Goal: Task Accomplishment & Management: Manage account settings

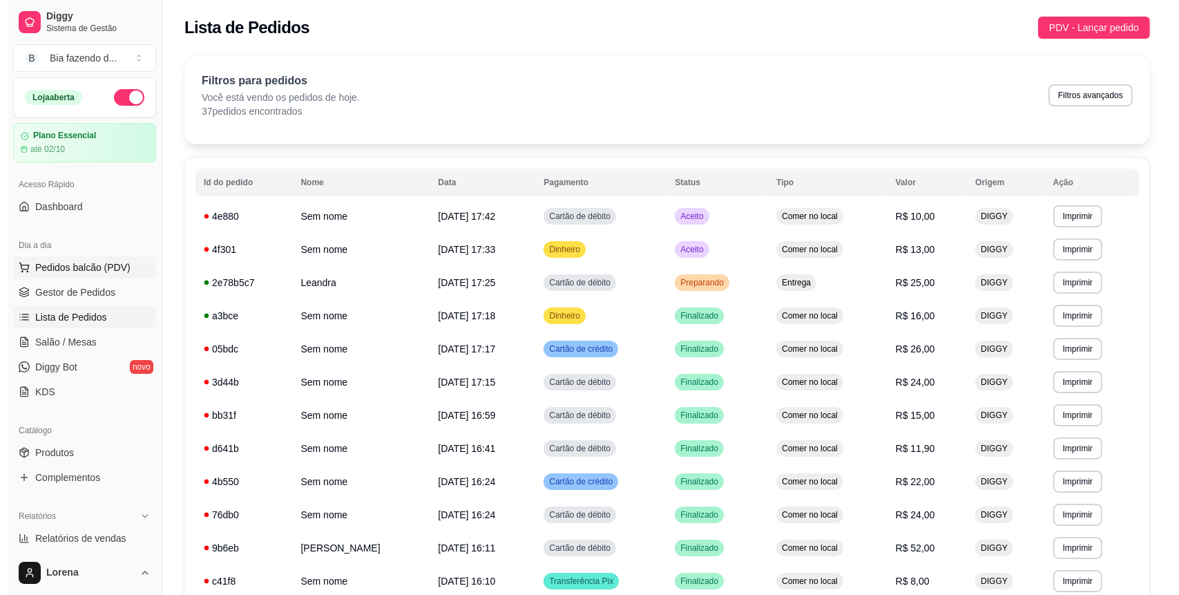
scroll to position [122, 0]
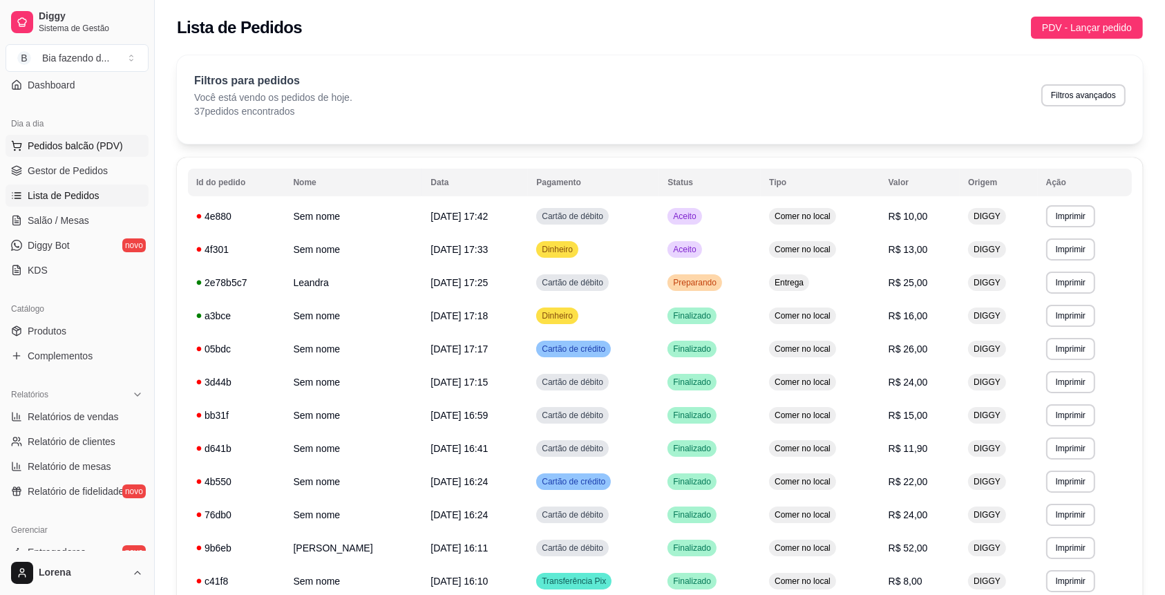
click at [79, 141] on span "Pedidos balcão (PDV)" at bounding box center [75, 146] width 95 height 14
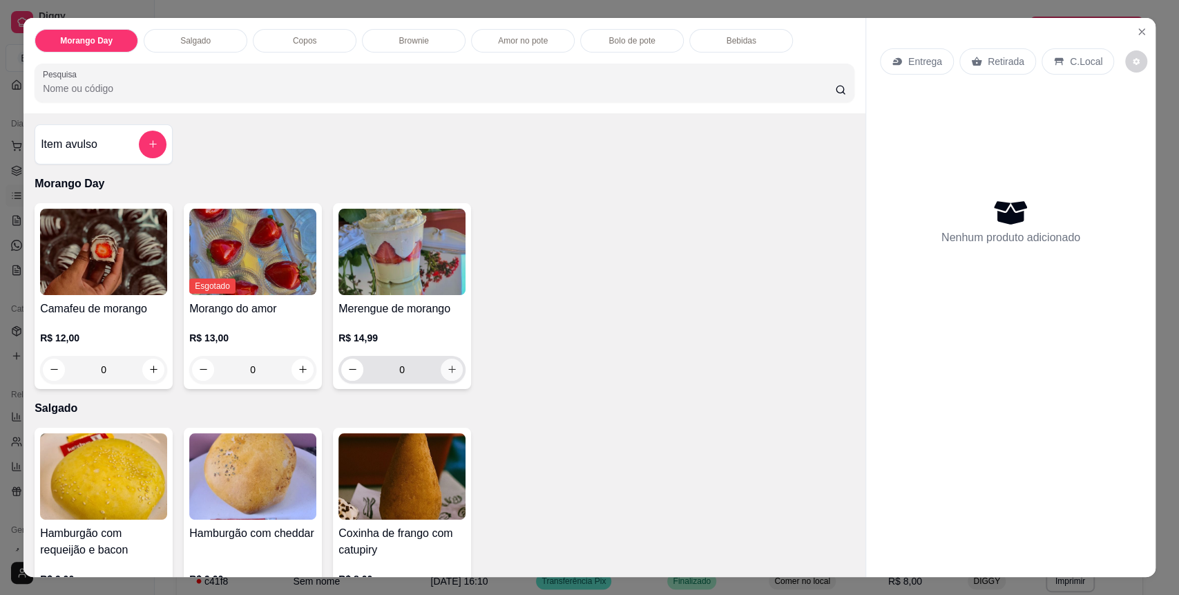
click at [441, 373] on button "increase-product-quantity" at bounding box center [452, 370] width 22 height 22
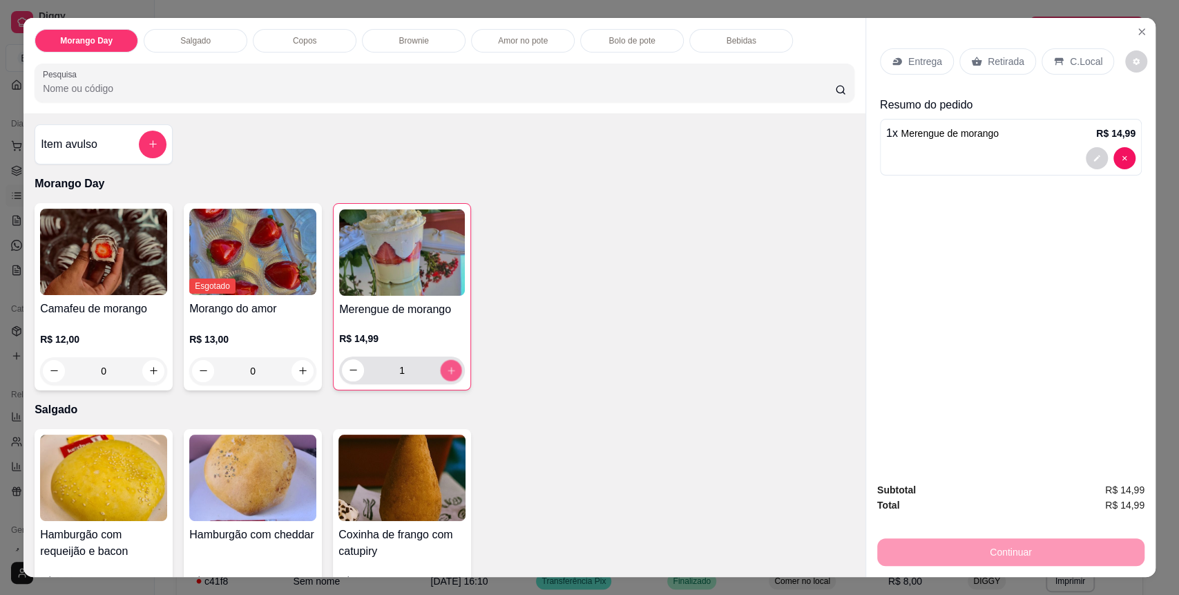
click at [446, 373] on icon "increase-product-quantity" at bounding box center [451, 370] width 10 height 10
type input "2"
click at [1044, 69] on div "C.Local" at bounding box center [1078, 61] width 73 height 26
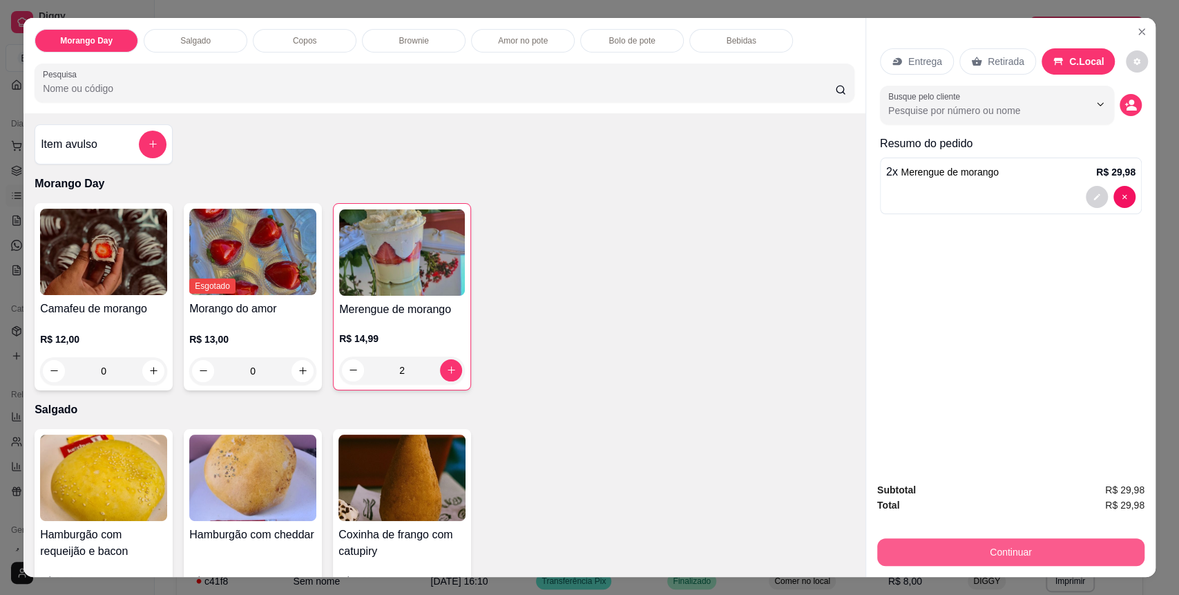
click at [1060, 552] on button "Continuar" at bounding box center [1010, 552] width 267 height 28
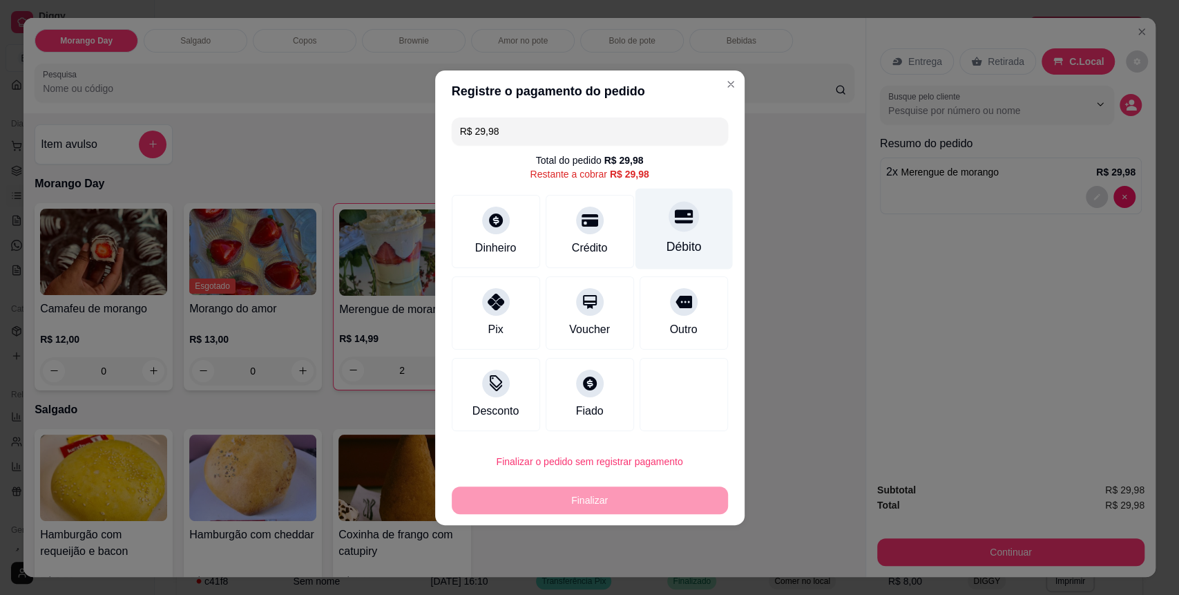
click at [666, 242] on div "Débito" at bounding box center [683, 247] width 35 height 18
type input "R$ 0,00"
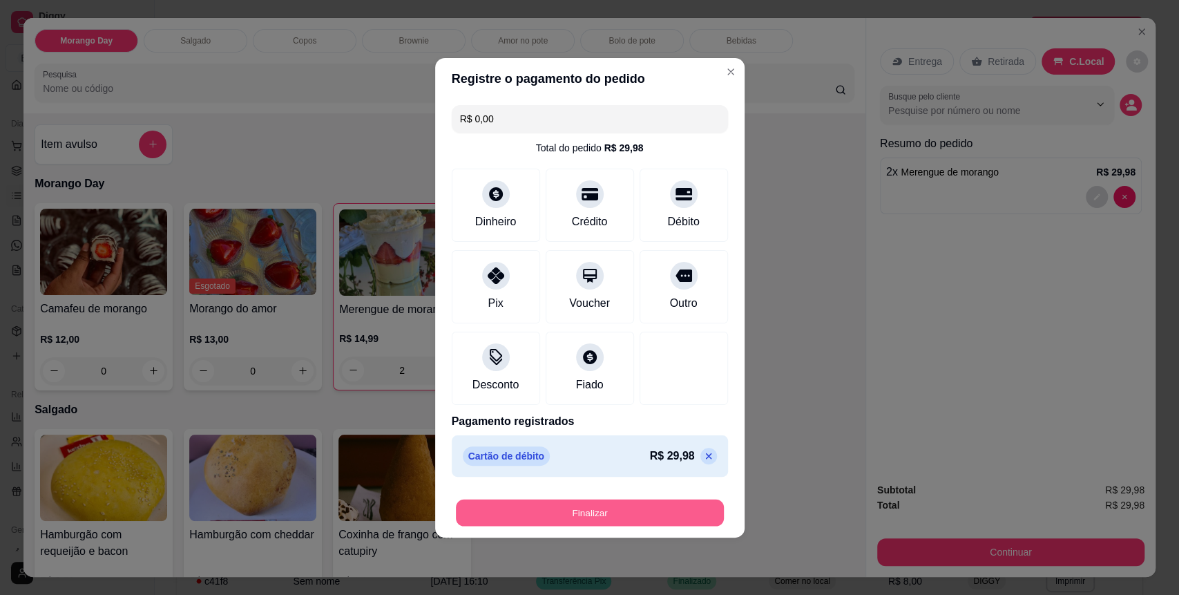
click at [598, 507] on button "Finalizar" at bounding box center [590, 512] width 268 height 27
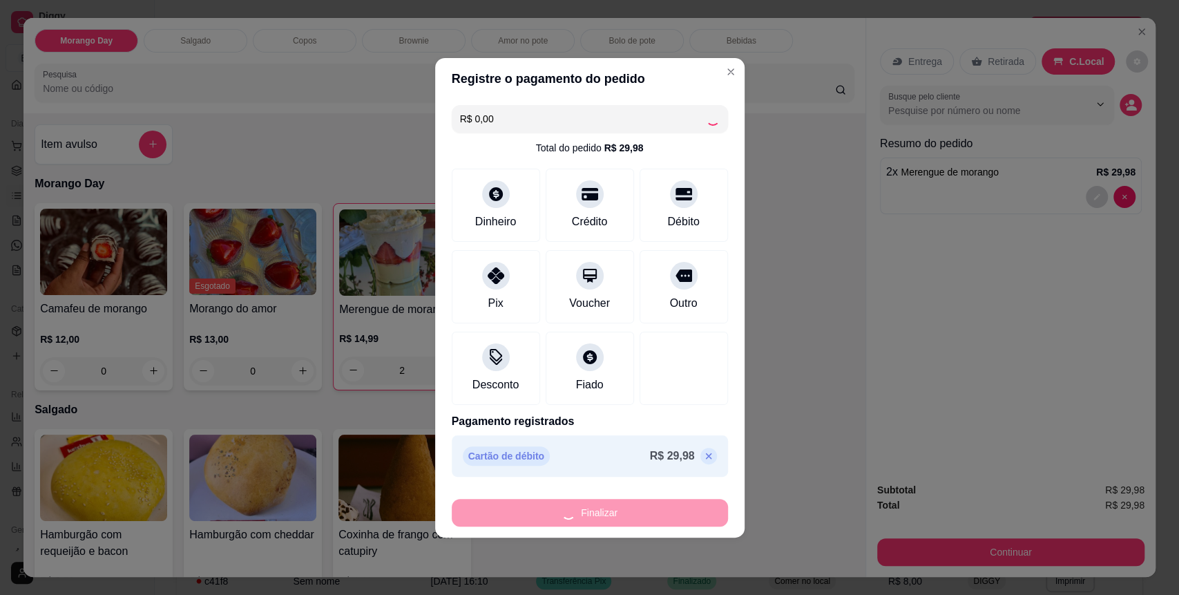
type input "0"
type input "-R$ 29,98"
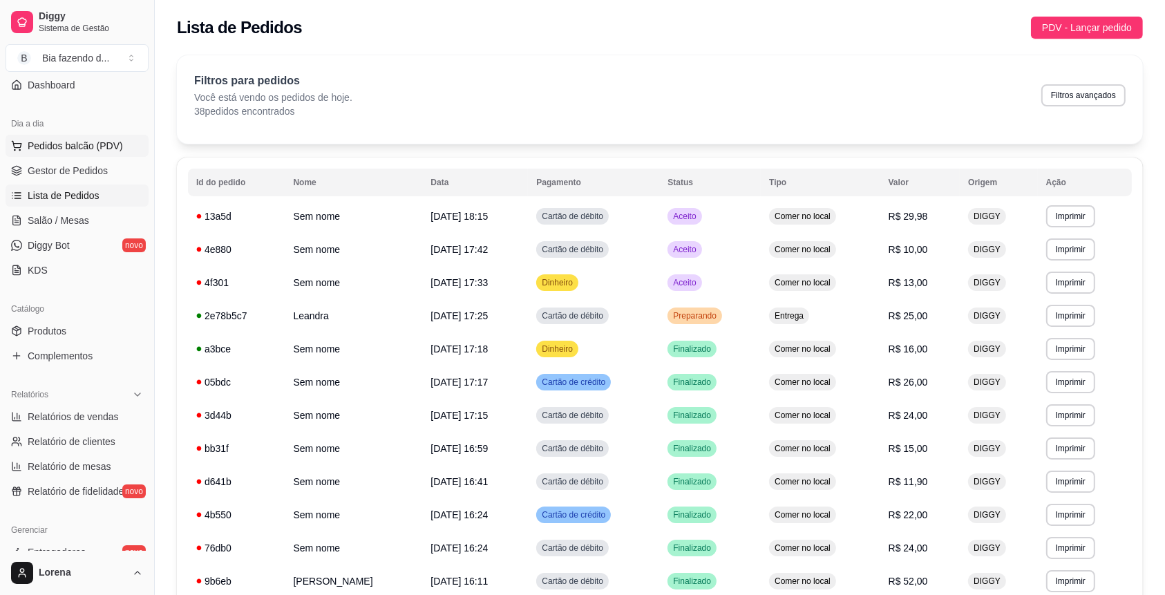
click at [114, 143] on span "Pedidos balcão (PDV)" at bounding box center [75, 146] width 95 height 14
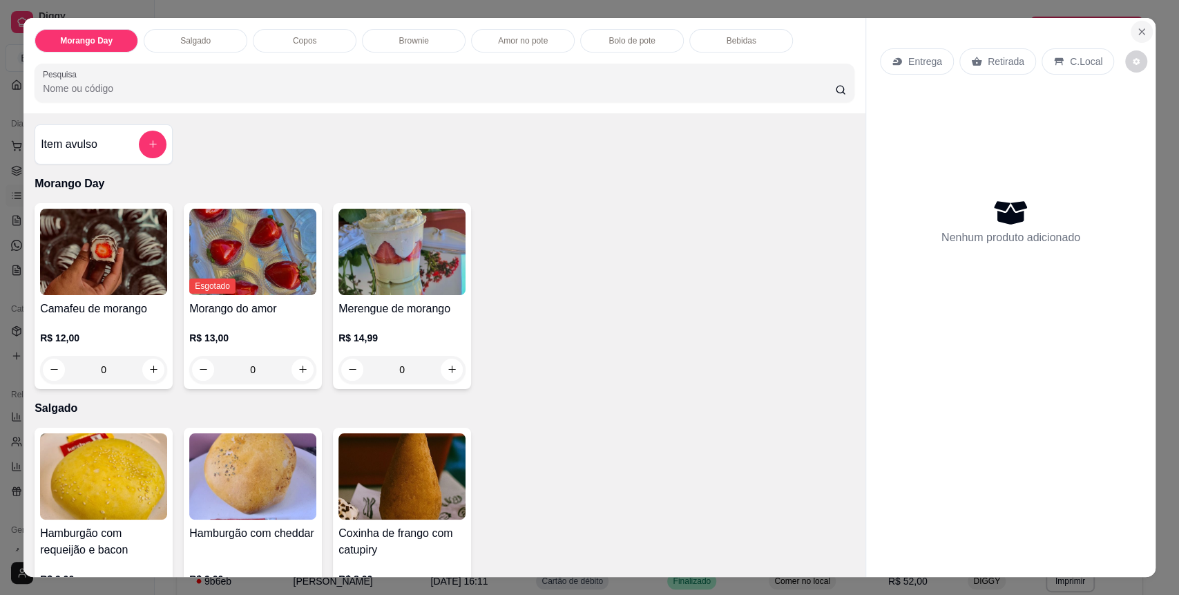
click at [1138, 29] on icon "Close" at bounding box center [1141, 31] width 11 height 11
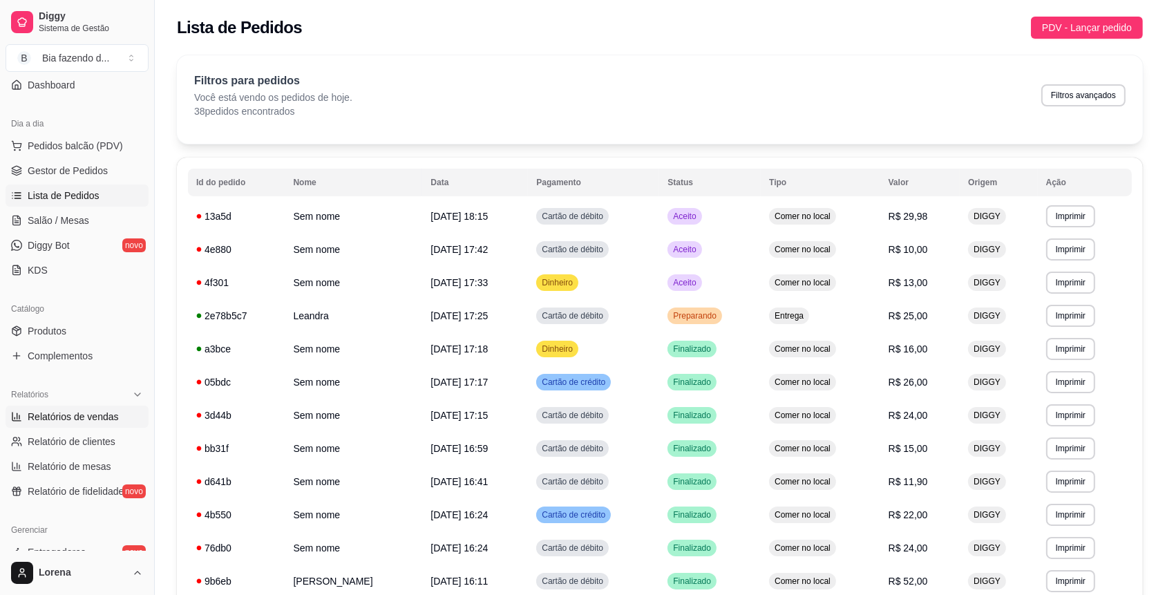
click at [127, 426] on link "Relatórios de vendas" at bounding box center [77, 416] width 143 height 22
select select "ALL"
select select "0"
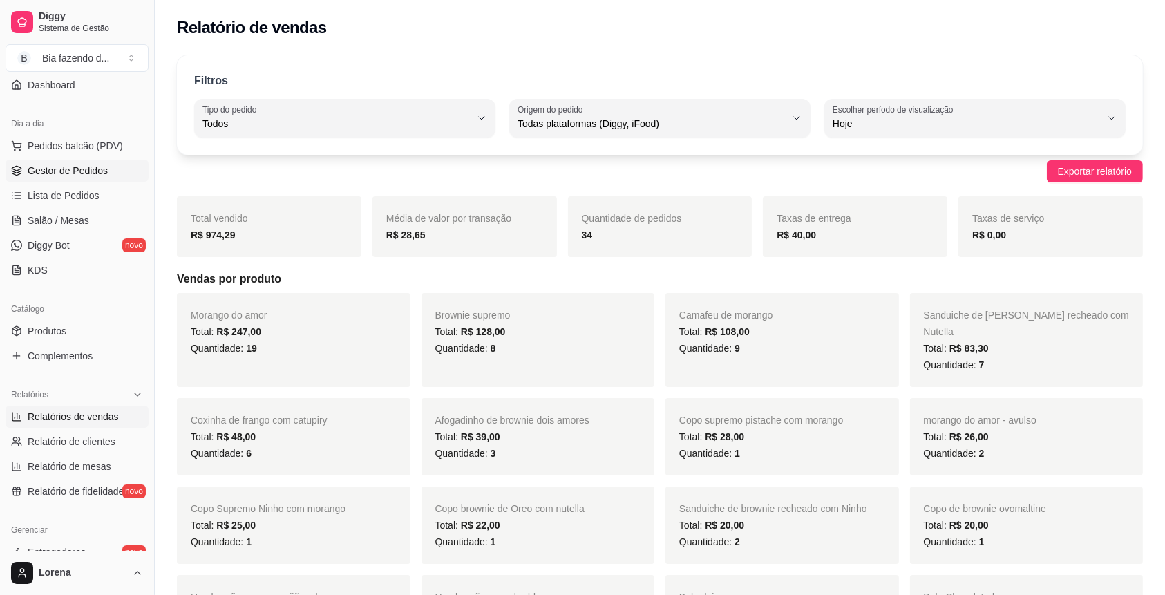
click at [101, 166] on span "Gestor de Pedidos" at bounding box center [68, 171] width 80 height 14
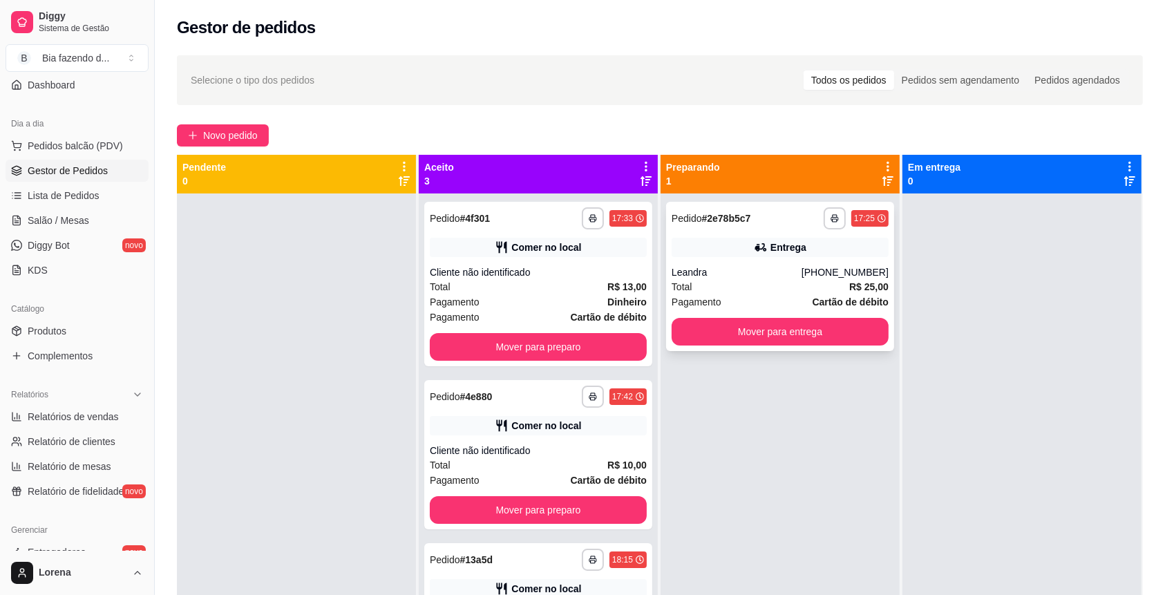
click at [774, 252] on div "Entrega" at bounding box center [788, 247] width 36 height 14
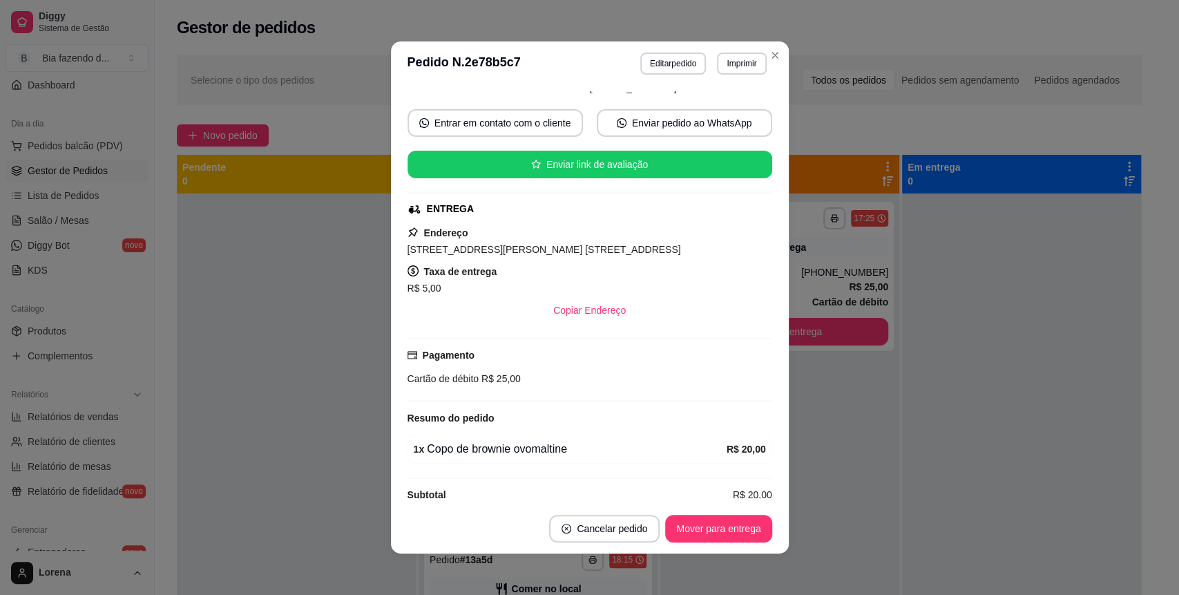
scroll to position [128, 0]
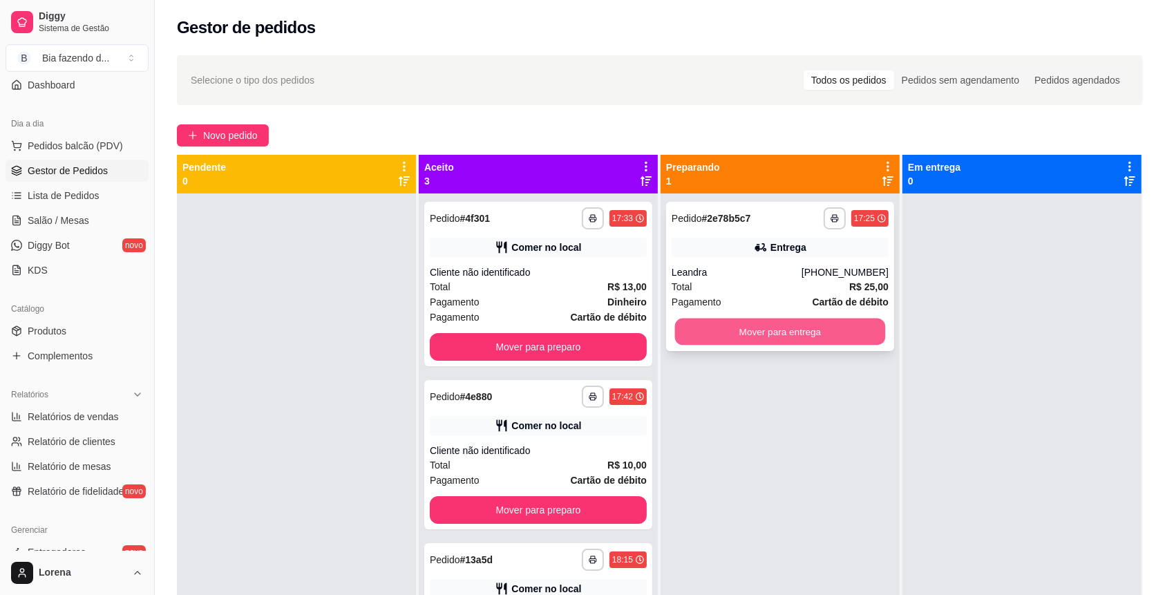
click at [790, 329] on button "Mover para entrega" at bounding box center [780, 331] width 211 height 27
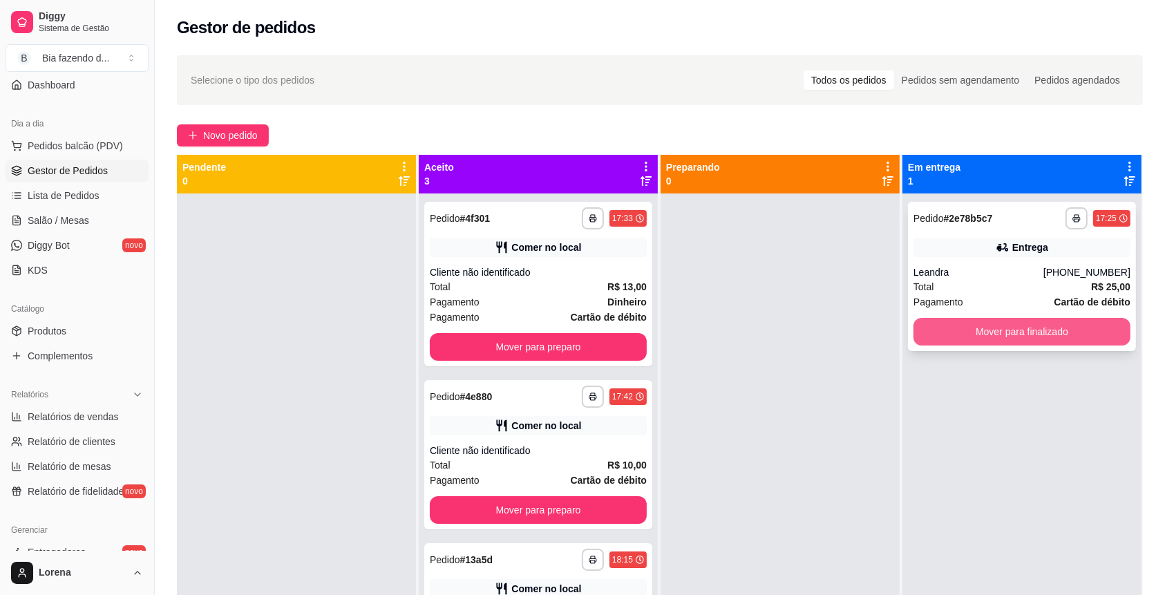
click at [978, 338] on button "Mover para finalizado" at bounding box center [1021, 332] width 217 height 28
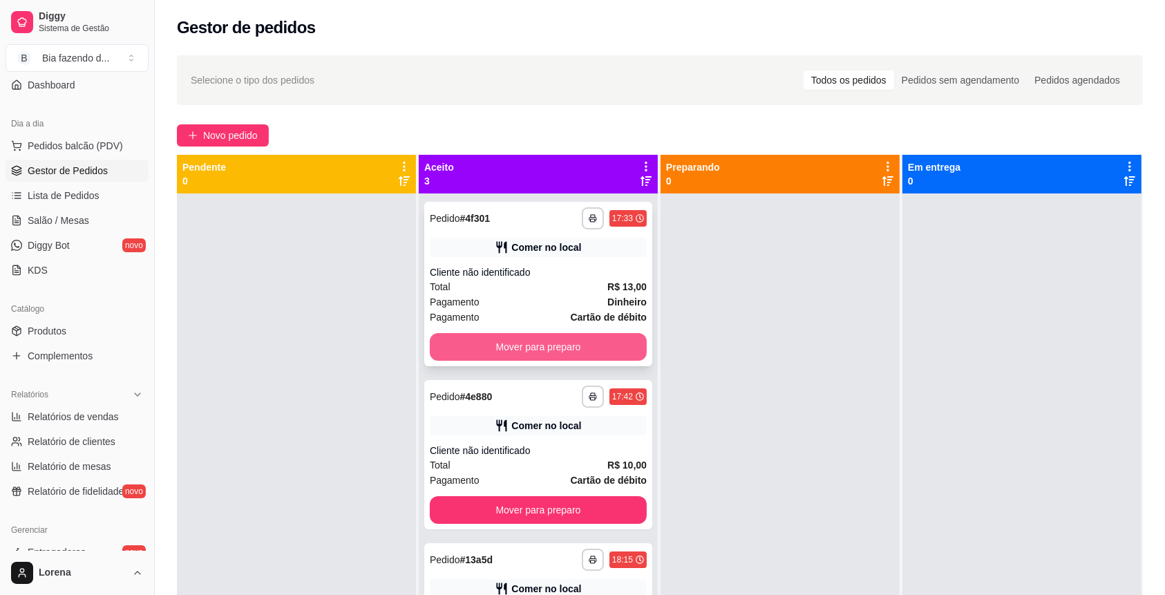
click at [573, 354] on button "Mover para preparo" at bounding box center [538, 347] width 217 height 28
click at [574, 353] on div "Mover para preparo" at bounding box center [538, 347] width 217 height 28
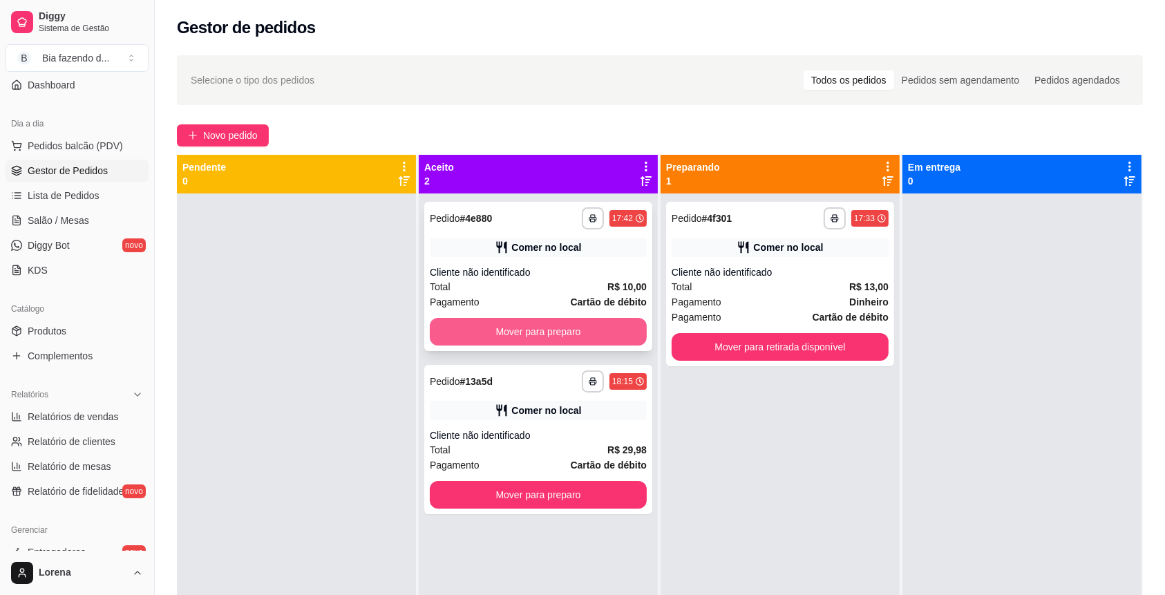
click at [613, 327] on button "Mover para preparo" at bounding box center [538, 332] width 217 height 28
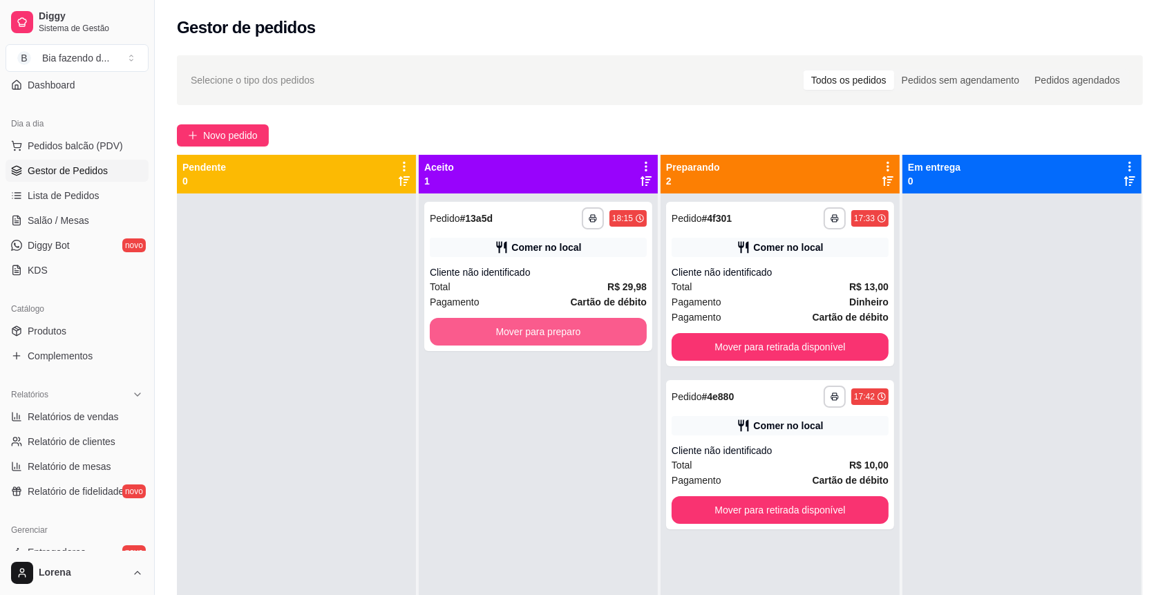
click at [613, 327] on button "Mover para preparo" at bounding box center [538, 332] width 217 height 28
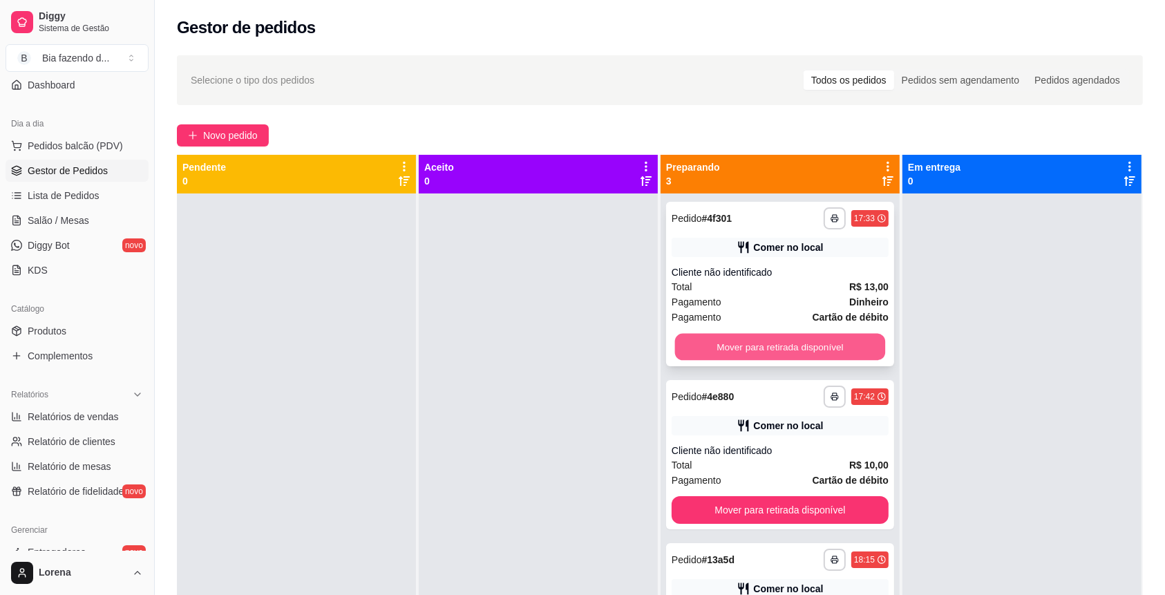
click at [835, 336] on button "Mover para retirada disponível" at bounding box center [780, 347] width 211 height 27
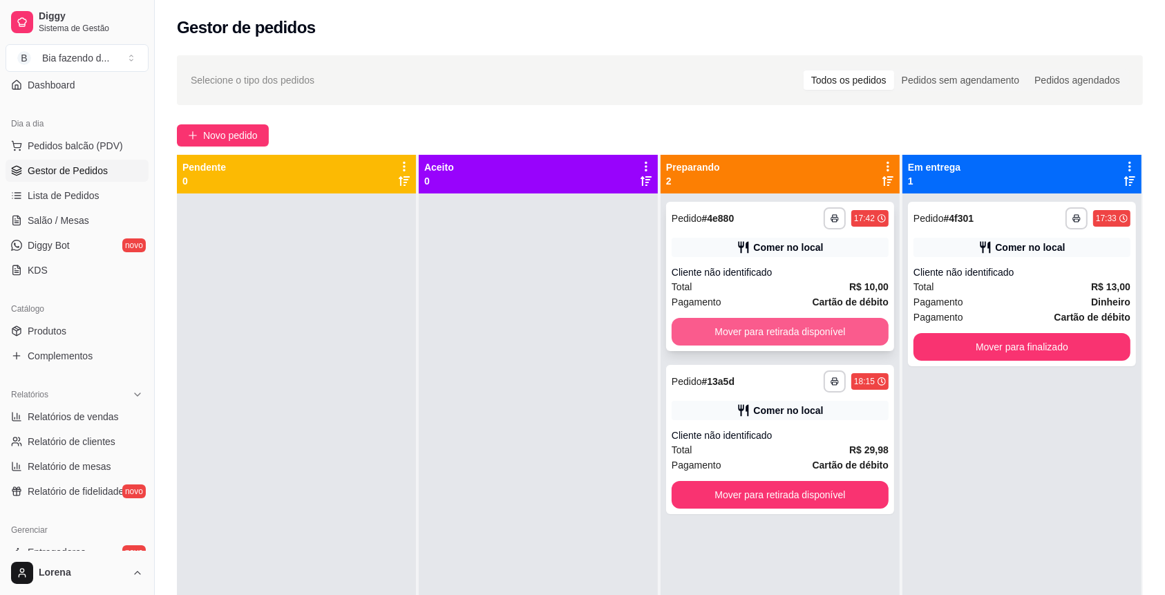
click at [820, 338] on button "Mover para retirada disponível" at bounding box center [779, 332] width 217 height 28
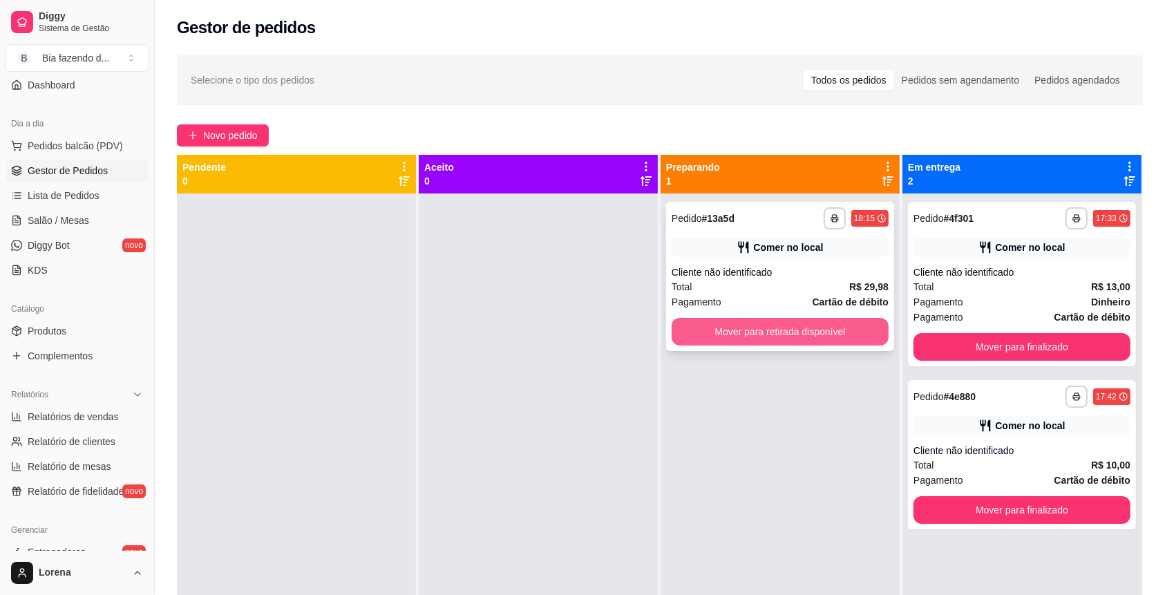
click at [811, 343] on button "Mover para retirada disponível" at bounding box center [779, 332] width 217 height 28
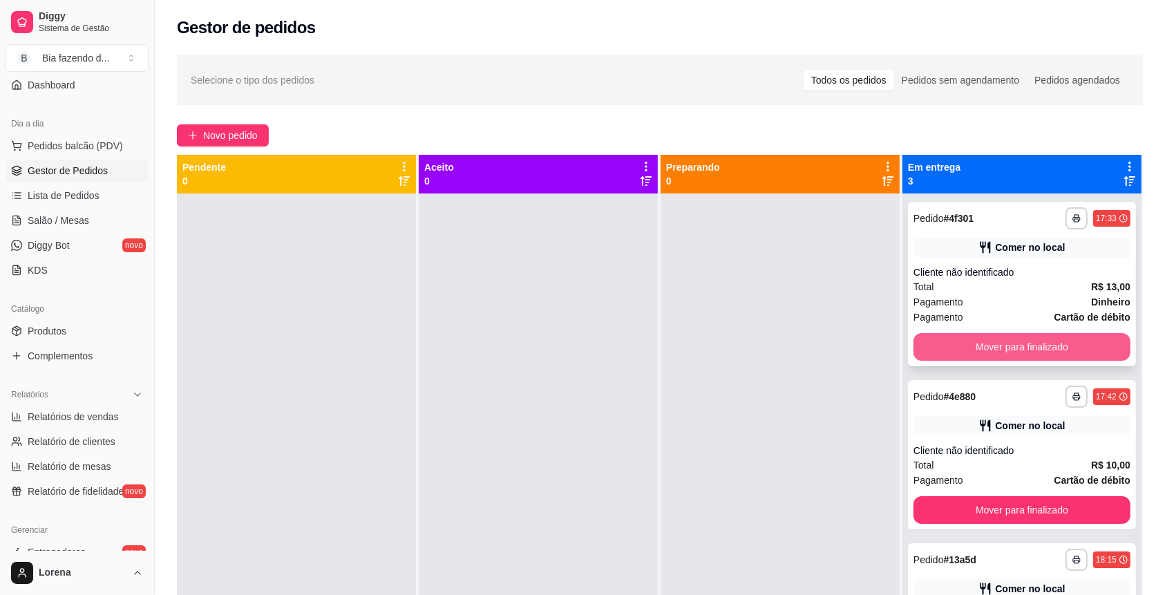
click at [965, 337] on button "Mover para finalizado" at bounding box center [1021, 347] width 217 height 28
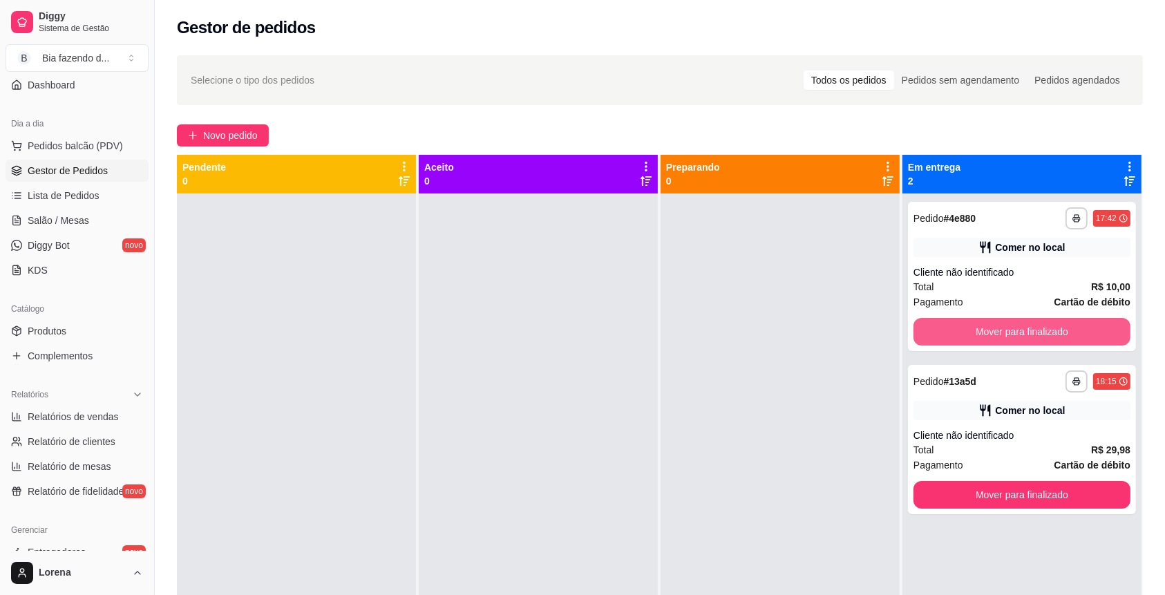
click at [965, 337] on button "Mover para finalizado" at bounding box center [1021, 332] width 217 height 28
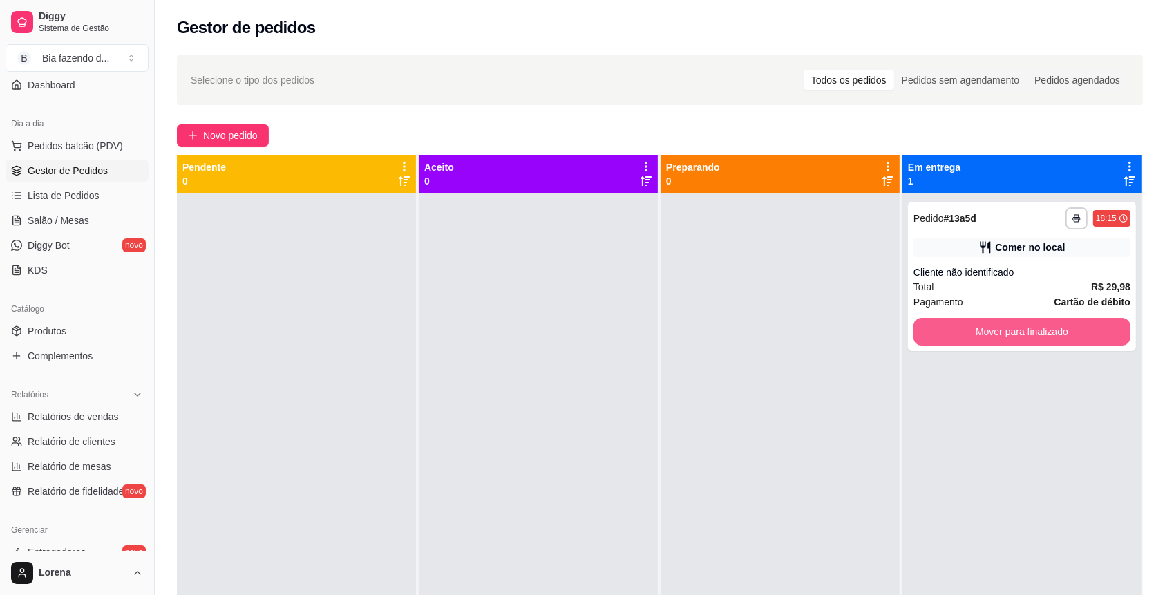
click at [965, 337] on button "Mover para finalizado" at bounding box center [1021, 332] width 217 height 28
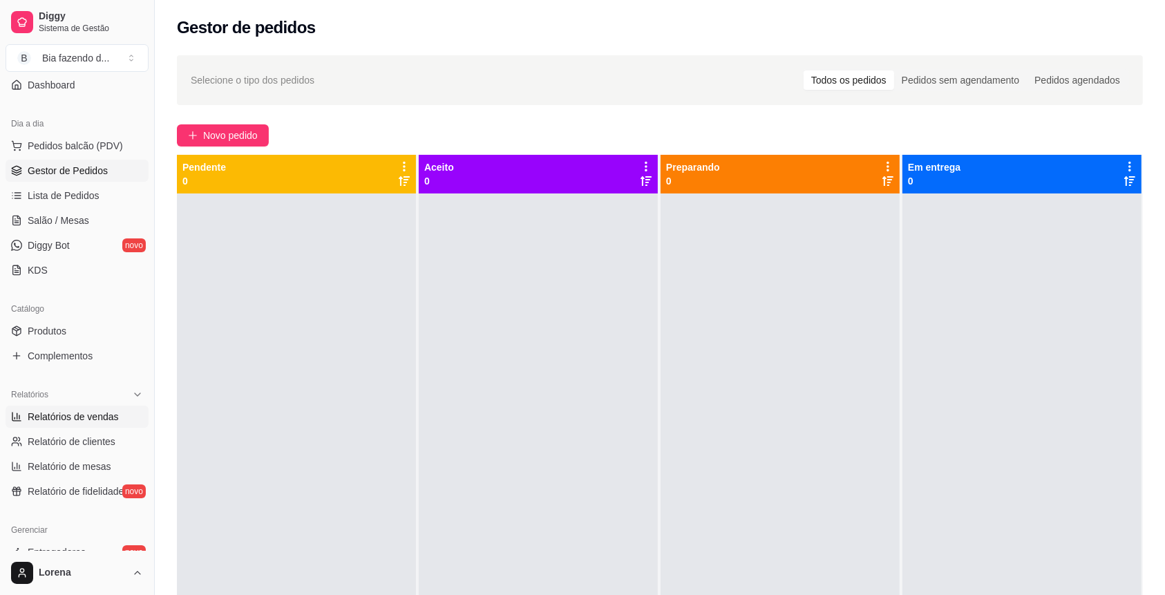
click at [75, 414] on span "Relatórios de vendas" at bounding box center [73, 417] width 91 height 14
select select "ALL"
select select "0"
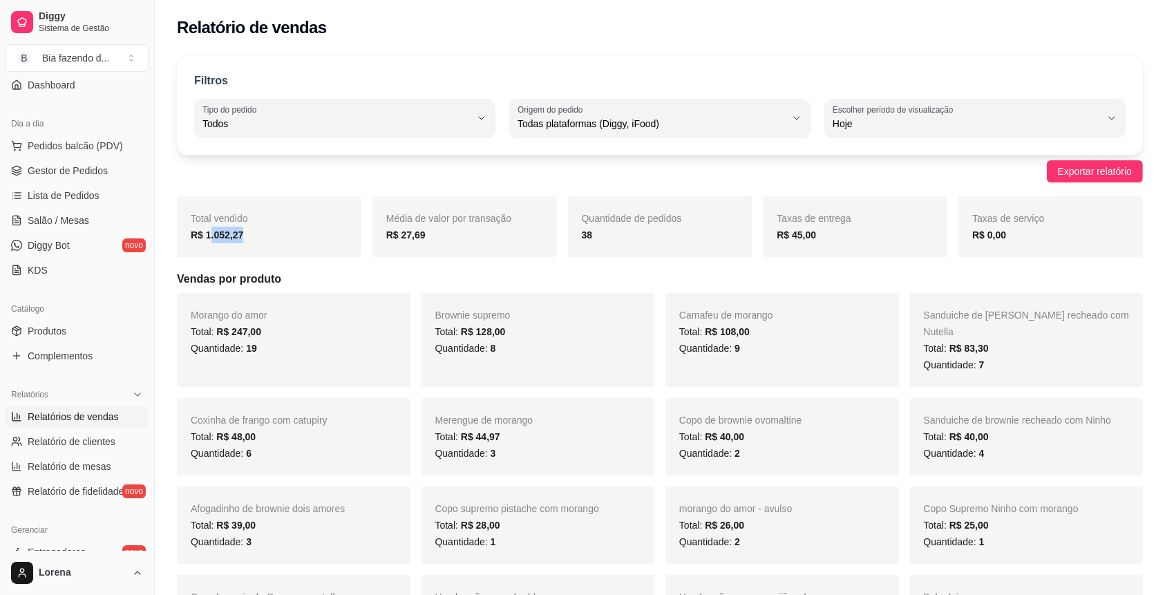
drag, startPoint x: 271, startPoint y: 238, endPoint x: 227, endPoint y: 260, distance: 49.4
click at [208, 251] on div "Total vendido R$ 1.052,27" at bounding box center [269, 226] width 184 height 61
click at [266, 177] on div "Exportar relatório" at bounding box center [660, 171] width 966 height 22
drag, startPoint x: 829, startPoint y: 237, endPoint x: 775, endPoint y: 238, distance: 53.9
click at [775, 238] on div "Taxas de entrega R$ 45,00" at bounding box center [855, 226] width 184 height 61
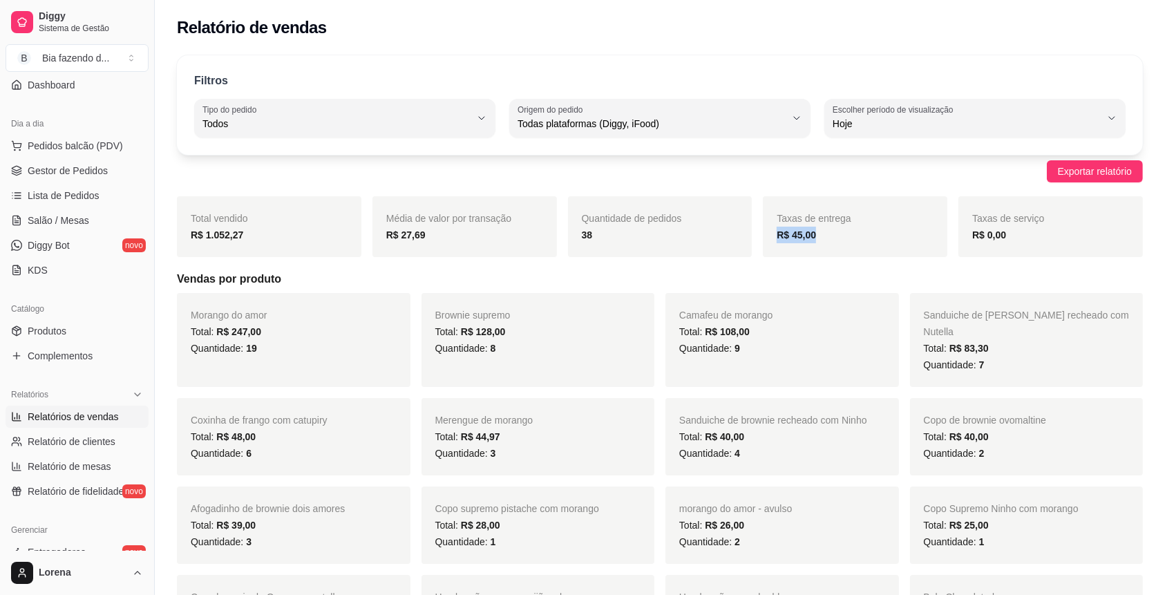
click at [856, 227] on div "R$ 45,00" at bounding box center [854, 235] width 157 height 17
click at [79, 166] on span "Gestor de Pedidos" at bounding box center [68, 171] width 80 height 14
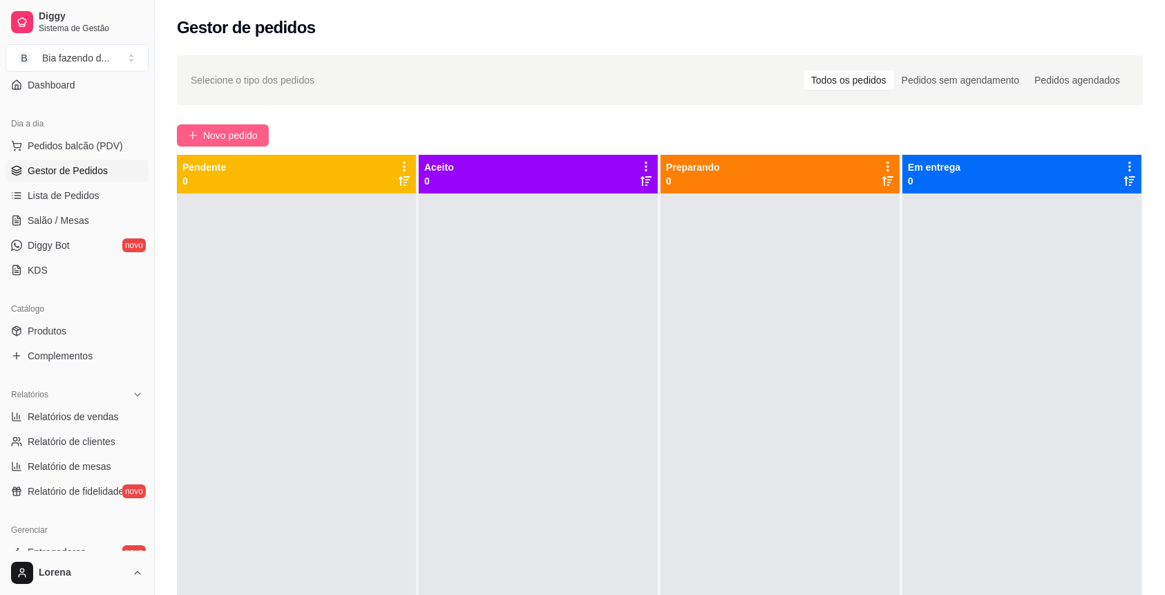
click at [195, 140] on icon "plus" at bounding box center [193, 136] width 10 height 10
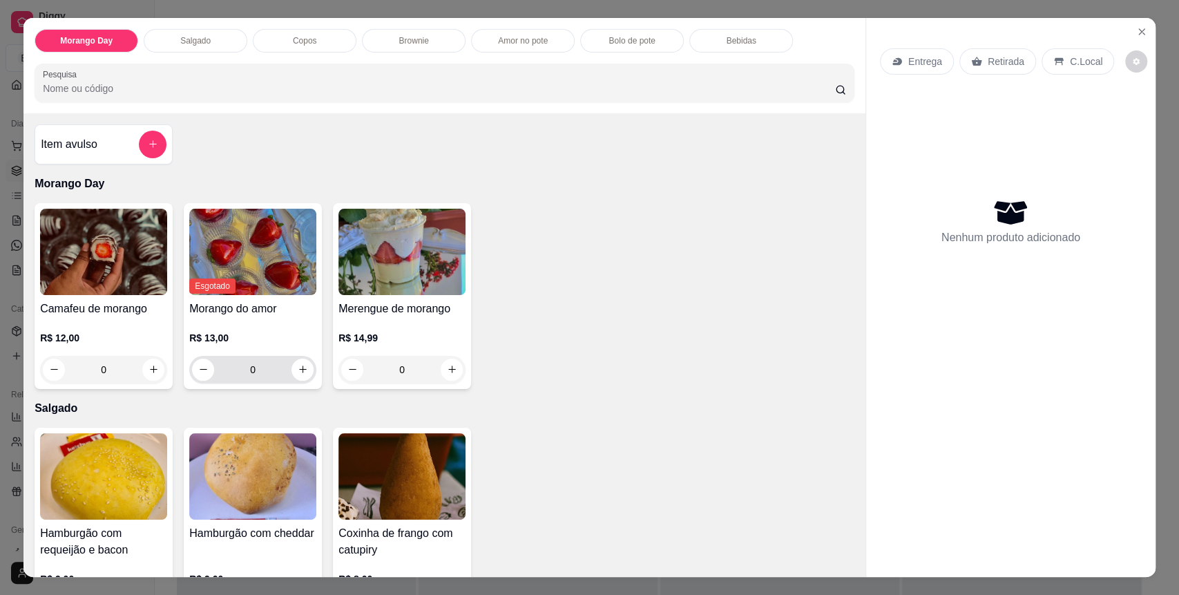
scroll to position [92, 0]
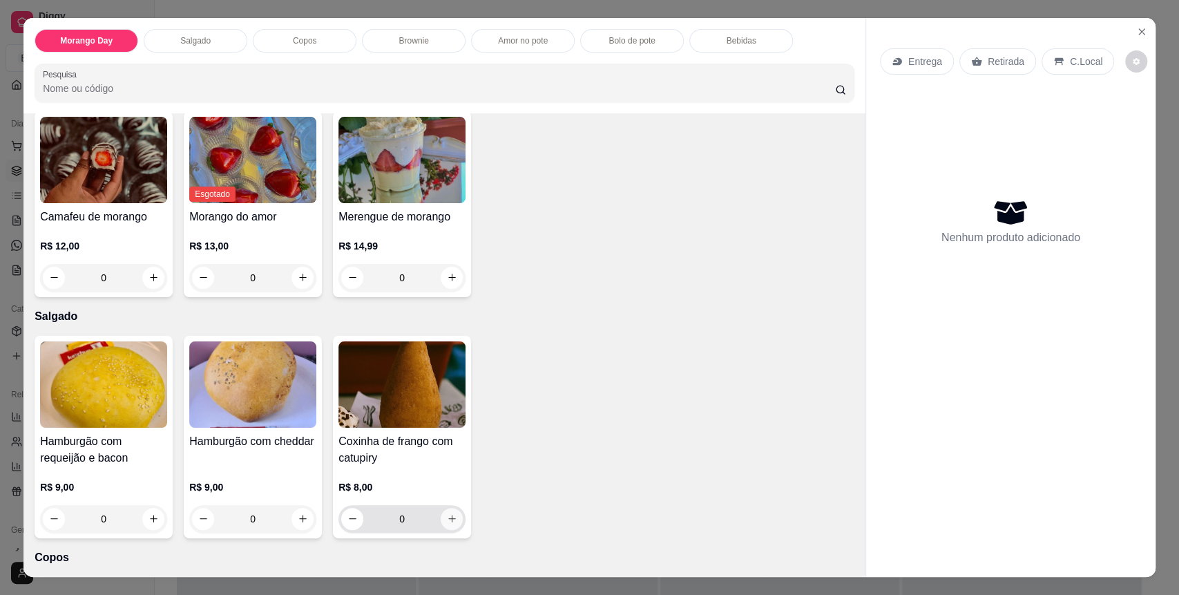
click at [447, 523] on icon "increase-product-quantity" at bounding box center [452, 518] width 10 height 10
click at [1077, 70] on div "C.Local" at bounding box center [1078, 61] width 73 height 26
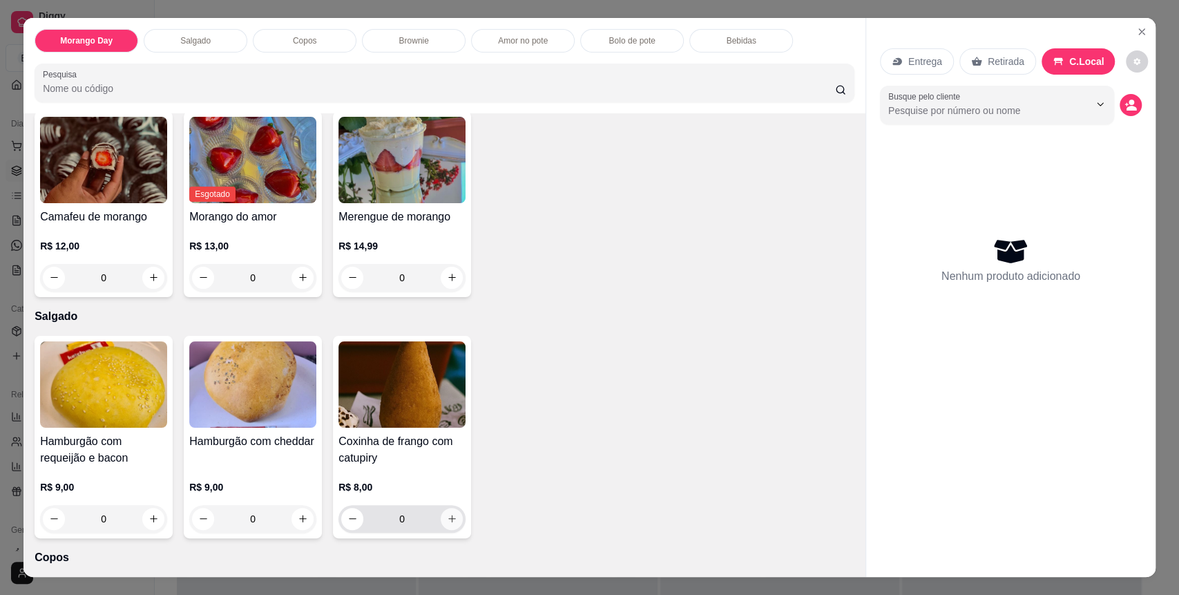
click at [452, 521] on button "increase-product-quantity" at bounding box center [452, 519] width 22 height 22
click at [448, 516] on icon "increase-product-quantity" at bounding box center [452, 519] width 8 height 8
click at [447, 515] on icon "increase-product-quantity" at bounding box center [452, 518] width 10 height 10
click at [350, 518] on button "decrease-product-quantity" at bounding box center [352, 519] width 22 height 22
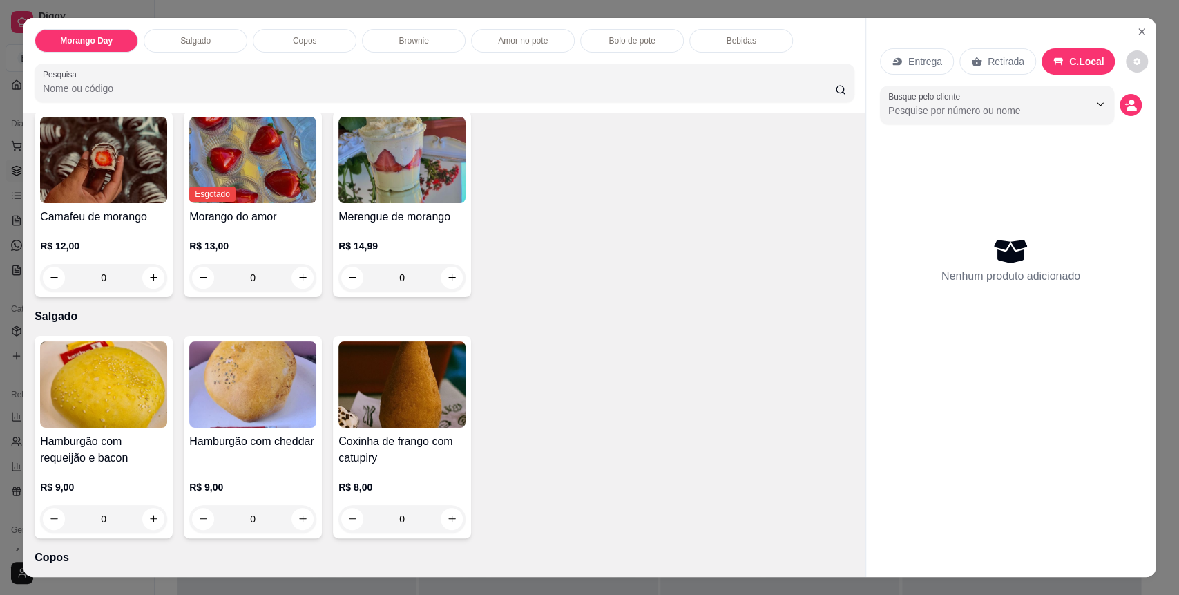
click at [1062, 70] on div "C.Local" at bounding box center [1079, 61] width 74 height 26
drag, startPoint x: 1063, startPoint y: 70, endPoint x: 1042, endPoint y: 88, distance: 28.4
click at [1062, 70] on div "C.Local" at bounding box center [1079, 61] width 74 height 26
click at [1139, 34] on icon "Close" at bounding box center [1141, 31] width 11 height 11
click at [1136, 26] on icon "Close" at bounding box center [1141, 31] width 11 height 11
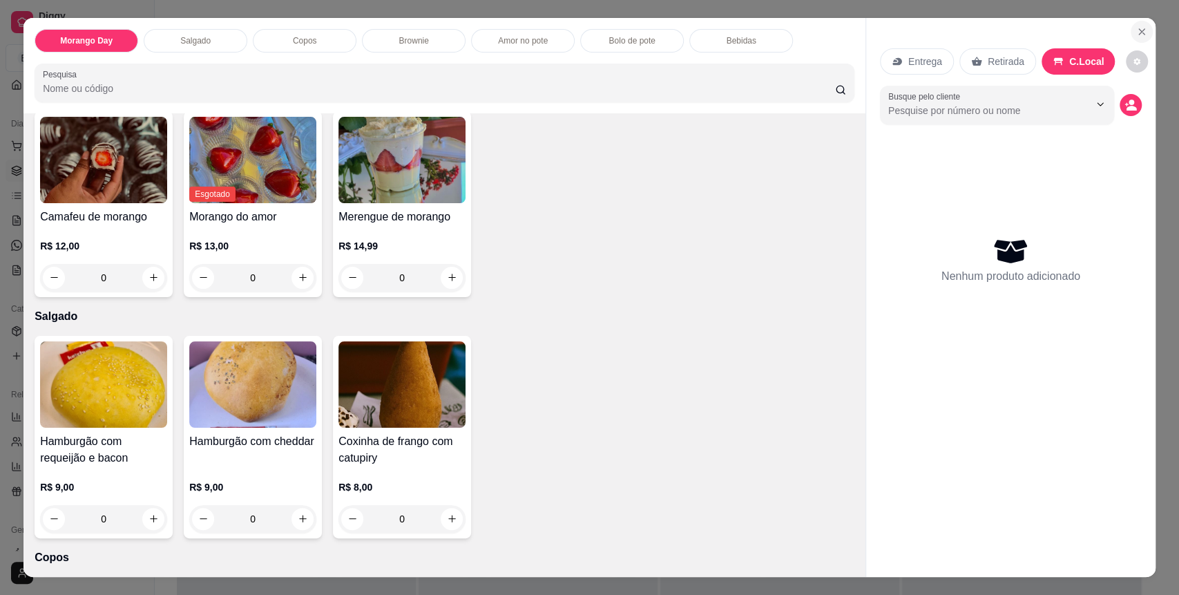
click at [1136, 35] on icon "Close" at bounding box center [1141, 31] width 11 height 11
click at [1136, 36] on icon "Close" at bounding box center [1141, 31] width 11 height 11
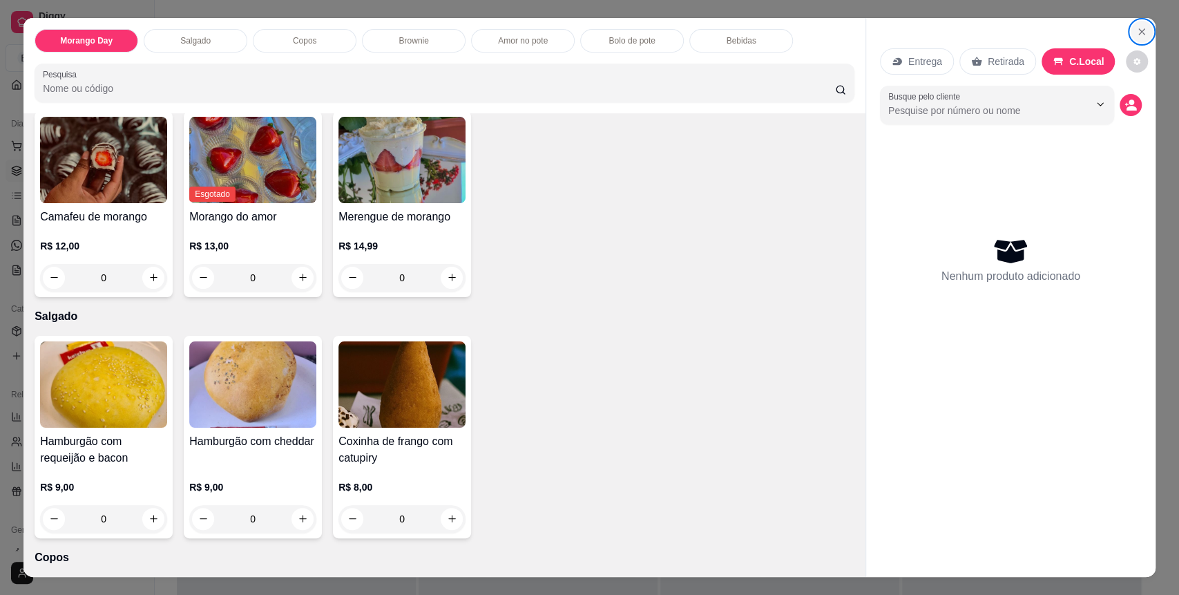
click at [1136, 36] on icon "Close" at bounding box center [1141, 31] width 11 height 11
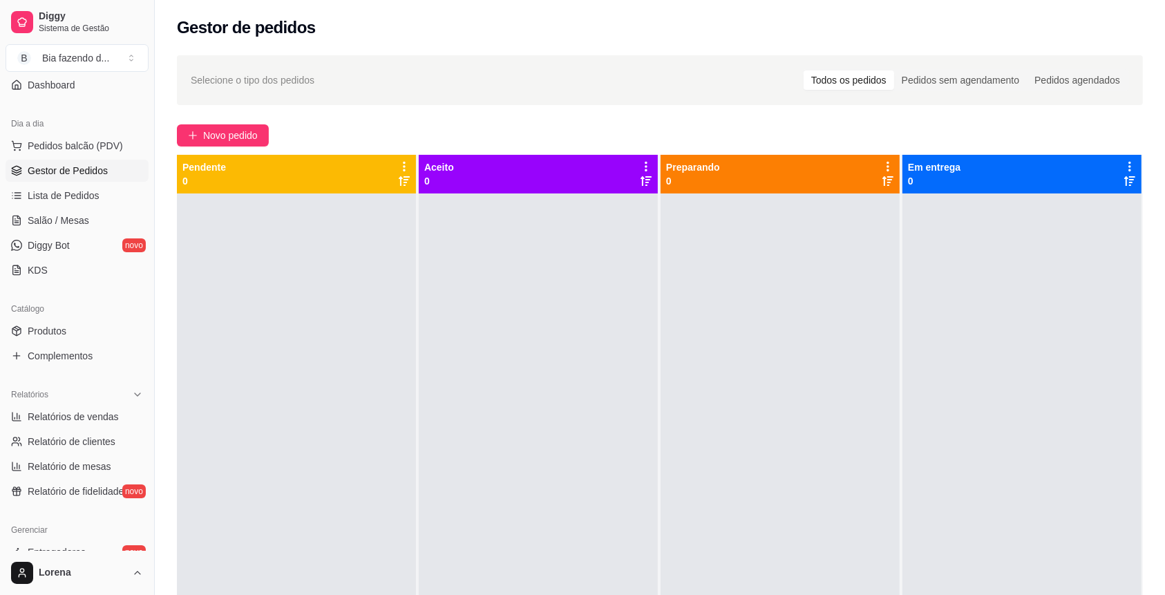
click at [189, 153] on div "Selecione o tipo dos pedidos Todos os pedidos Pedidos sem agendamento Pedidos a…" at bounding box center [660, 406] width 1010 height 719
click at [216, 140] on span "Novo pedido" at bounding box center [230, 135] width 55 height 15
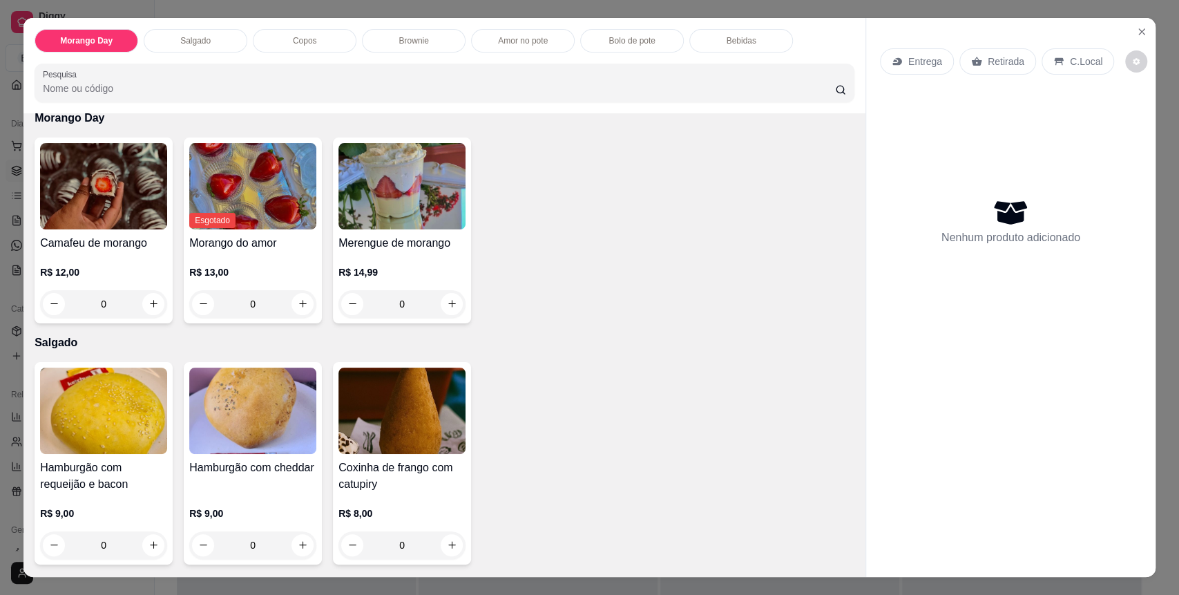
scroll to position [92, 0]
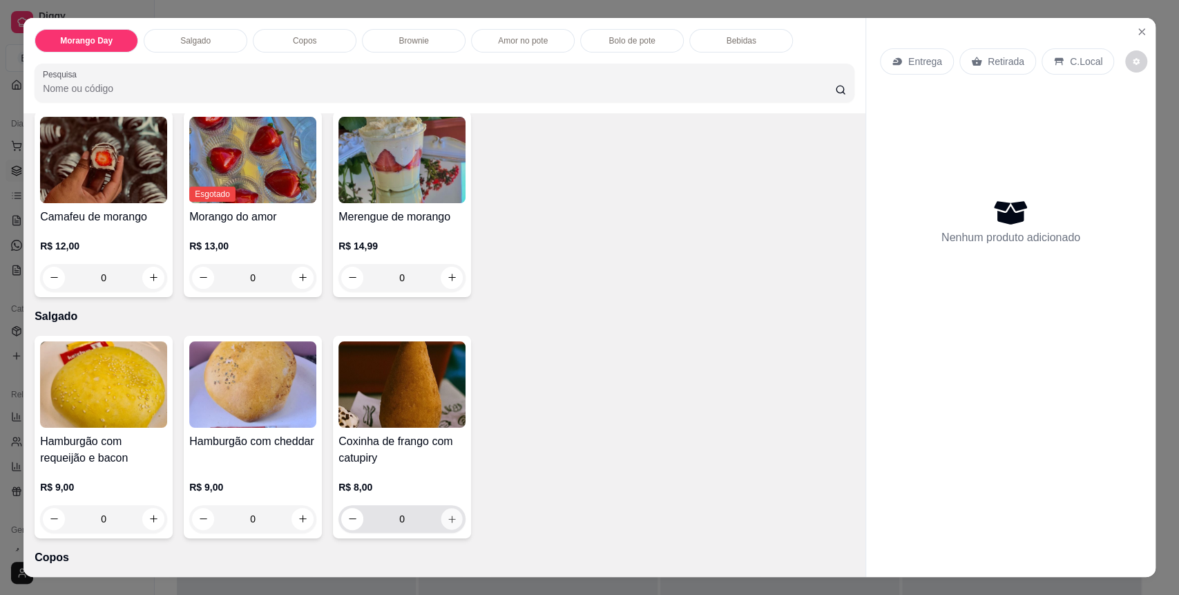
click at [448, 514] on icon "increase-product-quantity" at bounding box center [452, 519] width 10 height 10
type input "1"
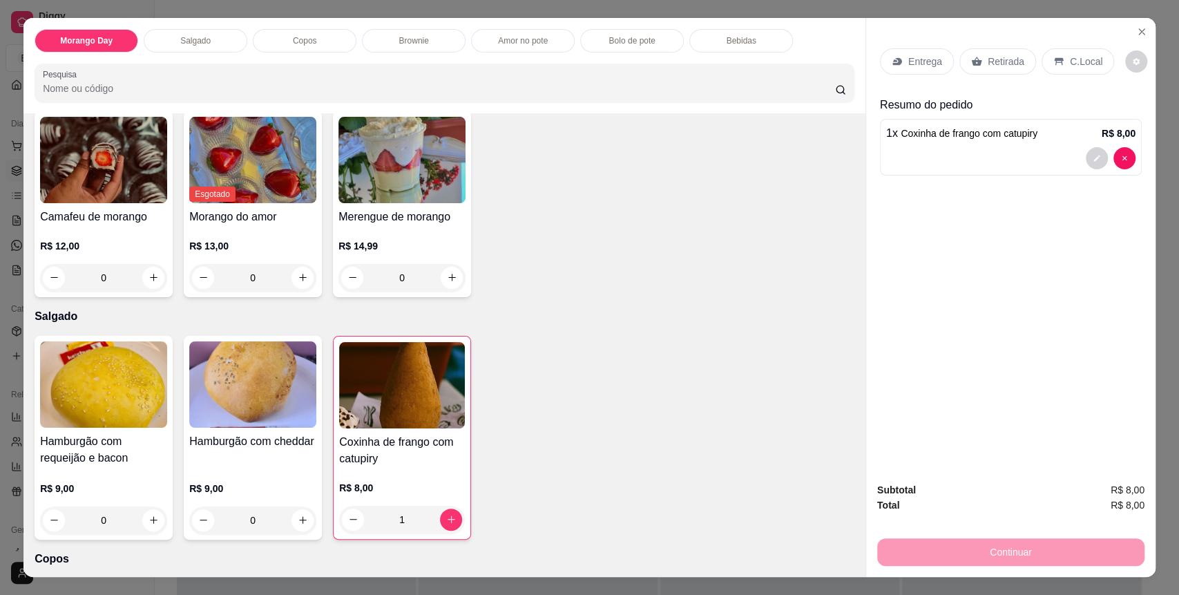
click at [1084, 65] on p "C.Local" at bounding box center [1086, 62] width 32 height 14
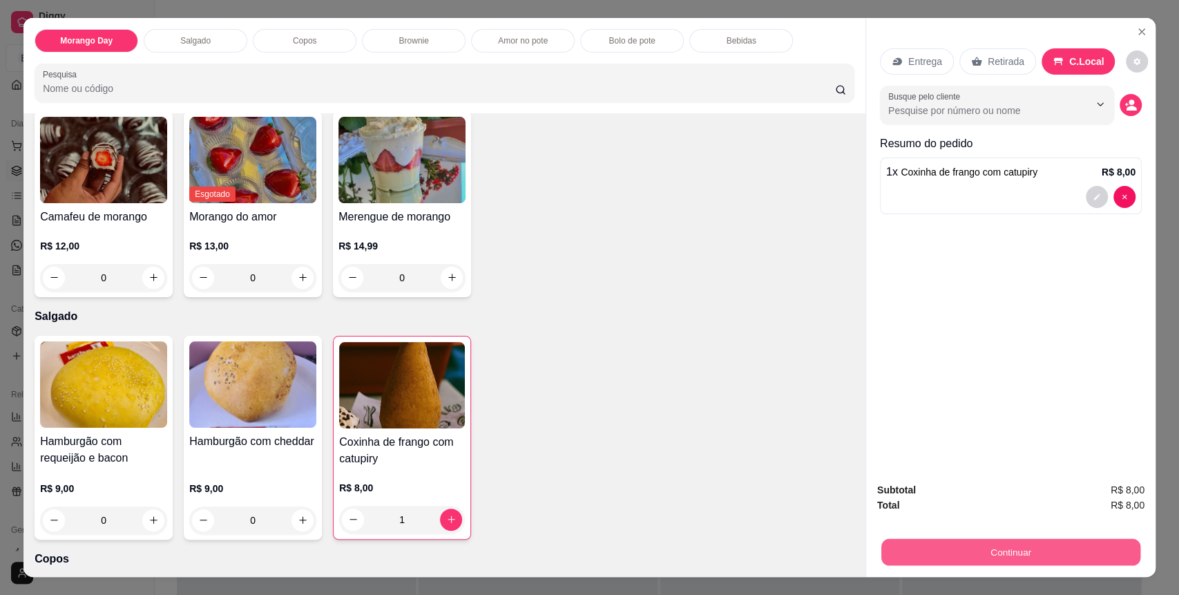
click at [987, 542] on button "Continuar" at bounding box center [1010, 552] width 259 height 27
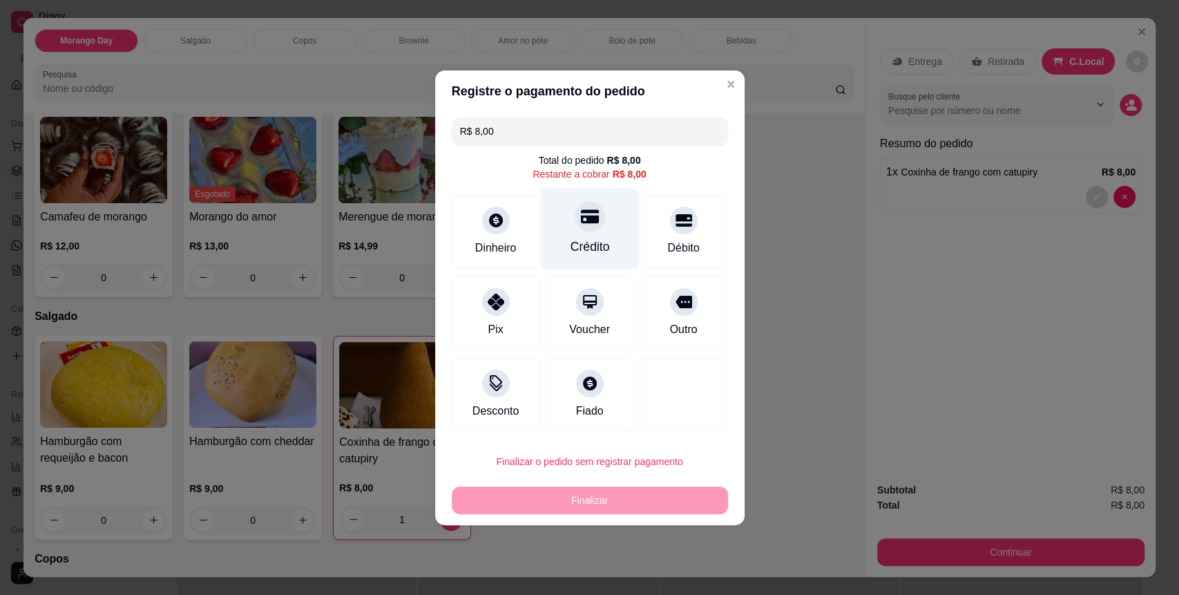
click at [600, 260] on div "Crédito" at bounding box center [589, 228] width 97 height 81
type input "R$ 0,00"
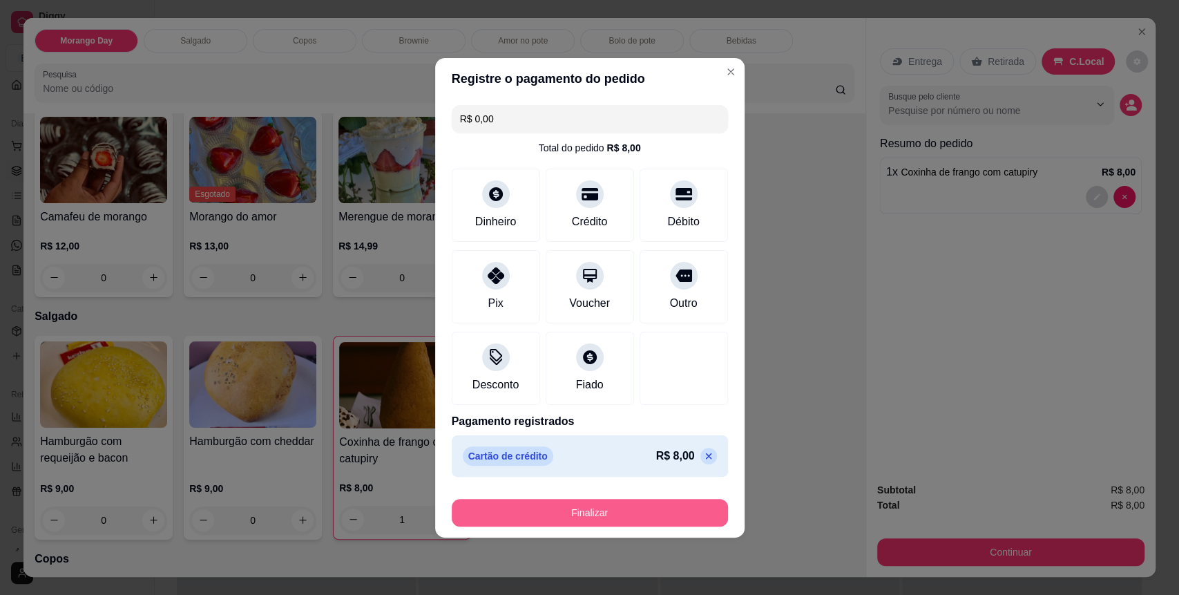
click at [633, 517] on button "Finalizar" at bounding box center [590, 513] width 276 height 28
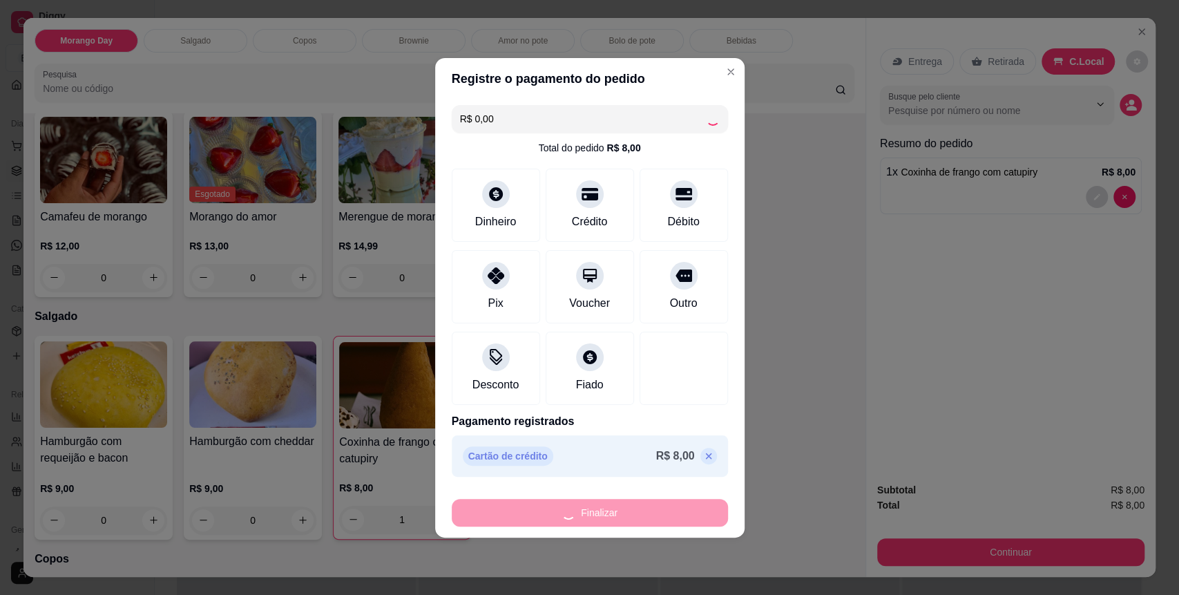
type input "0"
type input "-R$ 8,00"
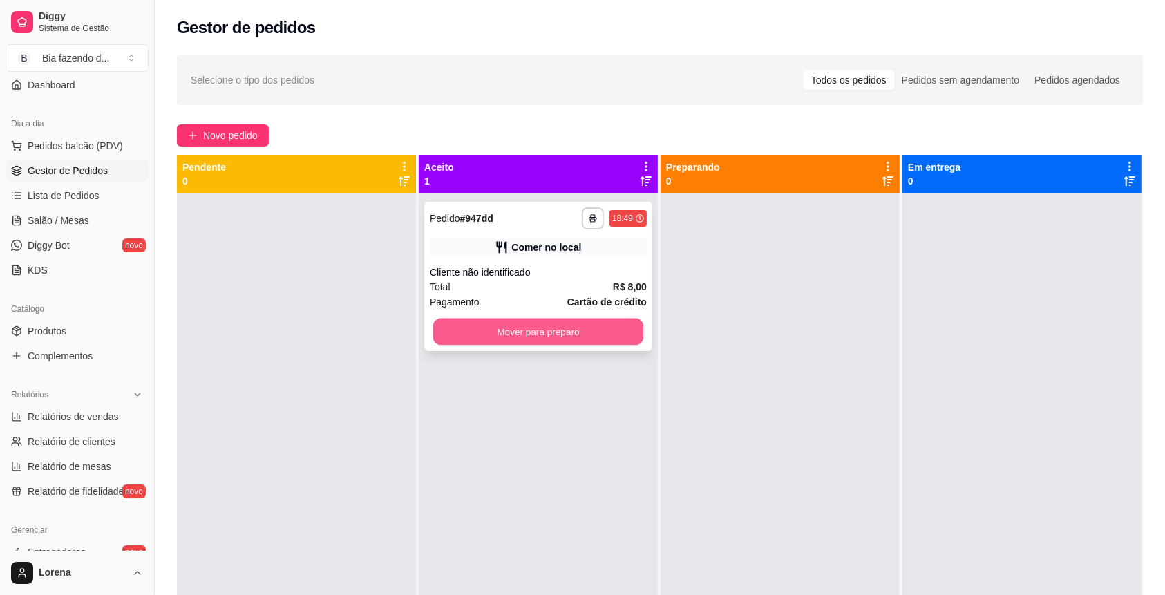
click at [607, 327] on button "Mover para preparo" at bounding box center [538, 331] width 211 height 27
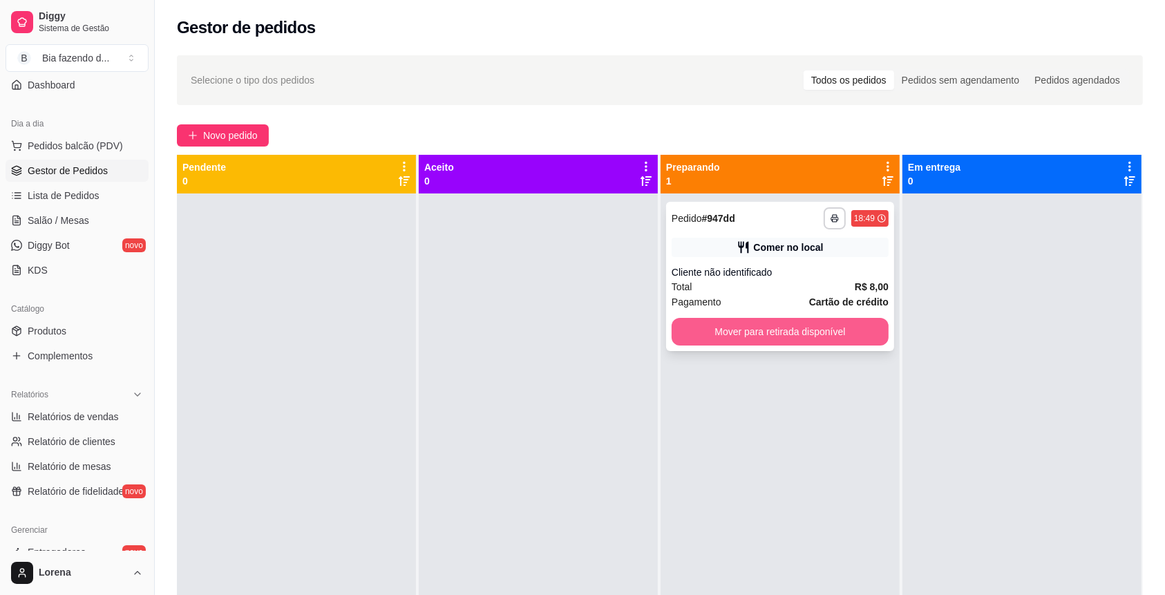
click at [721, 326] on button "Mover para retirada disponível" at bounding box center [779, 332] width 217 height 28
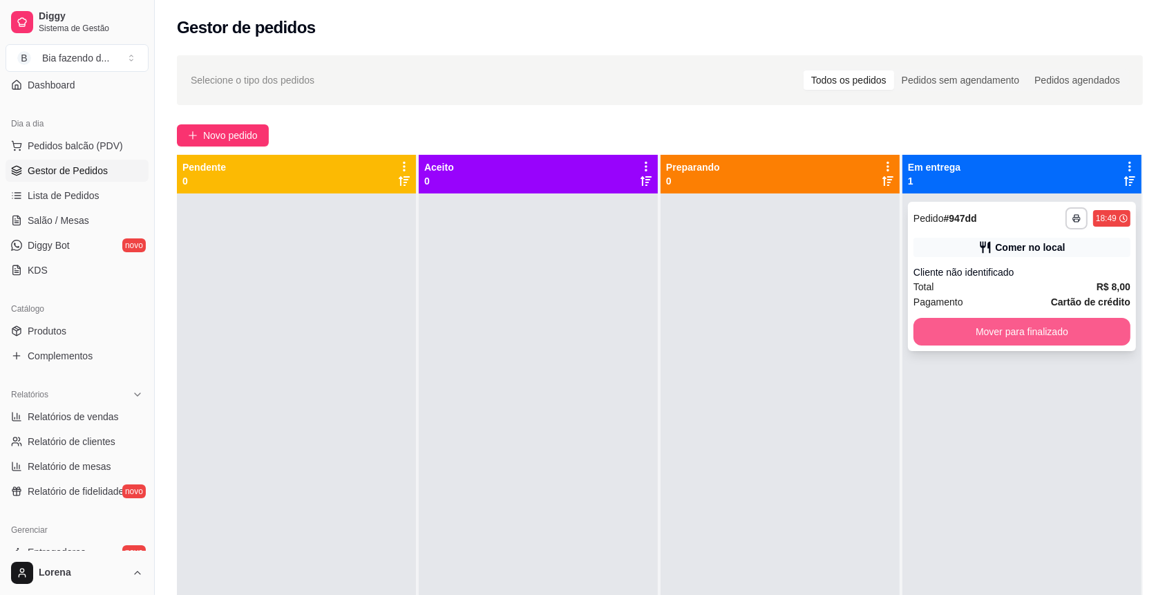
click at [932, 330] on button "Mover para finalizado" at bounding box center [1021, 332] width 217 height 28
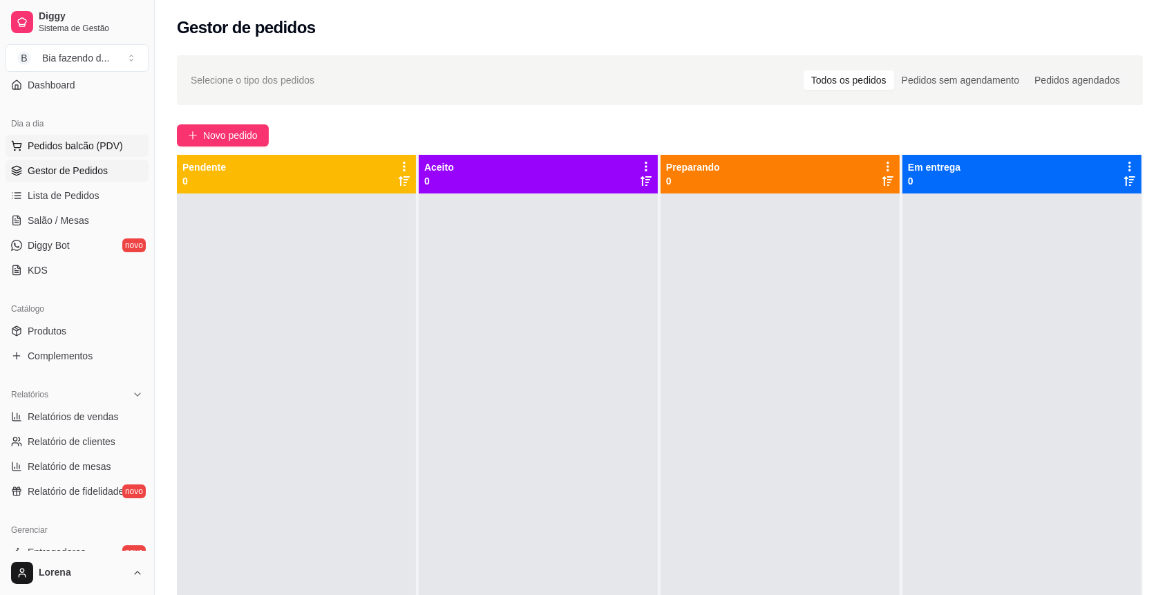
click at [105, 151] on span "Pedidos balcão (PDV)" at bounding box center [75, 146] width 95 height 14
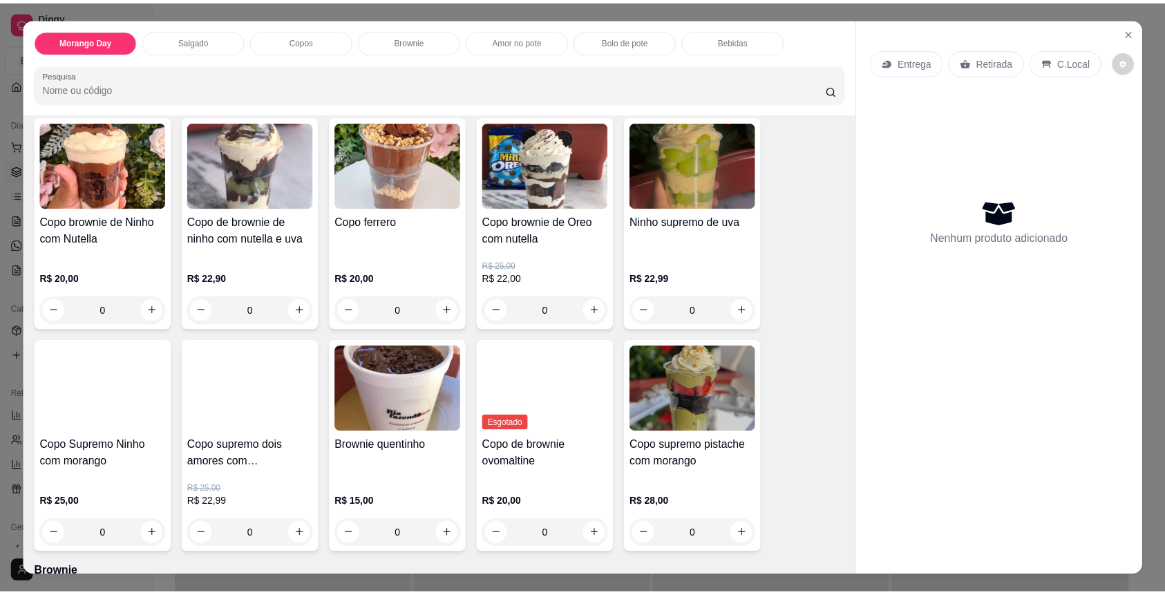
scroll to position [645, 0]
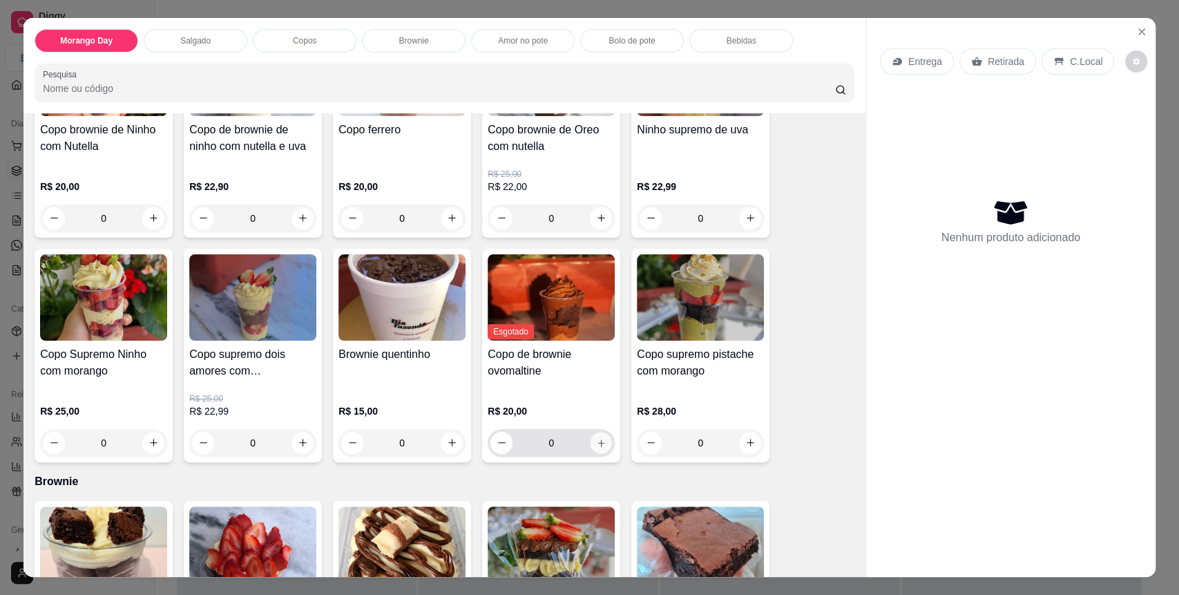
click at [598, 439] on icon "increase-product-quantity" at bounding box center [601, 443] width 10 height 10
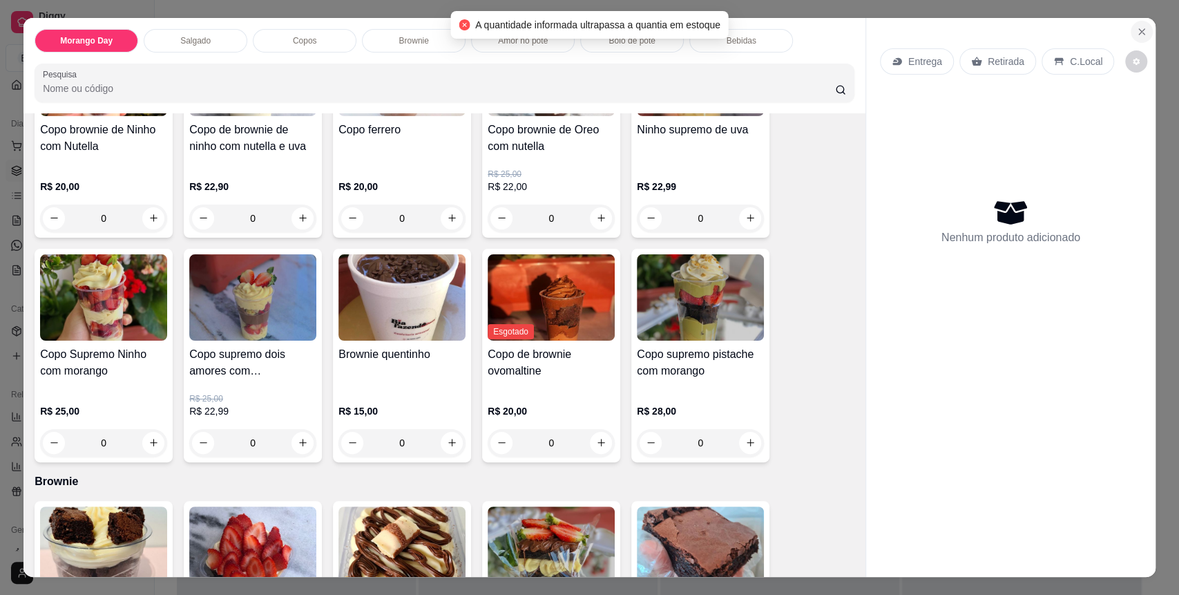
click at [1138, 28] on icon "Close" at bounding box center [1141, 31] width 11 height 11
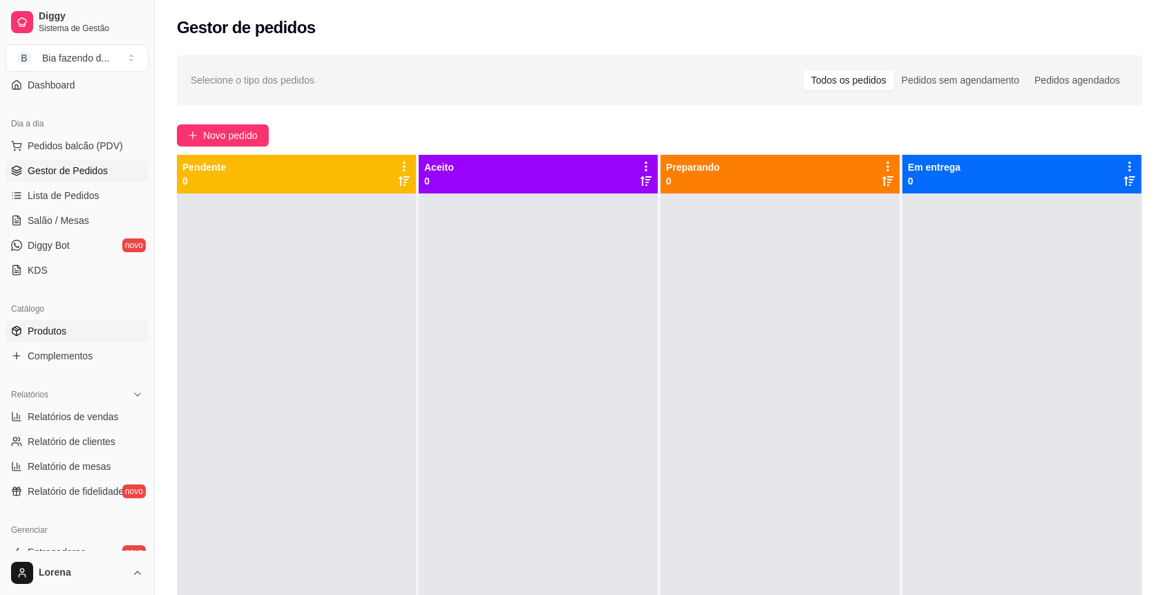
click at [72, 338] on link "Produtos" at bounding box center [77, 331] width 143 height 22
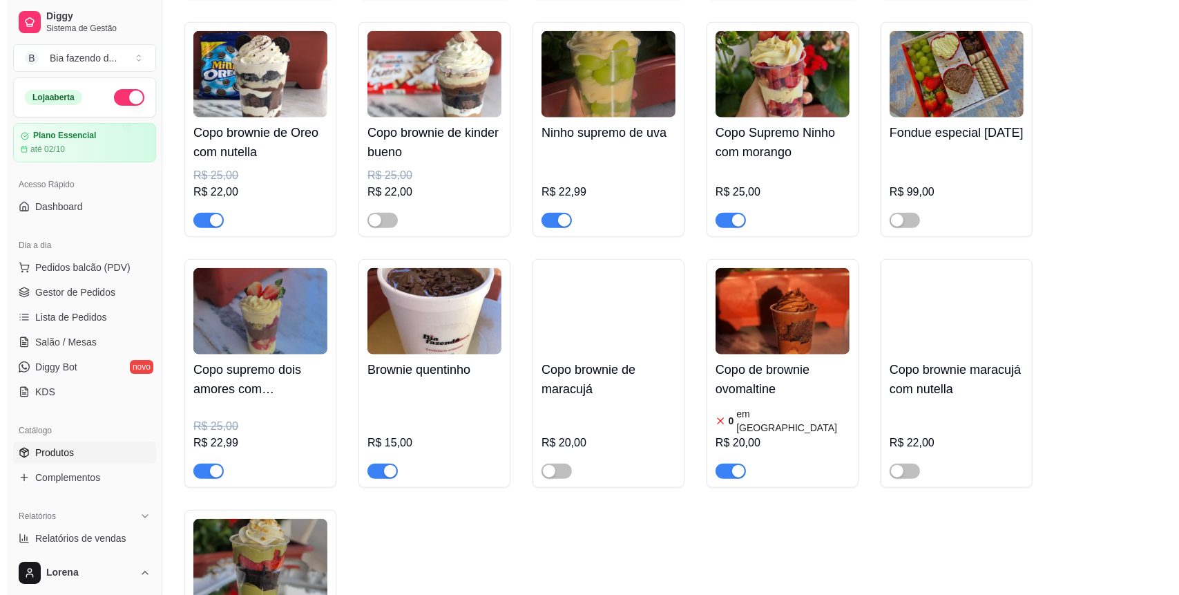
scroll to position [1473, 0]
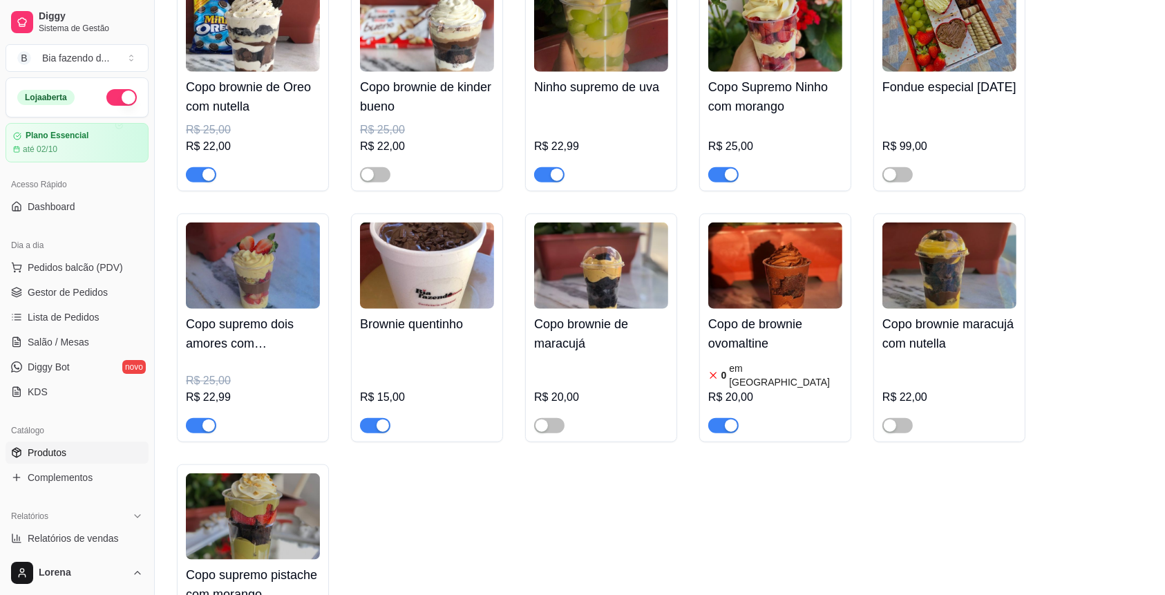
click at [748, 300] on img at bounding box center [775, 265] width 134 height 86
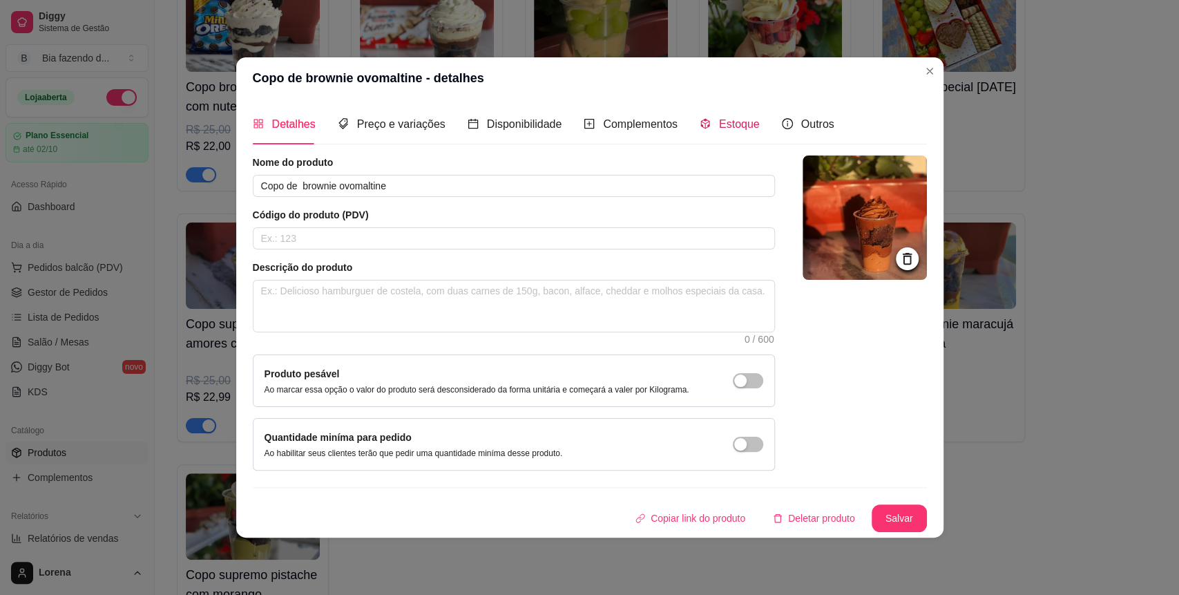
click at [720, 118] on span "Estoque" at bounding box center [739, 124] width 41 height 12
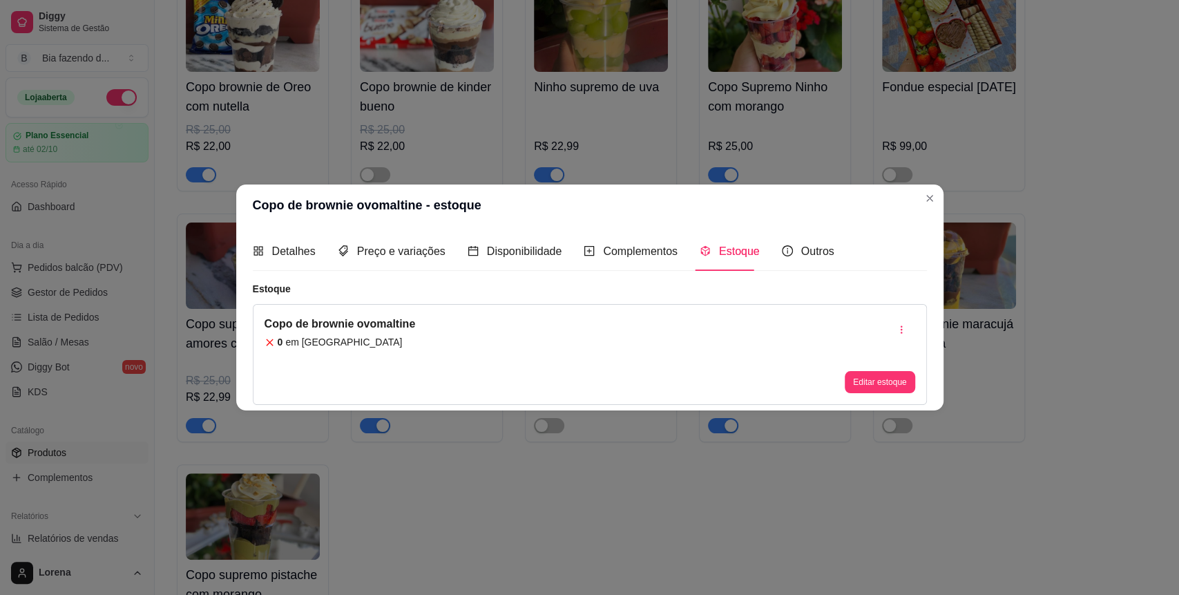
click at [323, 336] on article "em [GEOGRAPHIC_DATA]" at bounding box center [343, 342] width 117 height 14
click at [862, 376] on button "Editar estoque" at bounding box center [880, 382] width 68 height 21
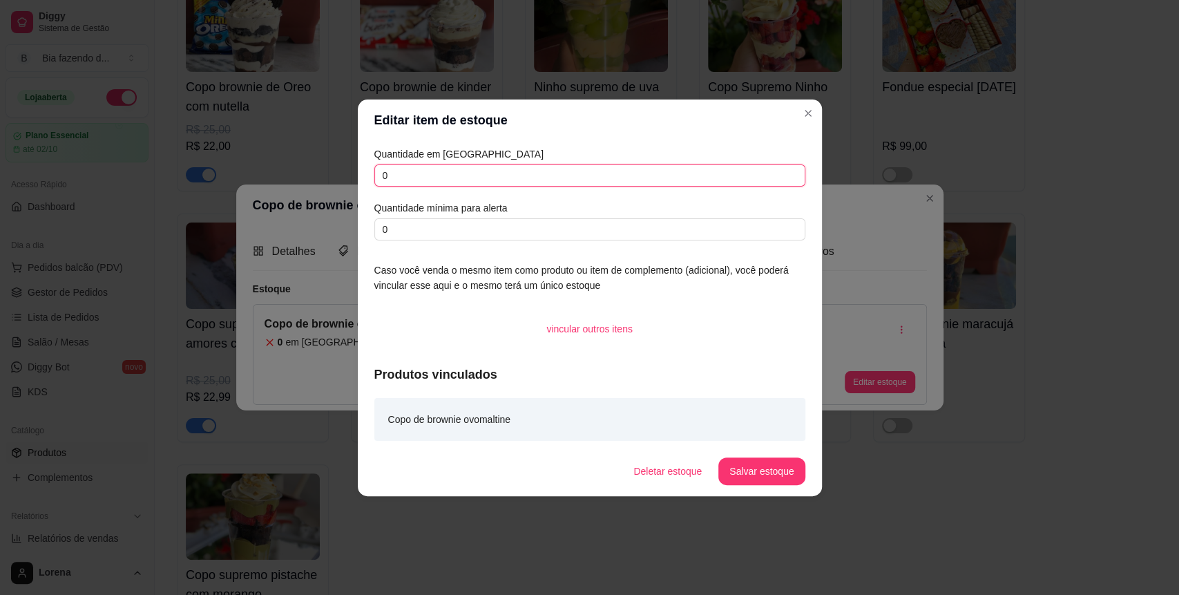
click at [417, 166] on input "0" at bounding box center [589, 175] width 431 height 22
type input "2"
click at [784, 473] on button "Salvar estoque" at bounding box center [761, 471] width 86 height 28
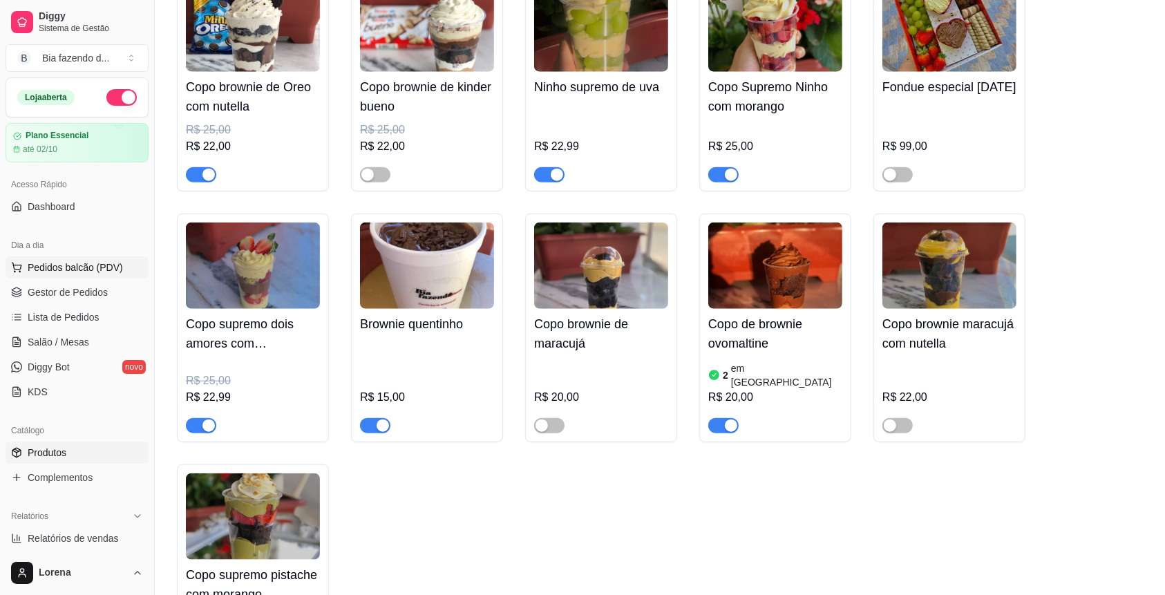
click at [106, 260] on span "Pedidos balcão (PDV)" at bounding box center [75, 267] width 95 height 14
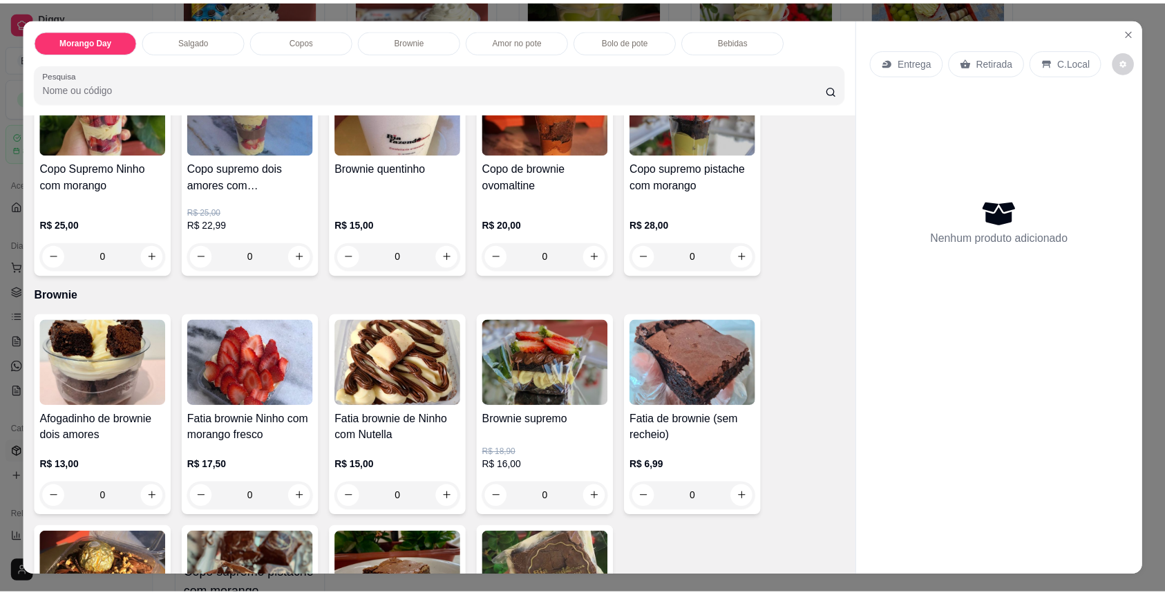
scroll to position [829, 0]
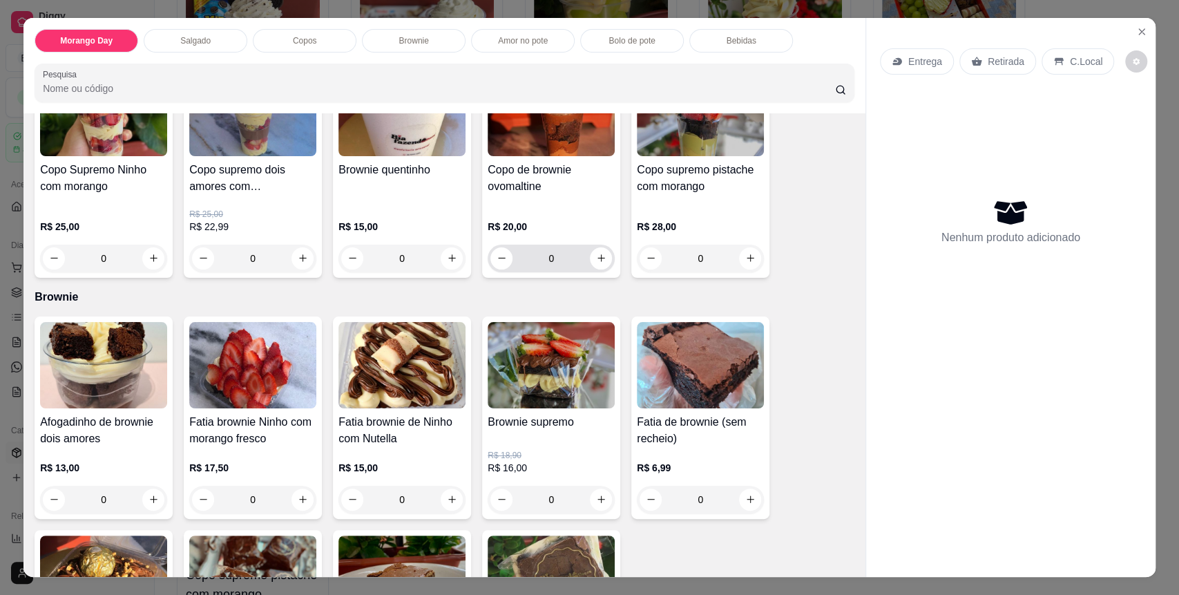
click at [589, 268] on div "0" at bounding box center [551, 259] width 122 height 28
click at [596, 260] on icon "increase-product-quantity" at bounding box center [601, 259] width 10 height 10
type input "1"
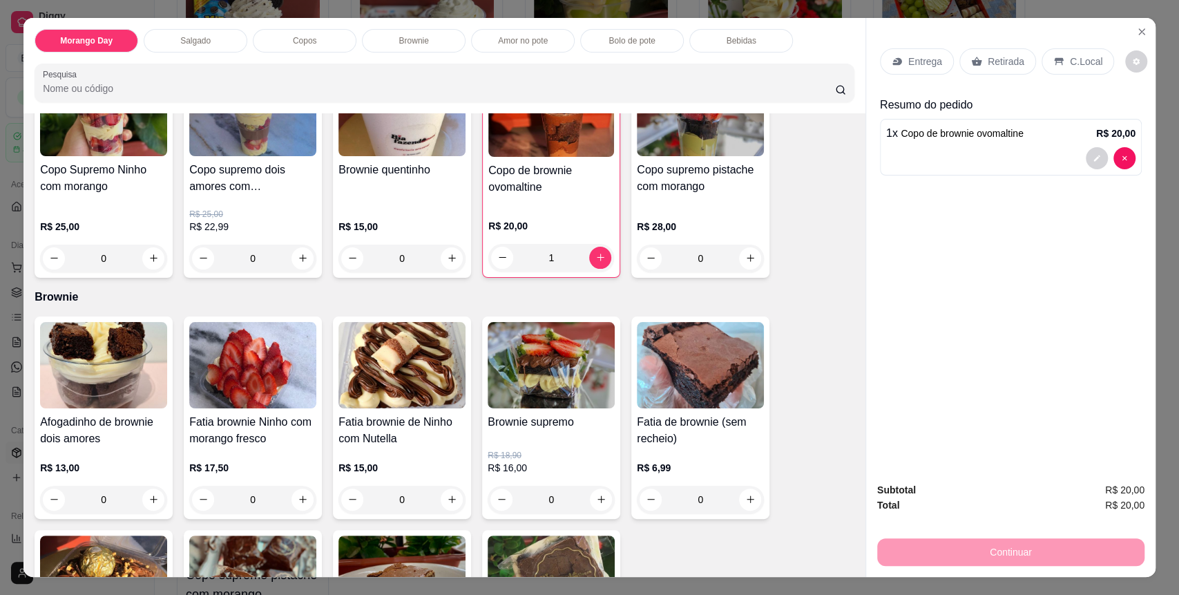
click at [1051, 53] on div "C.Local" at bounding box center [1078, 61] width 73 height 26
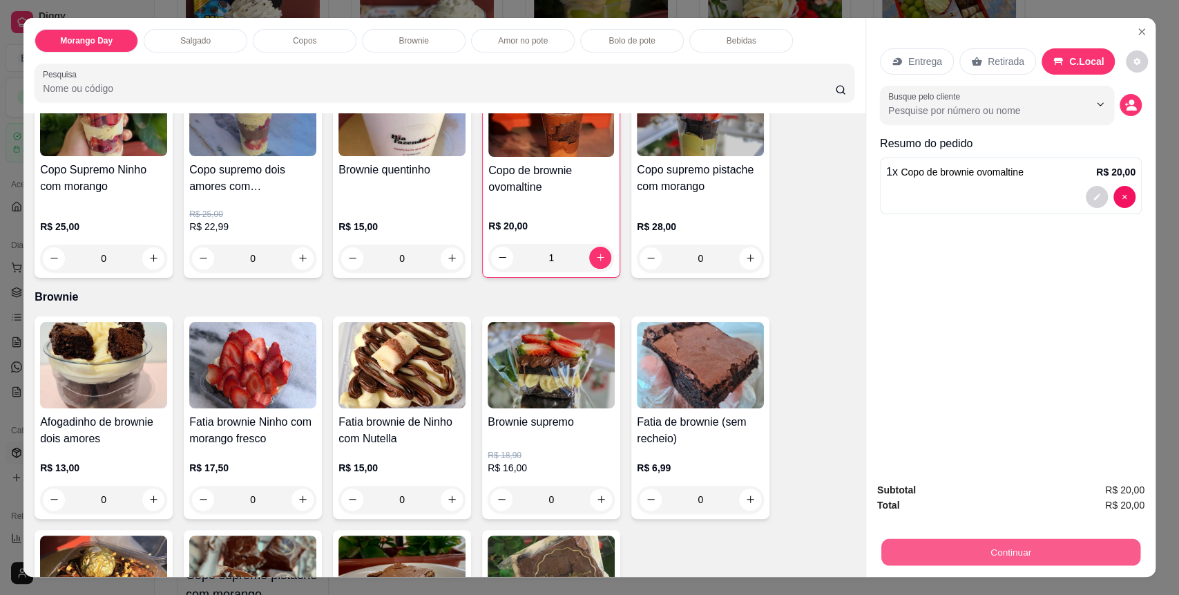
click at [998, 542] on button "Continuar" at bounding box center [1010, 552] width 259 height 27
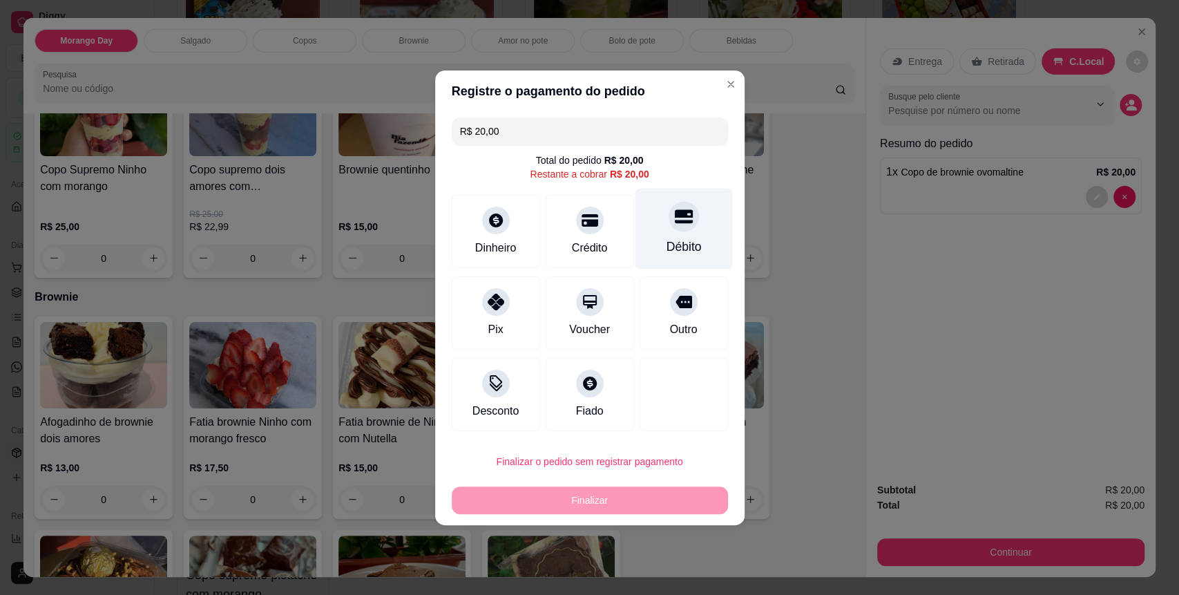
click at [662, 233] on div "Débito" at bounding box center [683, 228] width 97 height 81
type input "R$ 0,00"
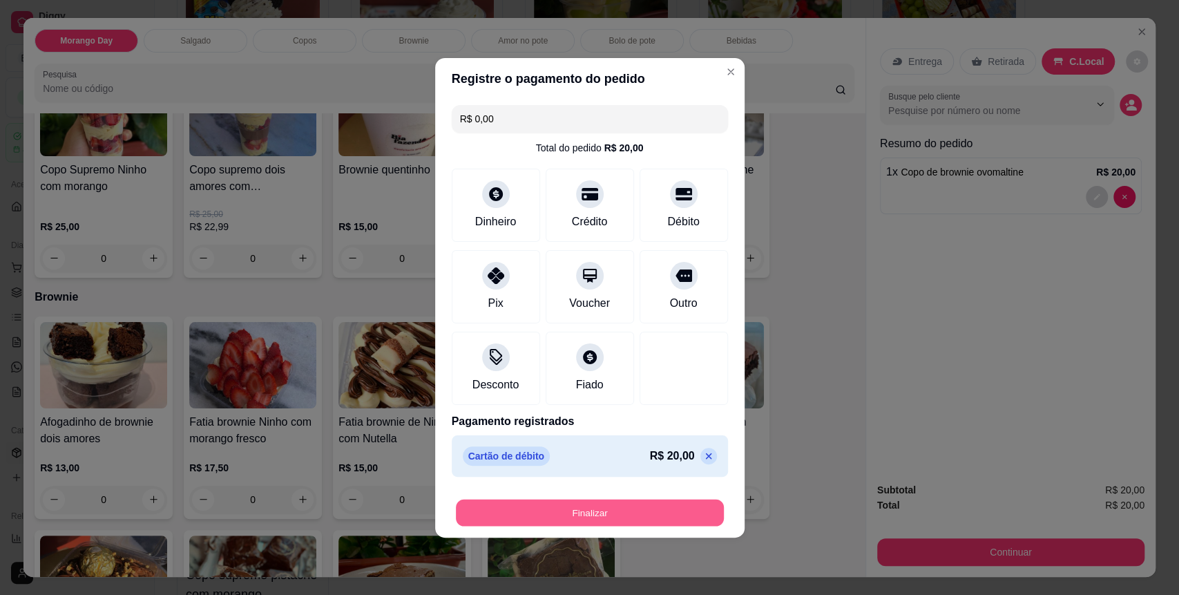
click at [612, 513] on button "Finalizar" at bounding box center [590, 512] width 268 height 27
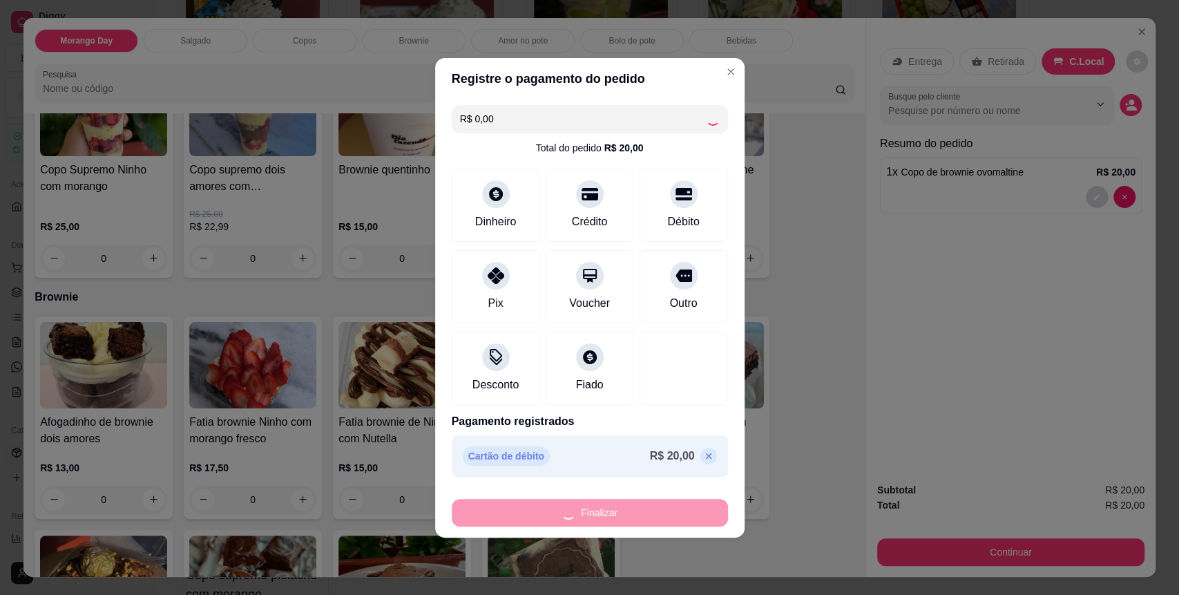
type input "0"
type input "-R$ 20,00"
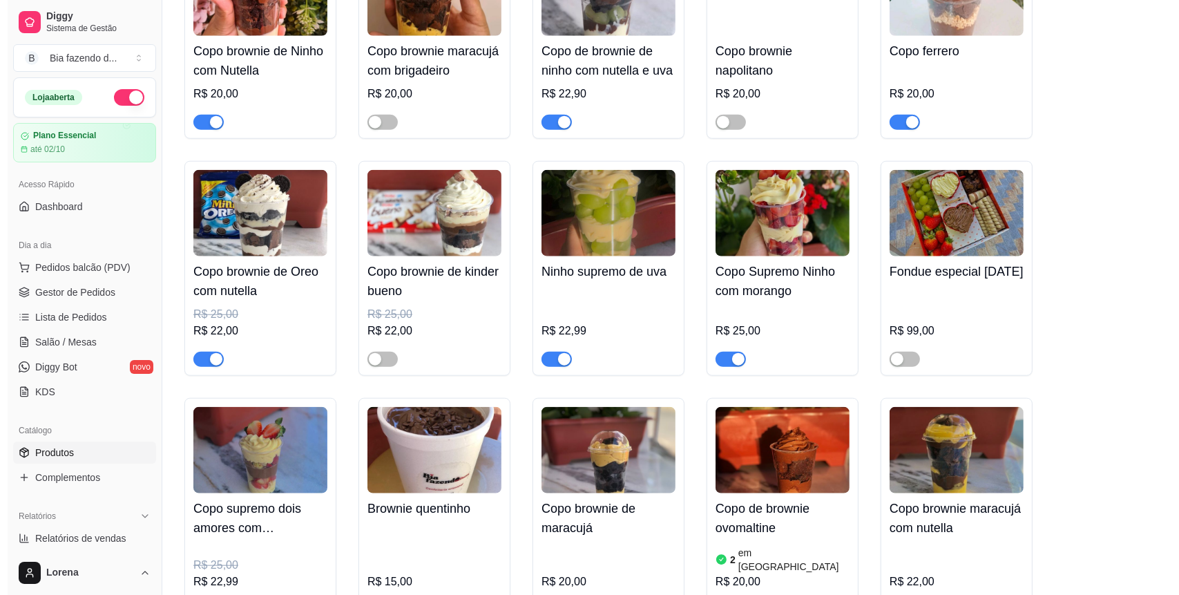
scroll to position [1105, 0]
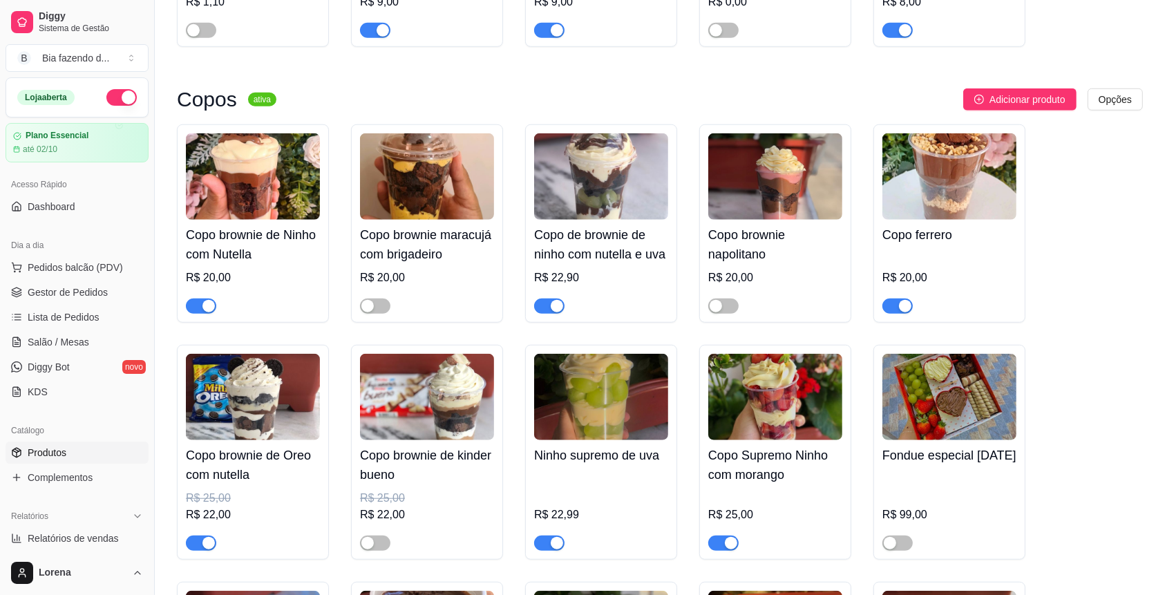
click at [263, 240] on h4 "Copo brownie de Ninho com Nutella" at bounding box center [253, 244] width 134 height 39
click at [50, 273] on span "Pedidos balcão (PDV)" at bounding box center [75, 267] width 95 height 14
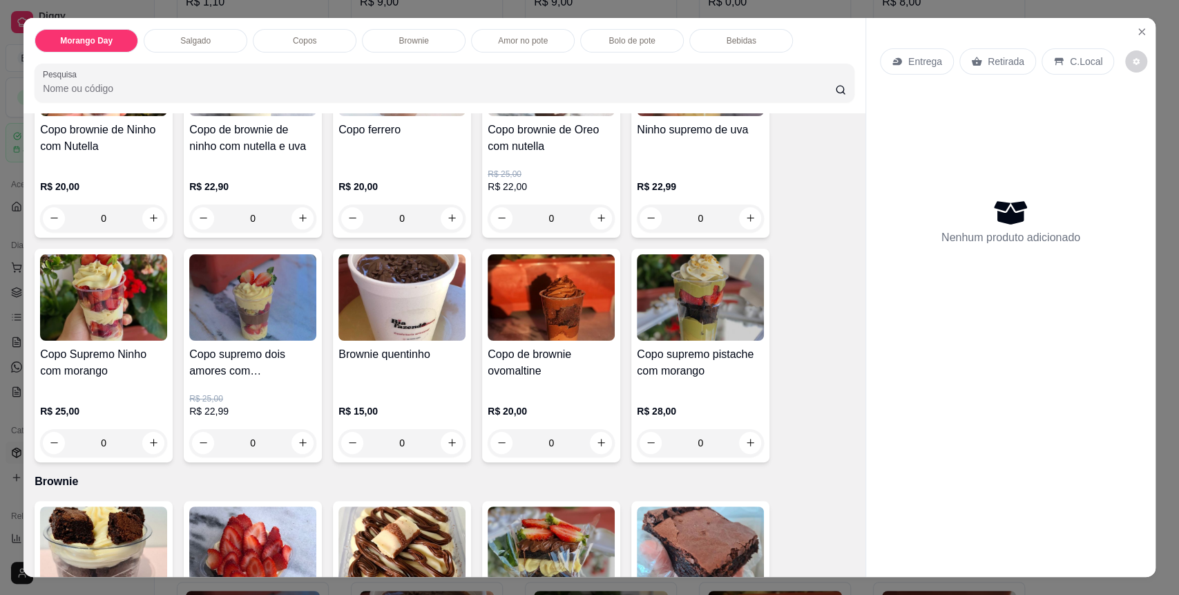
scroll to position [460, 0]
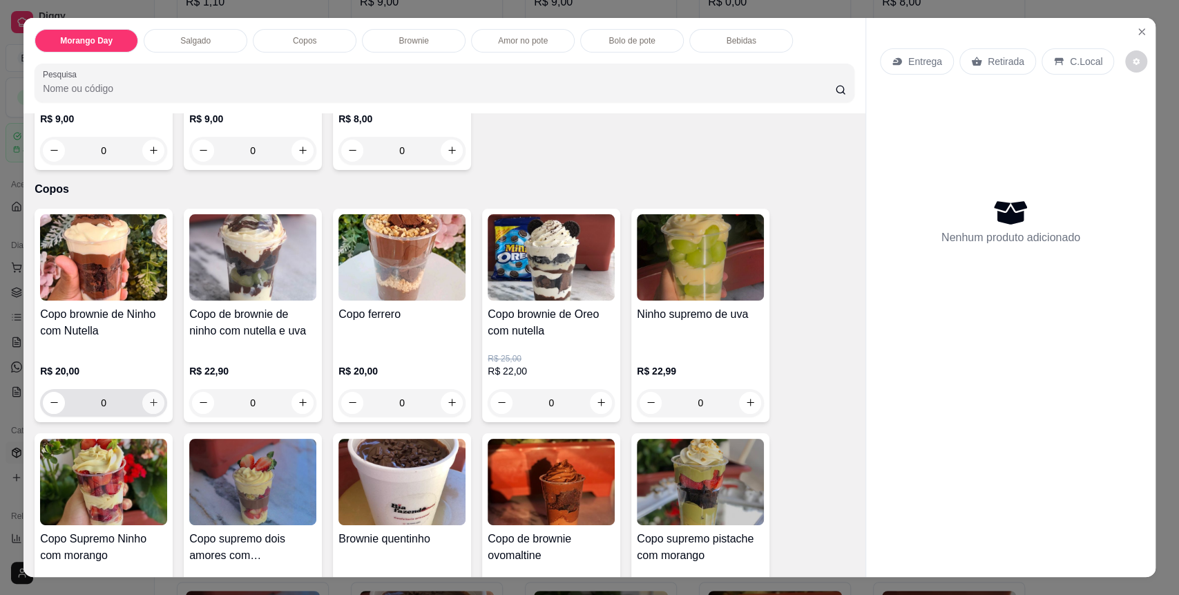
click at [152, 401] on button "increase-product-quantity" at bounding box center [153, 403] width 22 height 22
type input "1"
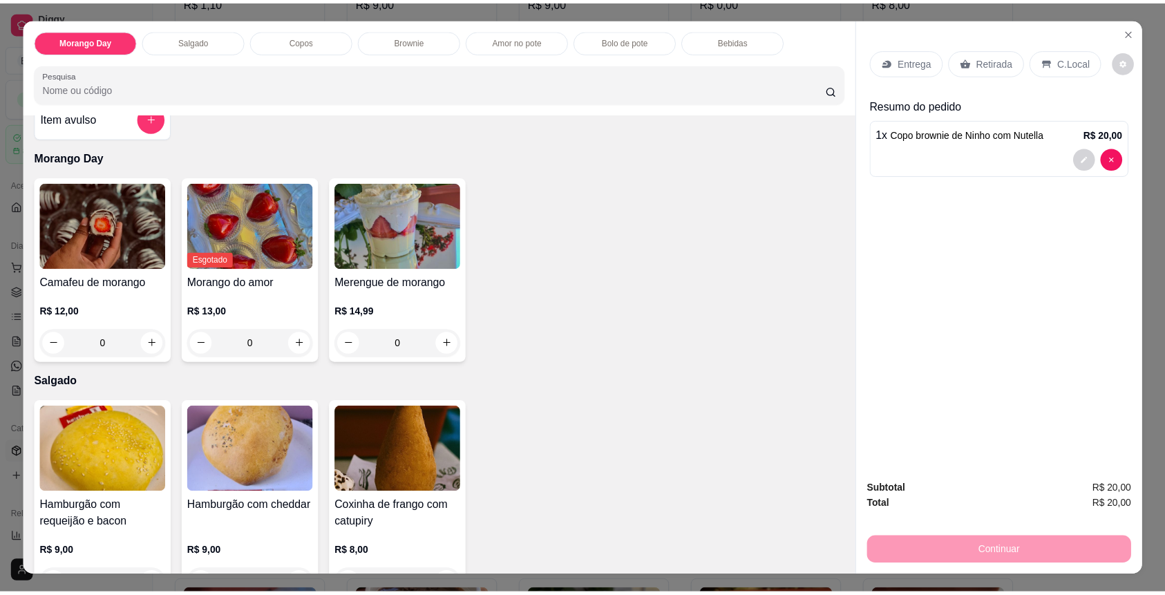
scroll to position [0, 0]
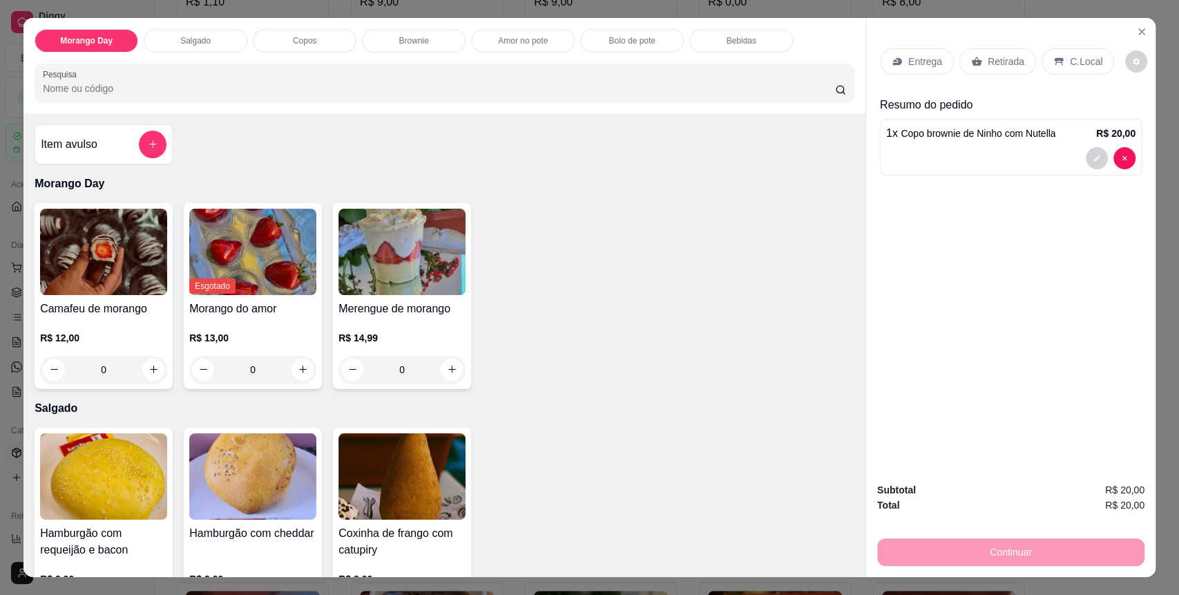
click at [149, 128] on div "Item avulso" at bounding box center [104, 144] width 138 height 40
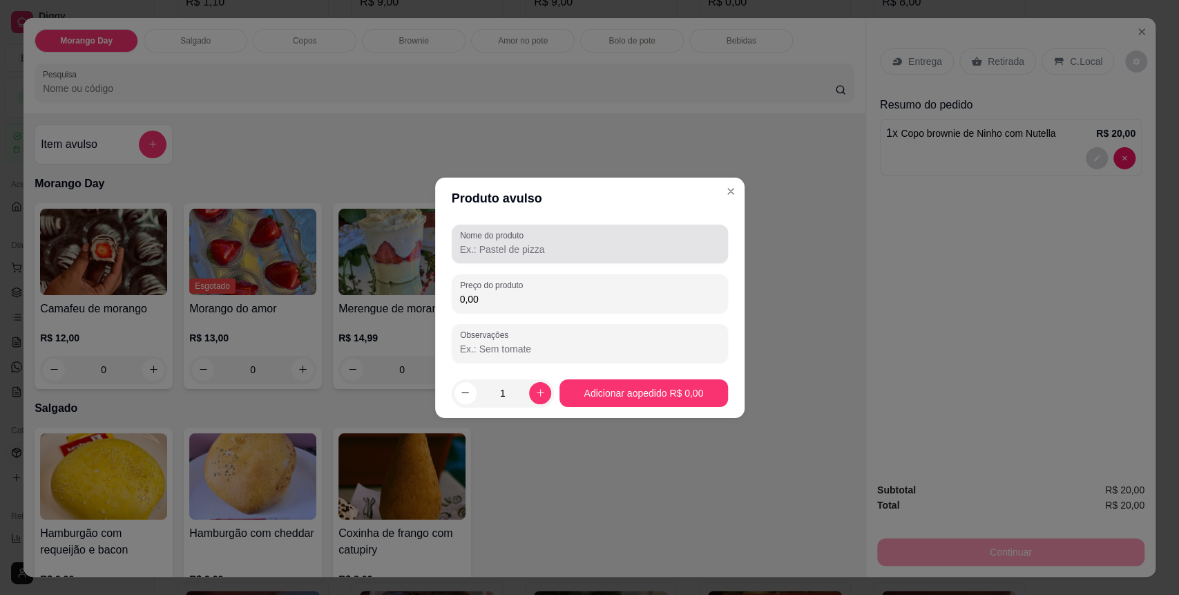
click at [519, 249] on input "Nome do produto" at bounding box center [590, 249] width 260 height 14
type input "agua"
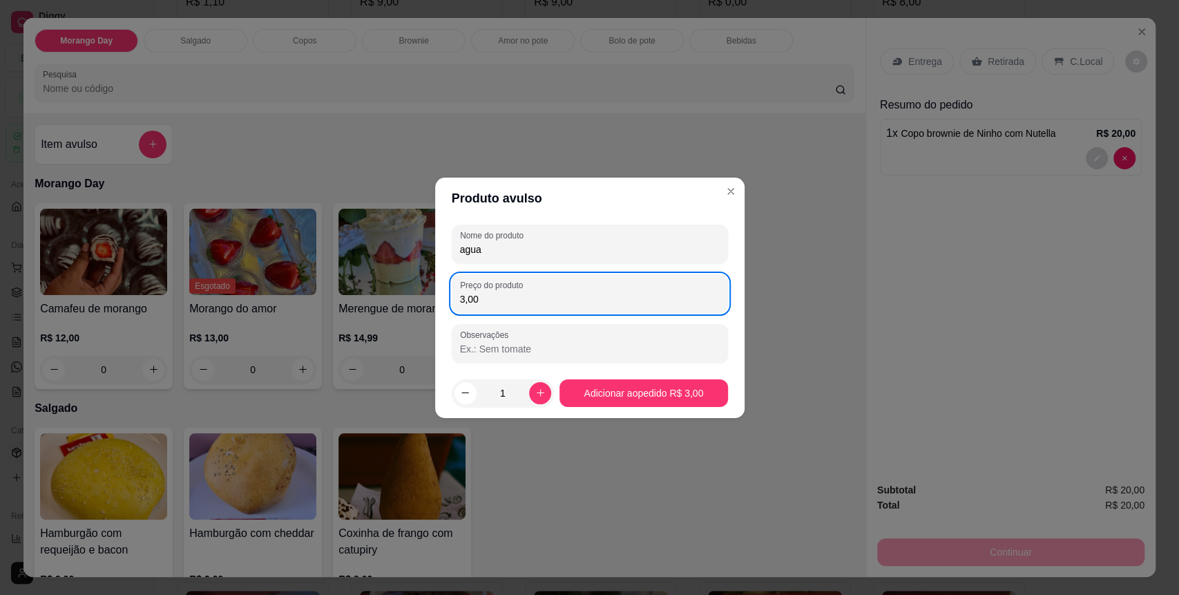
type input "3,00"
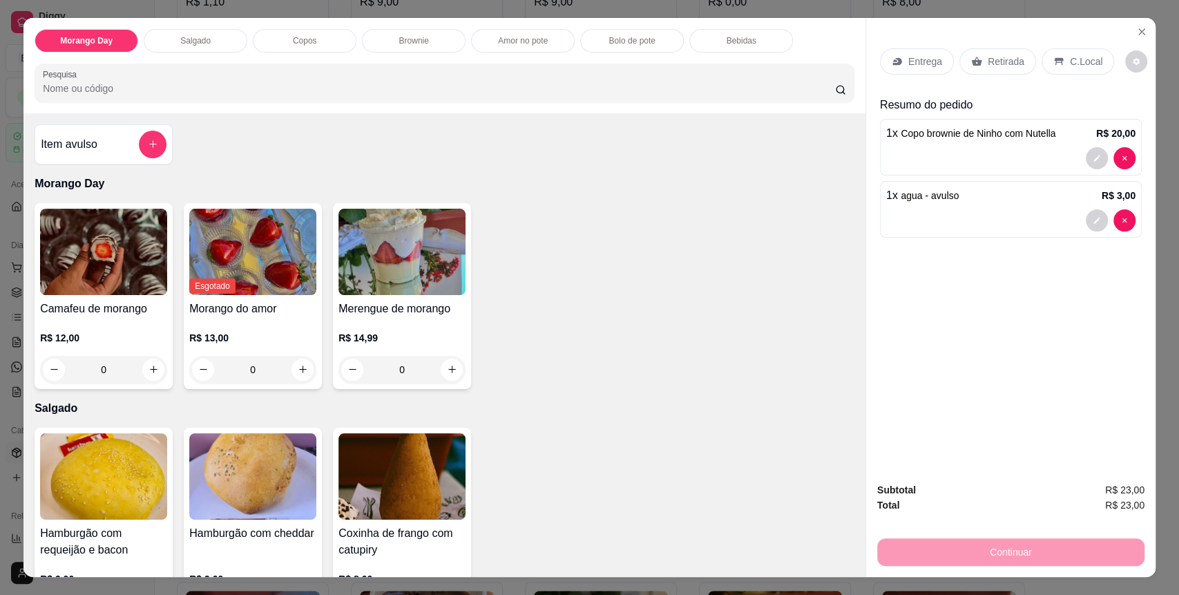
click at [1056, 56] on div "C.Local" at bounding box center [1078, 61] width 73 height 26
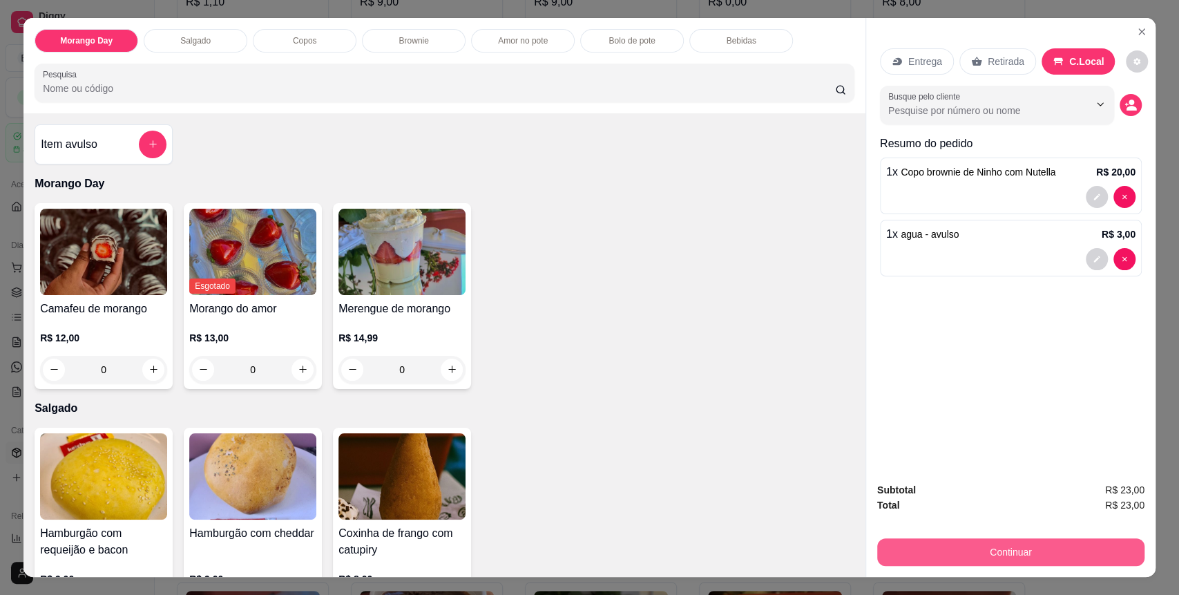
click at [1079, 557] on button "Continuar" at bounding box center [1010, 552] width 267 height 28
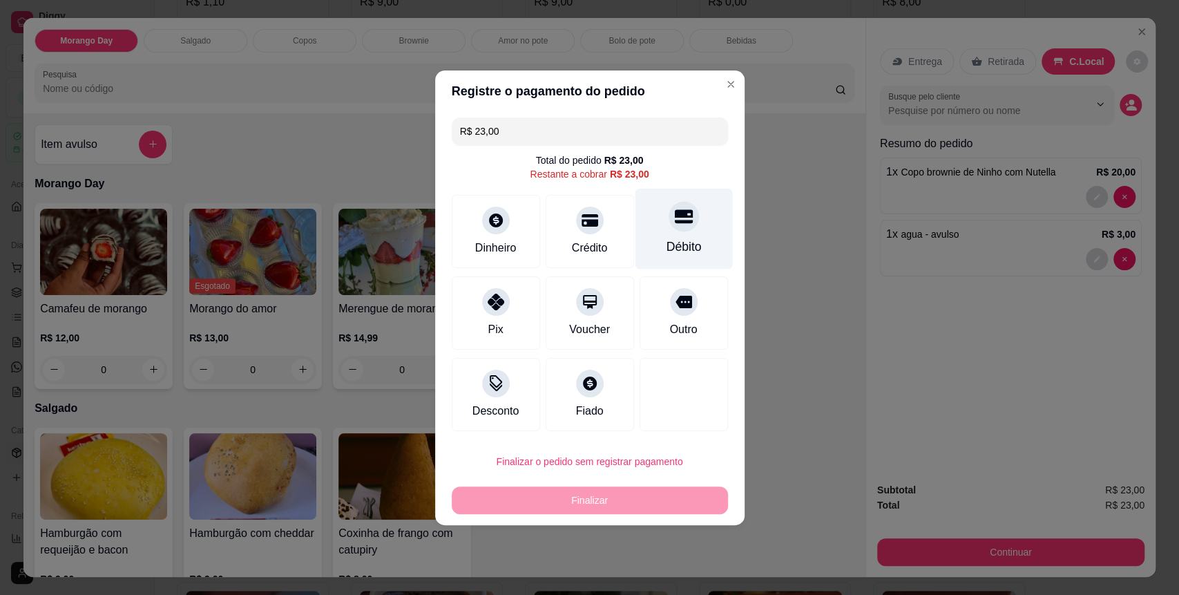
click at [679, 230] on div "Débito" at bounding box center [683, 228] width 97 height 81
type input "R$ 0,00"
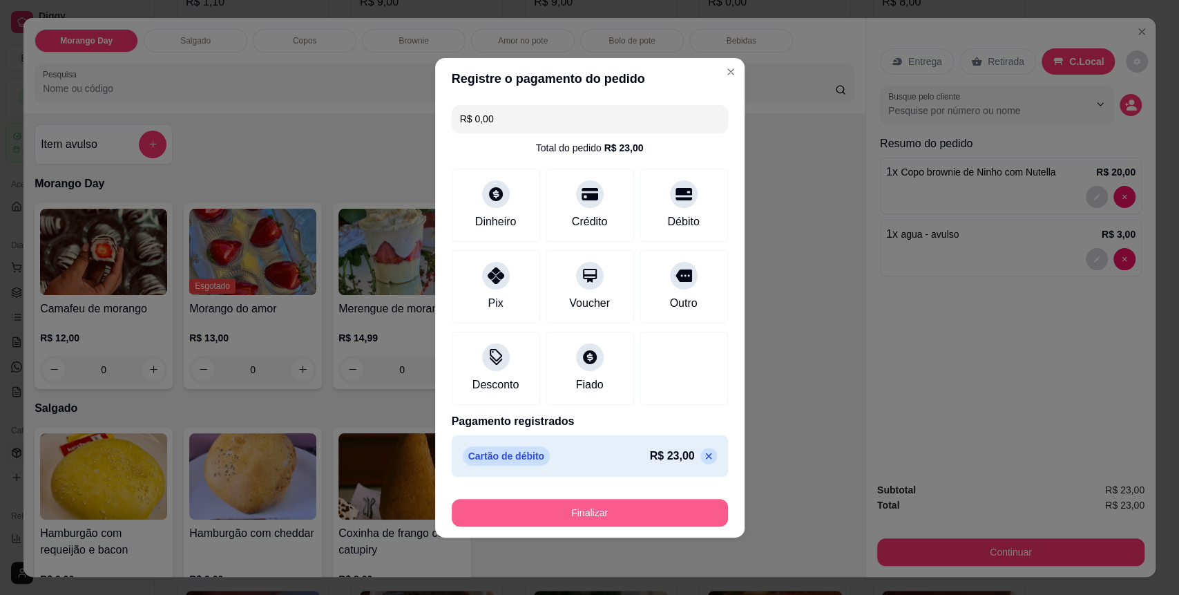
click at [559, 509] on button "Finalizar" at bounding box center [590, 513] width 276 height 28
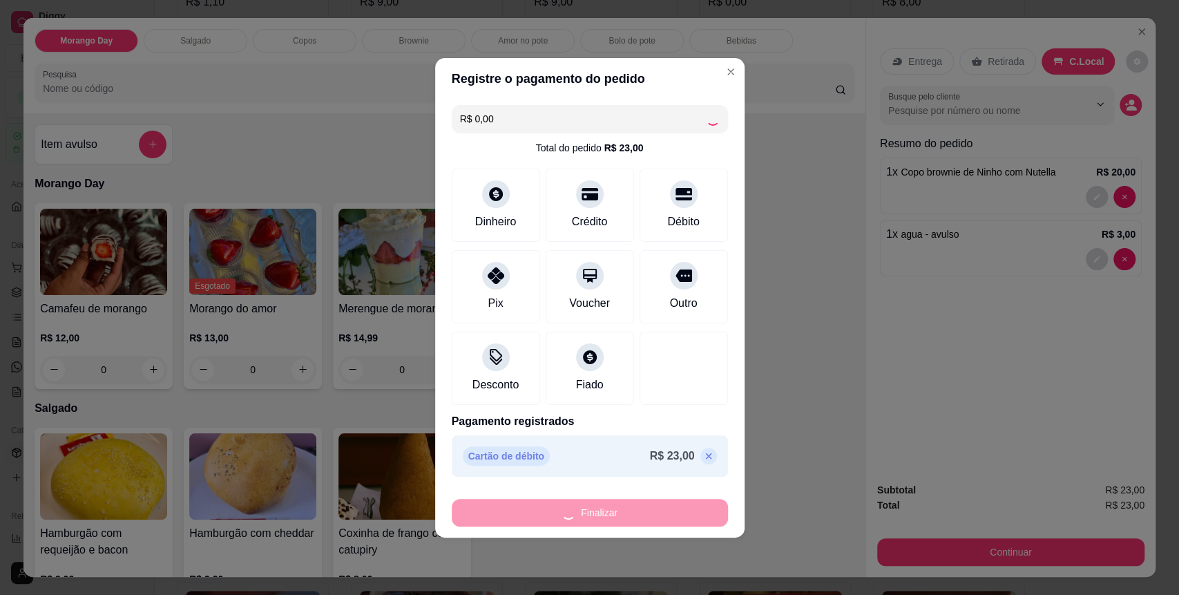
type input "0"
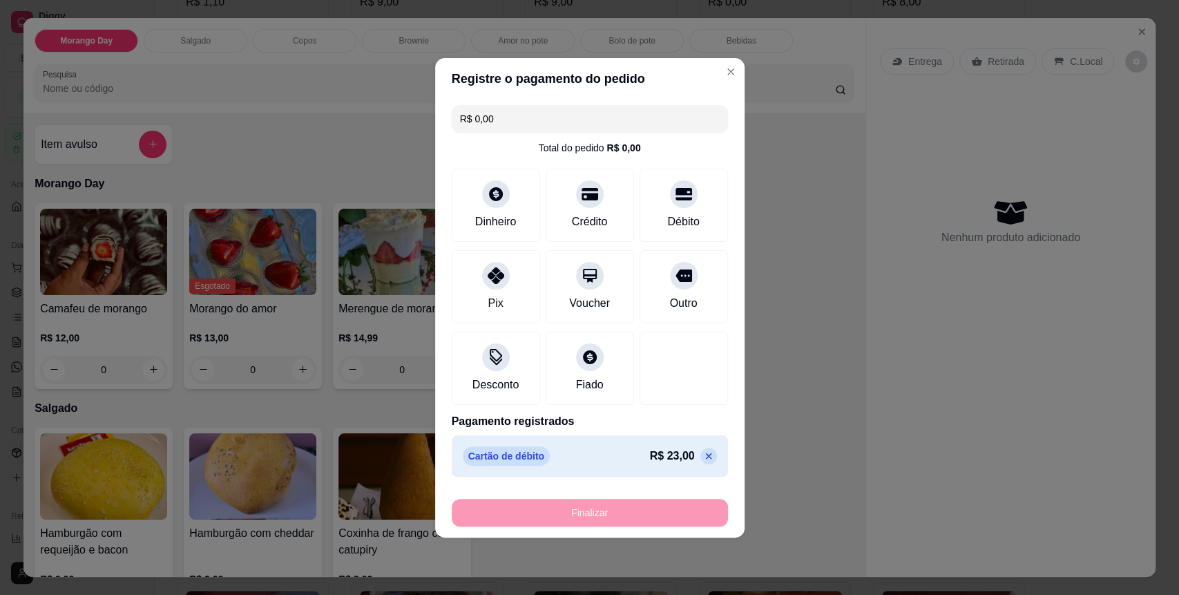
type input "-R$ 23,00"
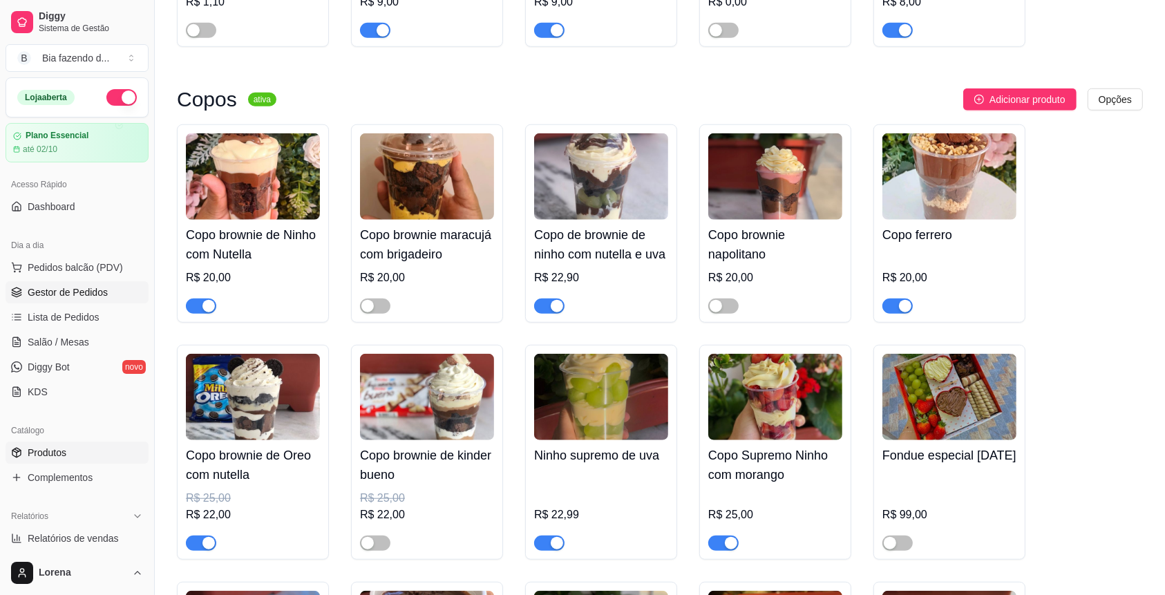
click at [88, 285] on span "Gestor de Pedidos" at bounding box center [68, 292] width 80 height 14
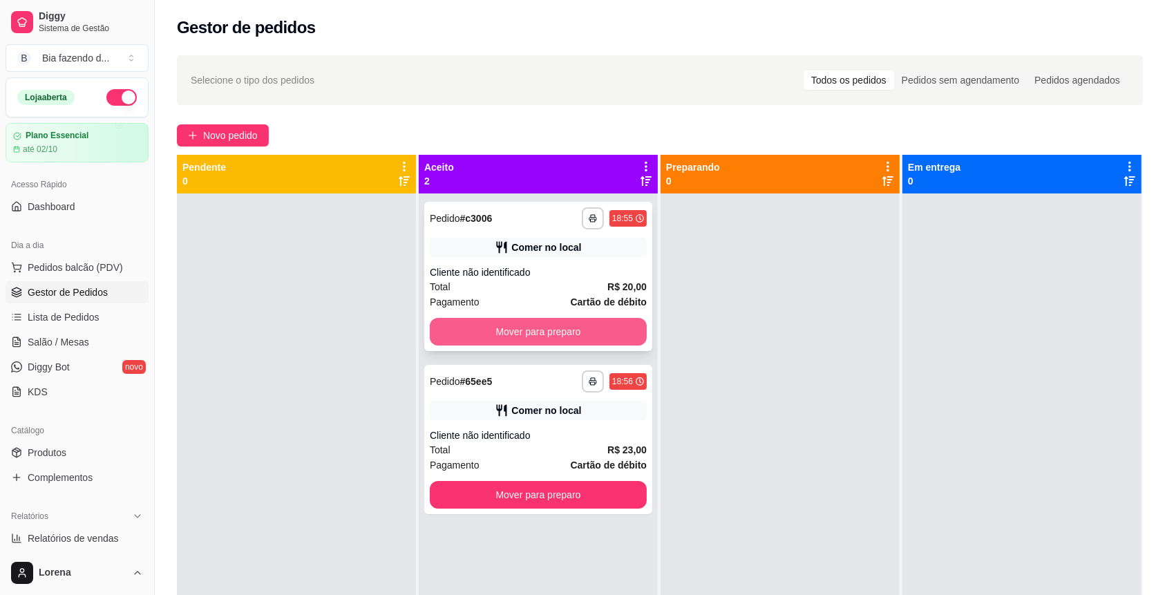
click at [598, 327] on button "Mover para preparo" at bounding box center [538, 332] width 217 height 28
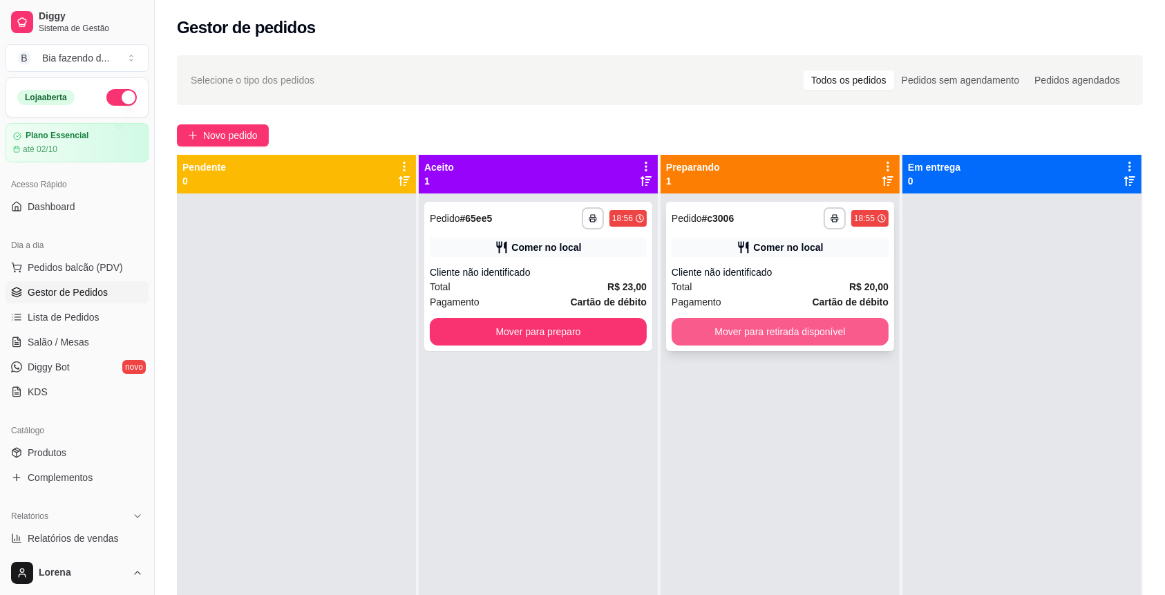
click at [697, 335] on button "Mover para retirada disponível" at bounding box center [779, 332] width 217 height 28
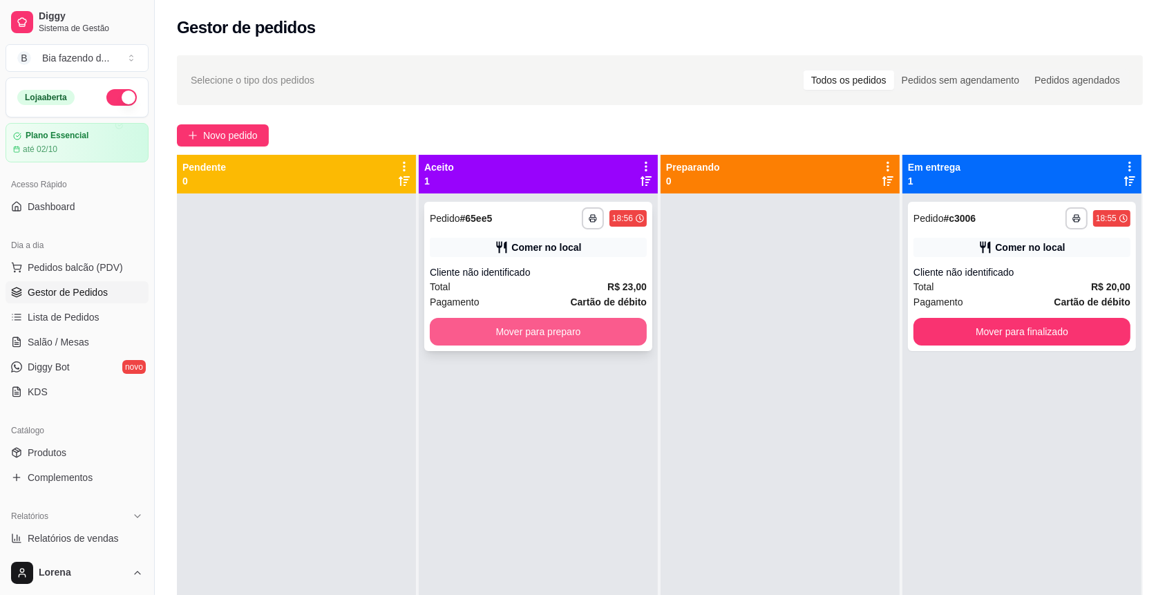
click at [483, 337] on button "Mover para preparo" at bounding box center [538, 332] width 217 height 28
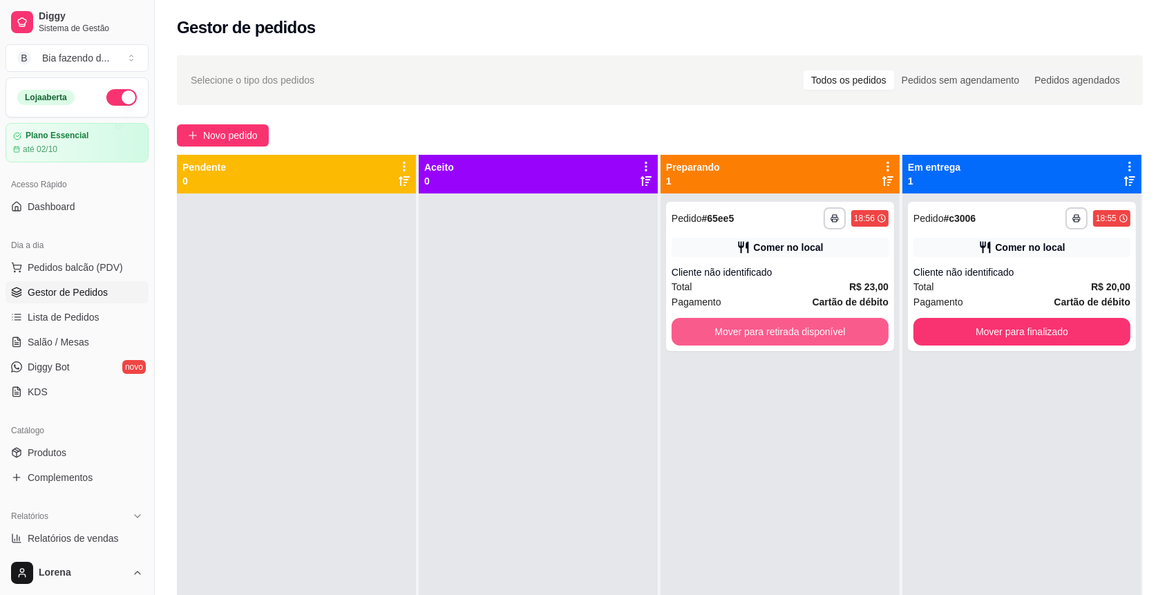
click at [703, 332] on button "Mover para retirada disponível" at bounding box center [779, 332] width 217 height 28
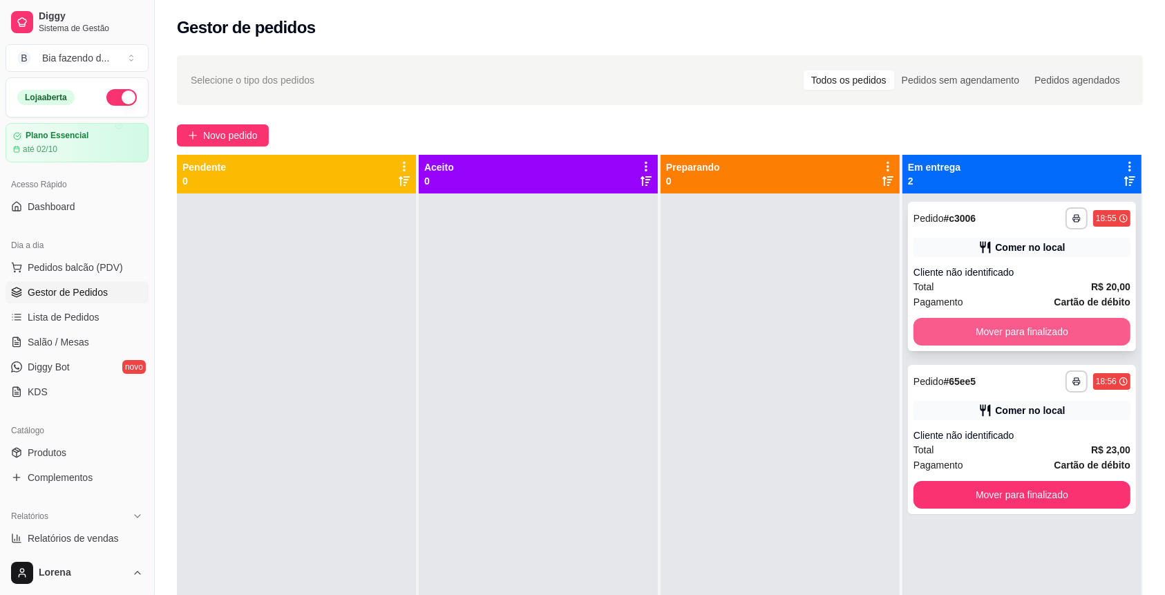
click at [1033, 327] on button "Mover para finalizado" at bounding box center [1021, 332] width 217 height 28
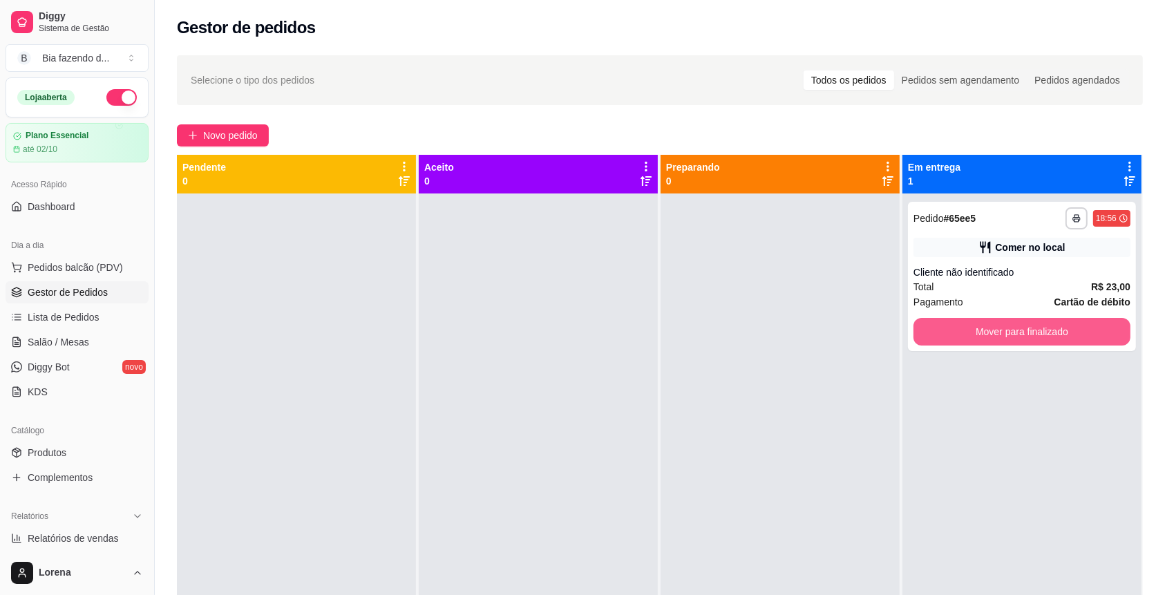
click at [1033, 327] on button "Mover para finalizado" at bounding box center [1021, 332] width 217 height 28
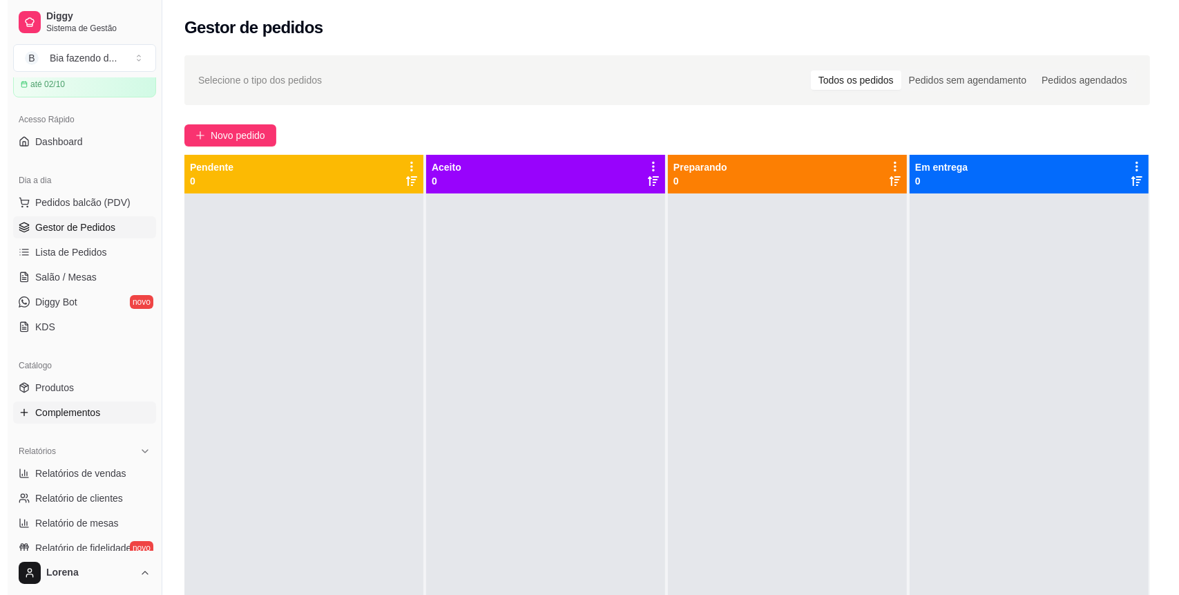
scroll to position [92, 0]
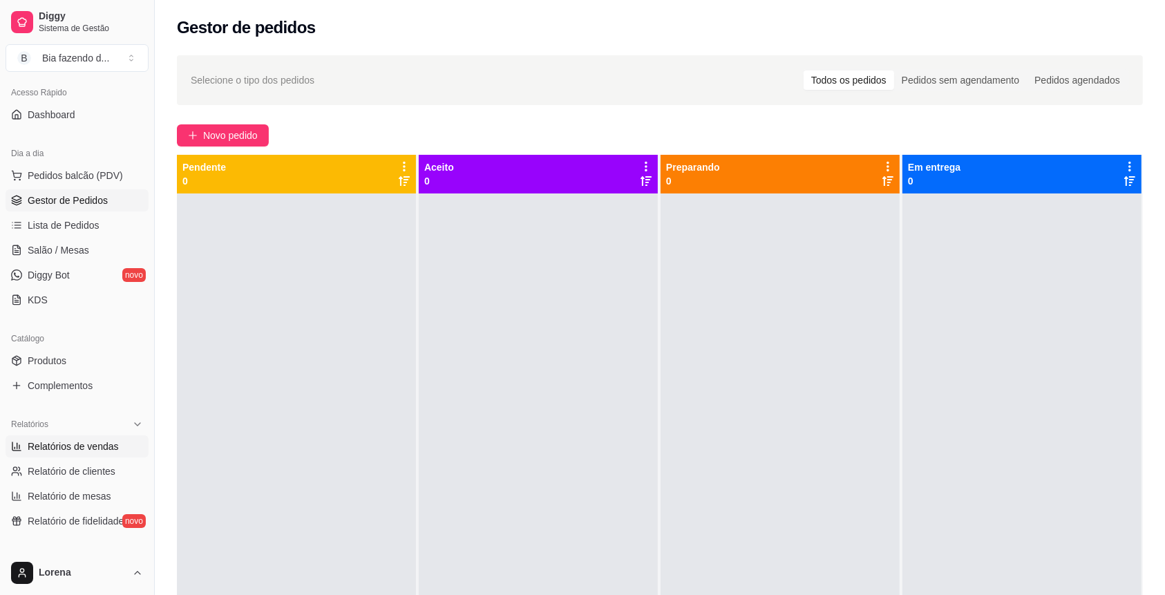
click at [100, 446] on span "Relatórios de vendas" at bounding box center [73, 446] width 91 height 14
select select "ALL"
select select "0"
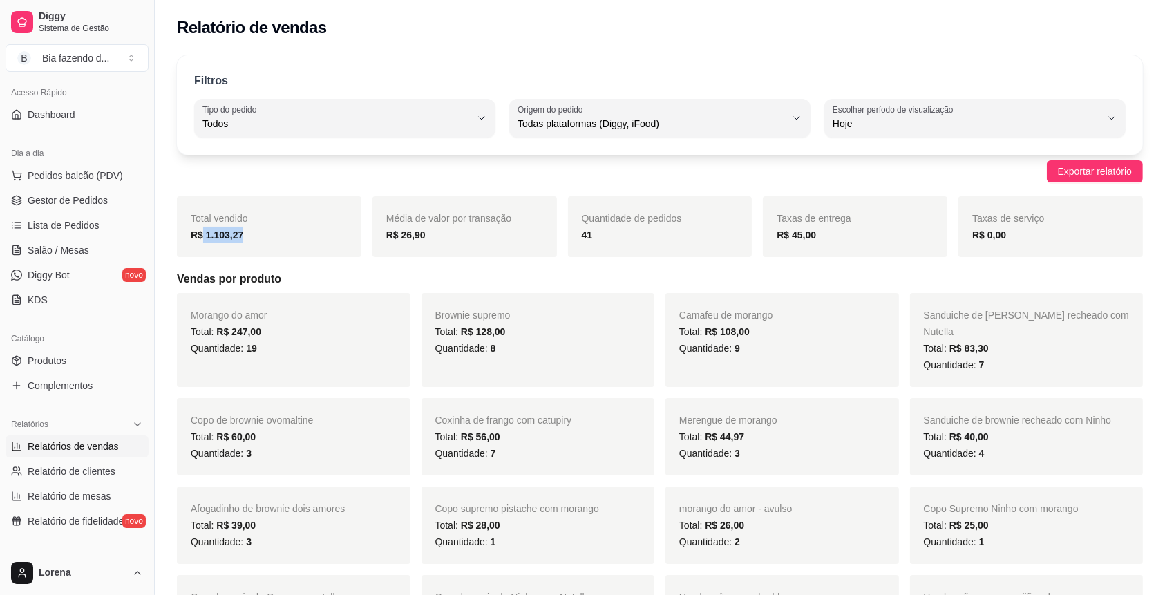
drag, startPoint x: 211, startPoint y: 255, endPoint x: 202, endPoint y: 255, distance: 9.0
click at [202, 255] on div "Total vendido R$ 1.103,27" at bounding box center [269, 226] width 184 height 61
click at [236, 248] on div "Total vendido R$ 1.103,27" at bounding box center [269, 226] width 184 height 61
click at [83, 207] on link "Gestor de Pedidos" at bounding box center [77, 200] width 143 height 22
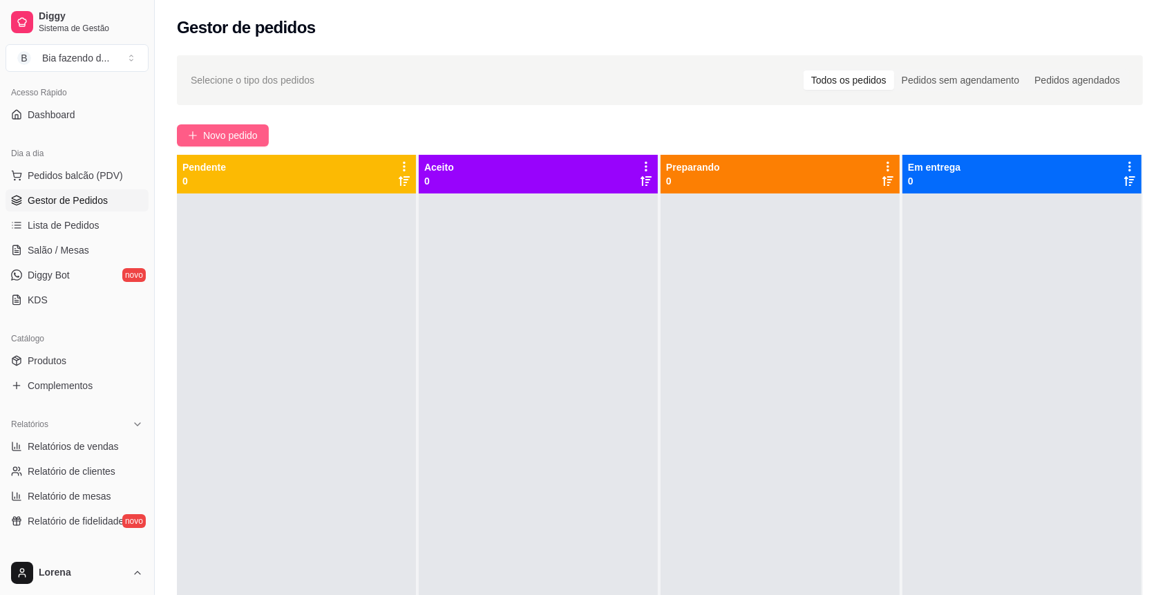
click at [211, 131] on span "Novo pedido" at bounding box center [230, 135] width 55 height 15
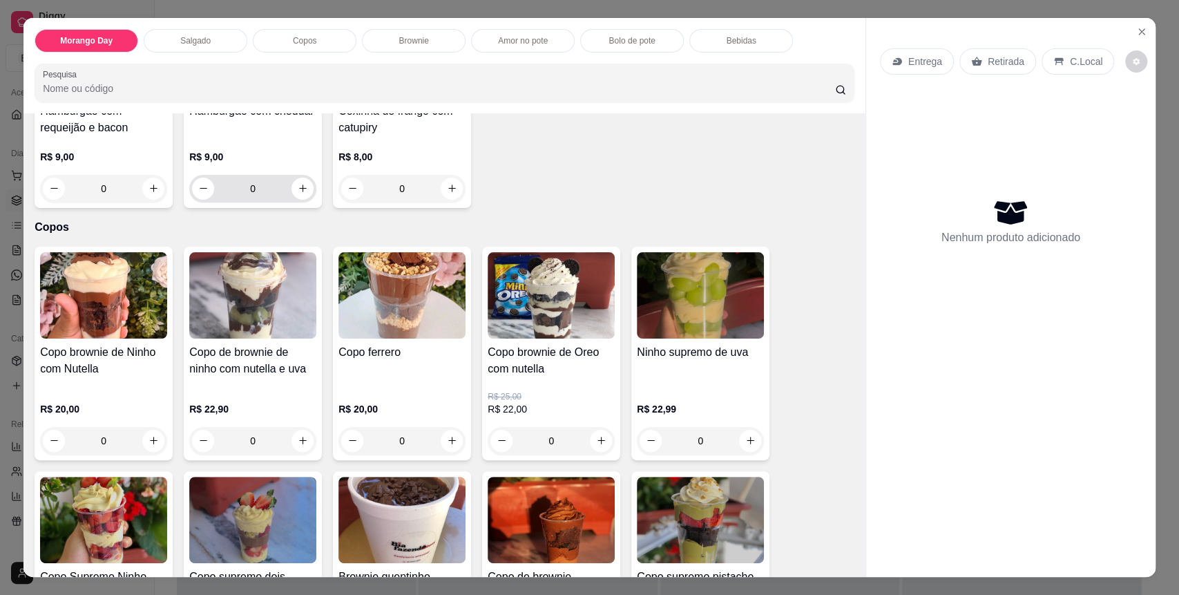
scroll to position [460, 0]
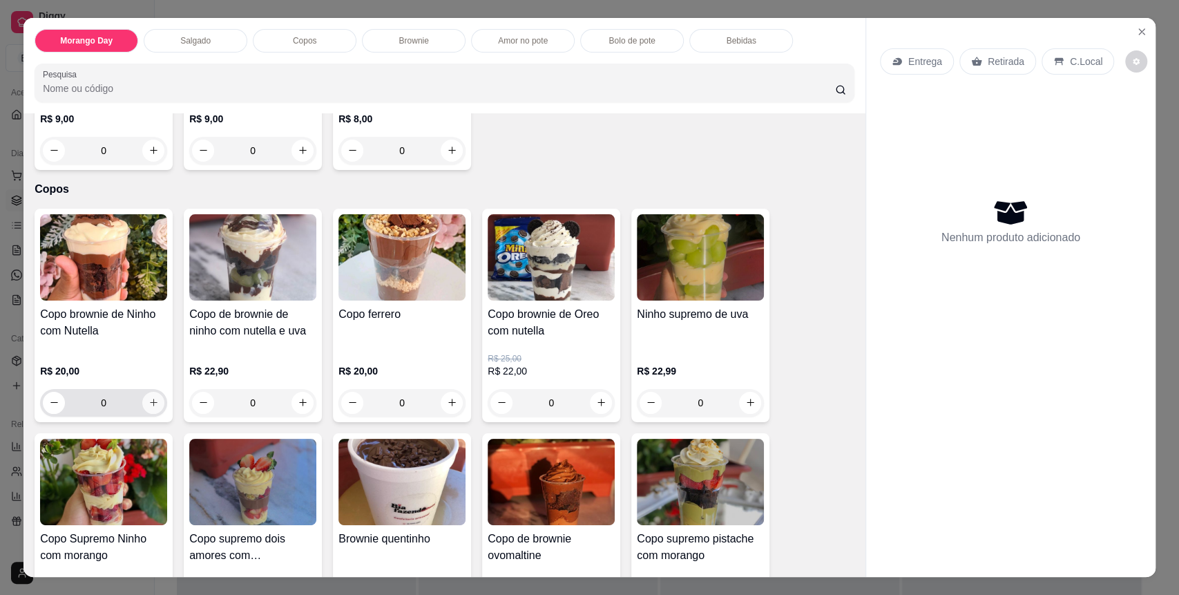
click at [150, 398] on icon "increase-product-quantity" at bounding box center [154, 402] width 10 height 10
type input "1"
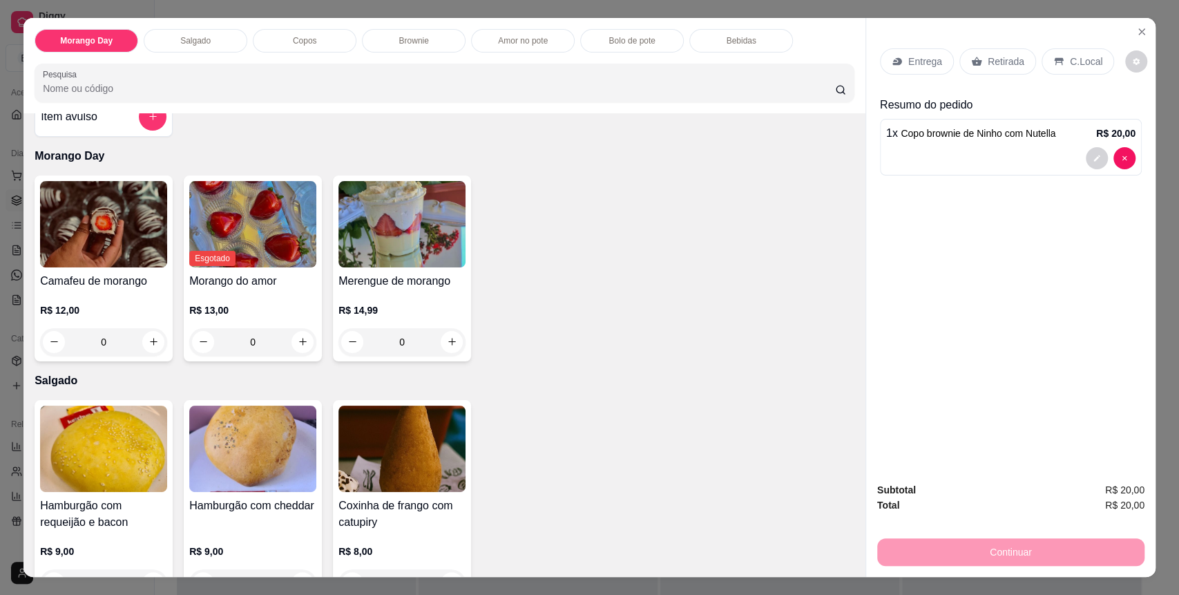
scroll to position [0, 0]
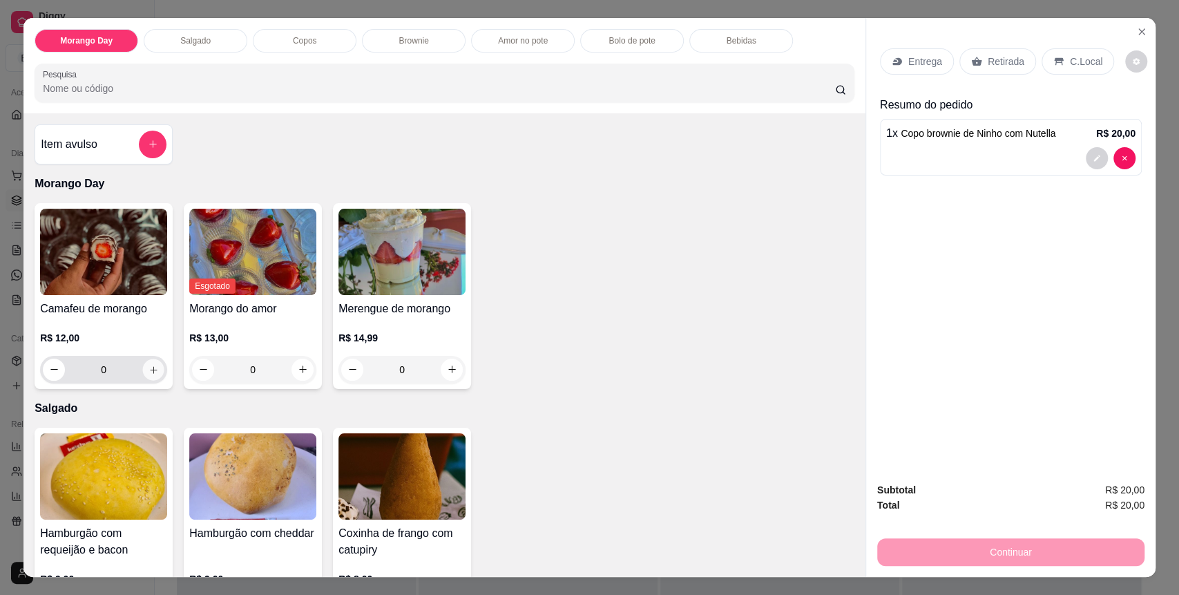
click at [152, 369] on button "increase-product-quantity" at bounding box center [153, 369] width 21 height 21
type input "1"
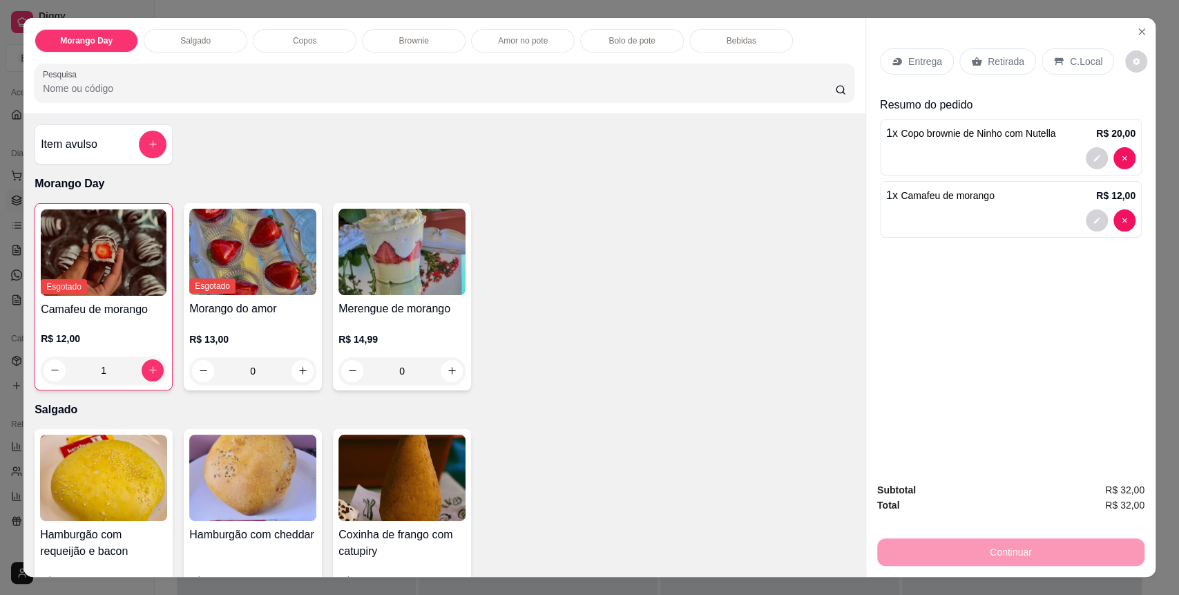
click at [1042, 61] on div "C.Local" at bounding box center [1078, 61] width 73 height 26
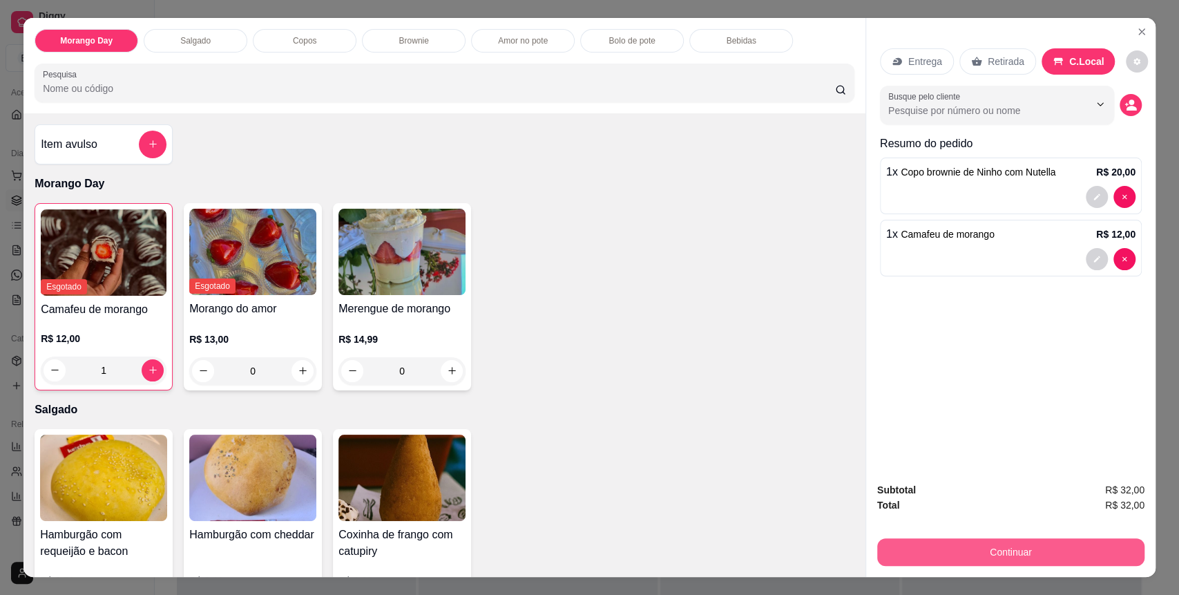
click at [1014, 548] on button "Continuar" at bounding box center [1010, 552] width 267 height 28
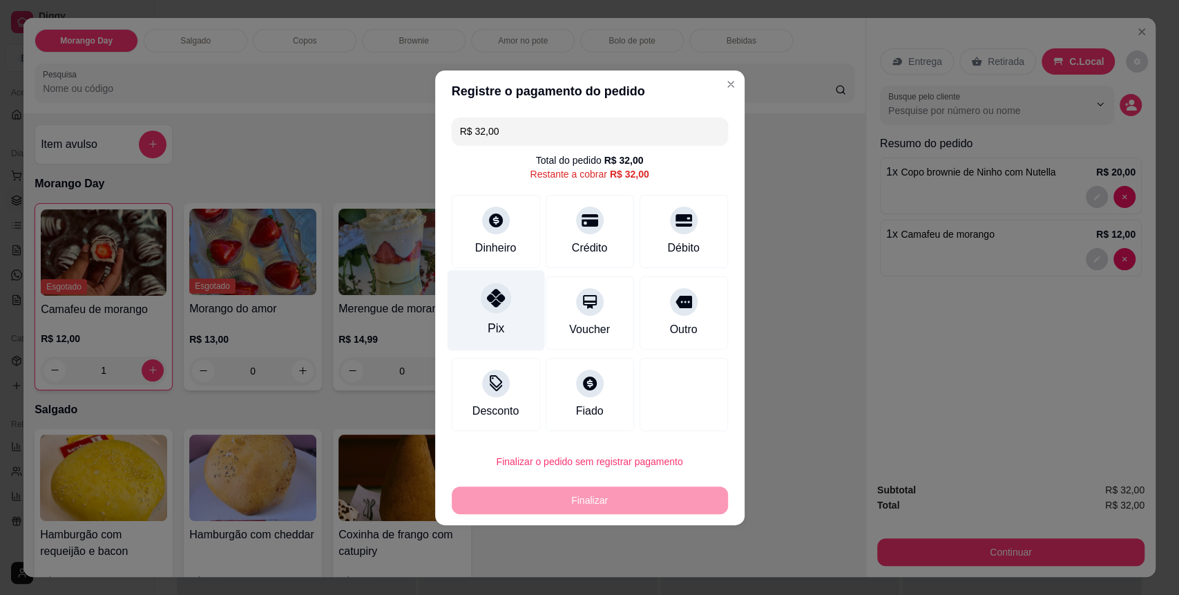
click at [499, 322] on div "Pix" at bounding box center [495, 328] width 17 height 18
type input "R$ 0,00"
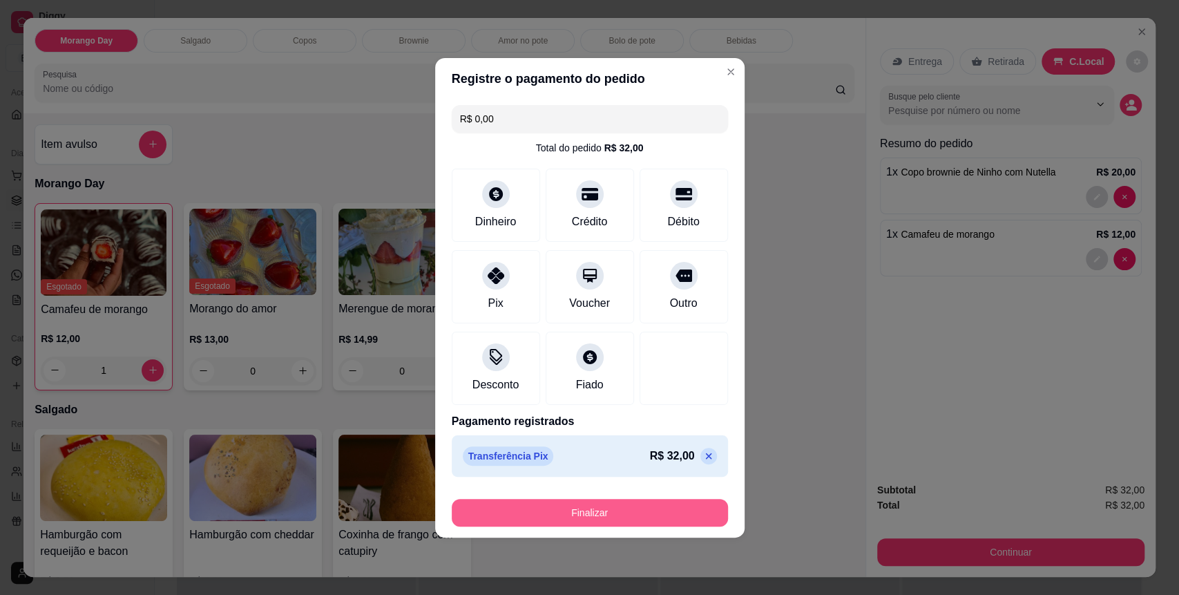
click at [542, 503] on button "Finalizar" at bounding box center [590, 513] width 276 height 28
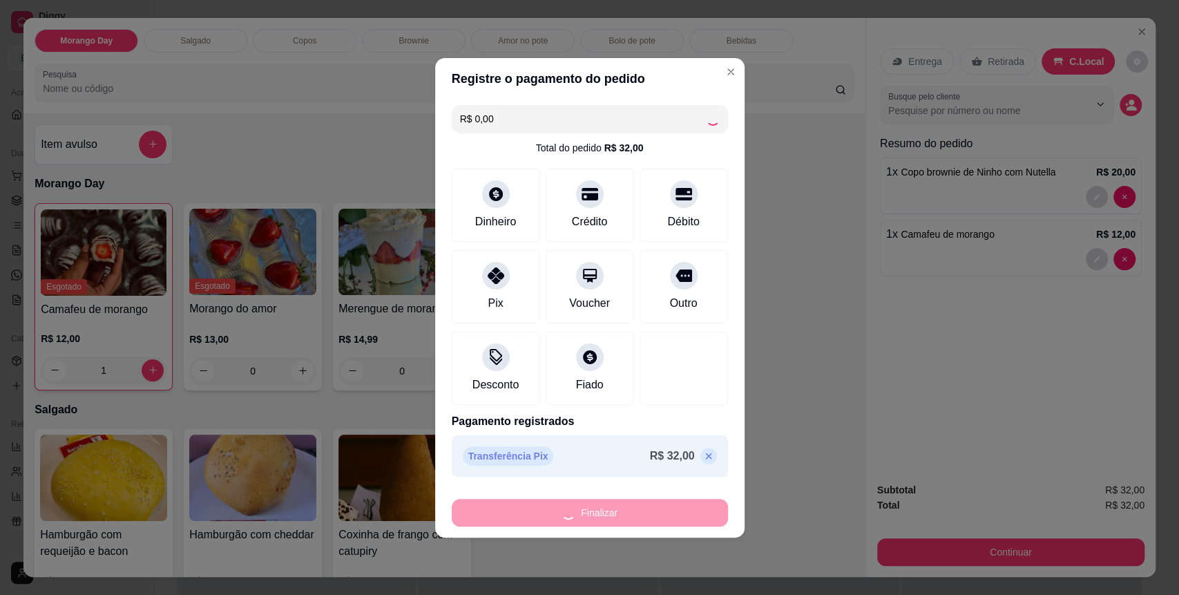
type input "0"
type input "-R$ 32,00"
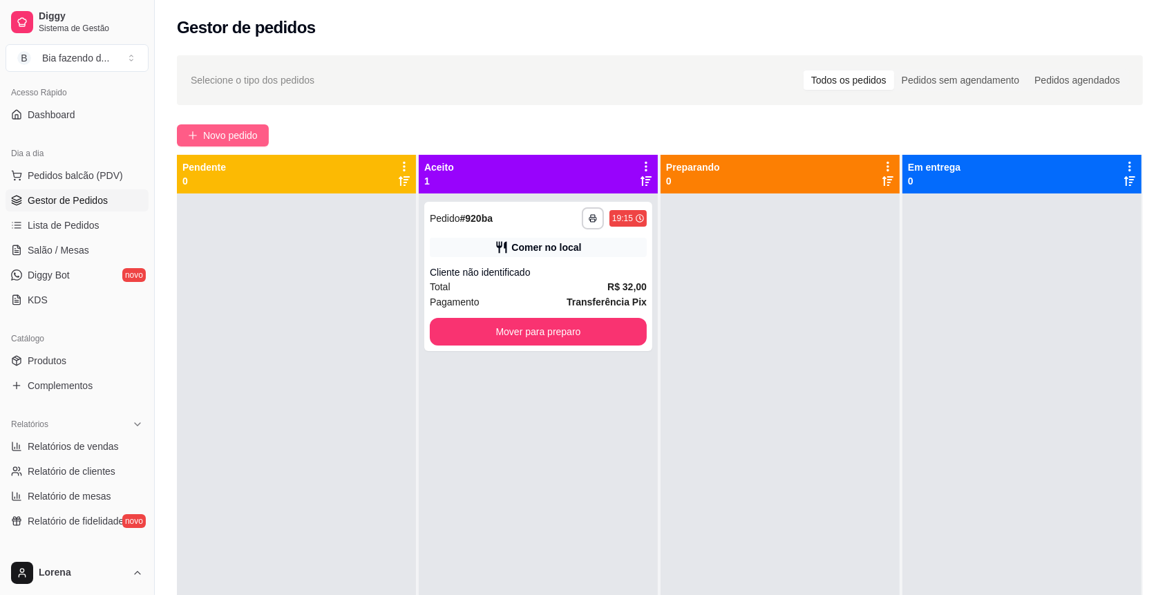
click at [205, 138] on span "Novo pedido" at bounding box center [230, 135] width 55 height 15
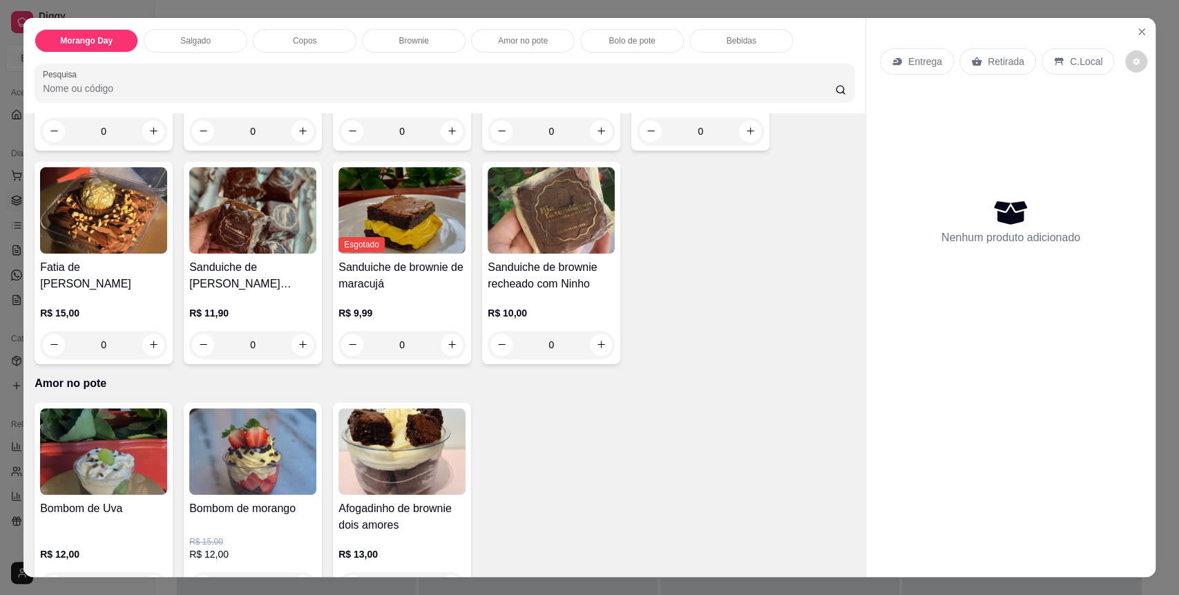
scroll to position [1382, 0]
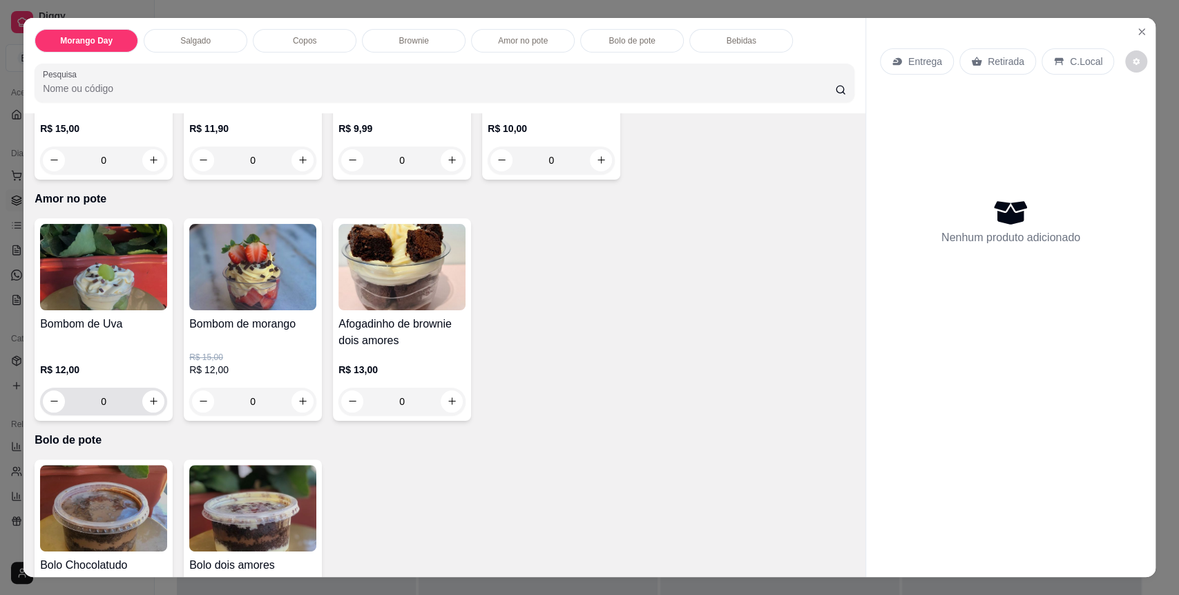
click at [160, 397] on div "0" at bounding box center [103, 402] width 127 height 28
click at [149, 397] on icon "increase-product-quantity" at bounding box center [154, 402] width 10 height 10
type input "1"
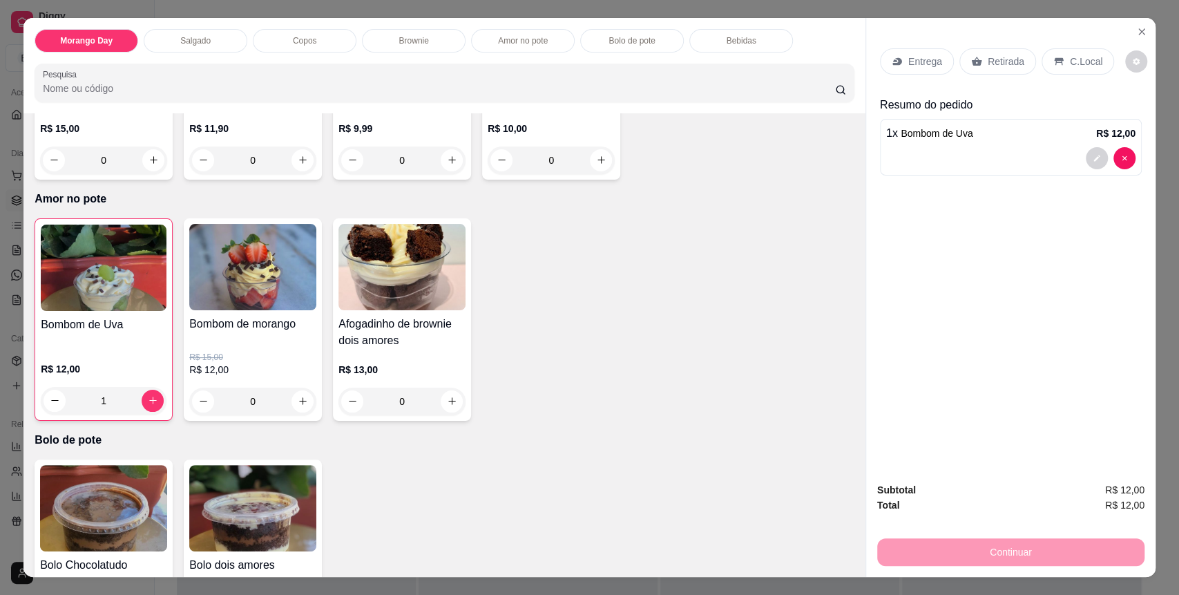
click at [1058, 72] on div "C.Local" at bounding box center [1078, 61] width 73 height 26
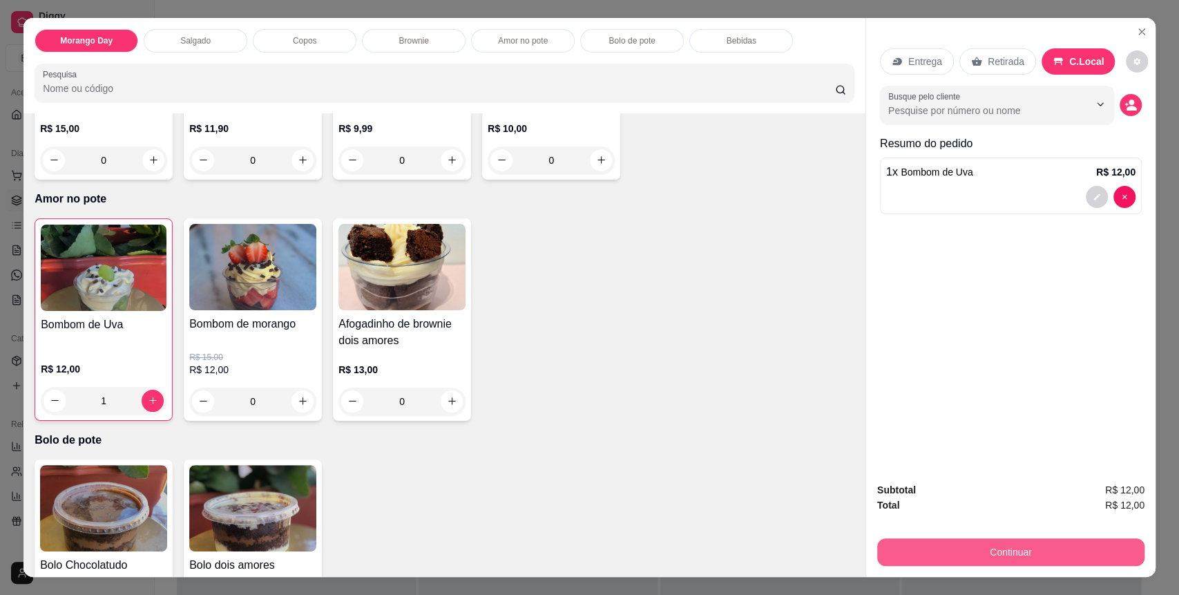
click at [981, 546] on button "Continuar" at bounding box center [1010, 552] width 267 height 28
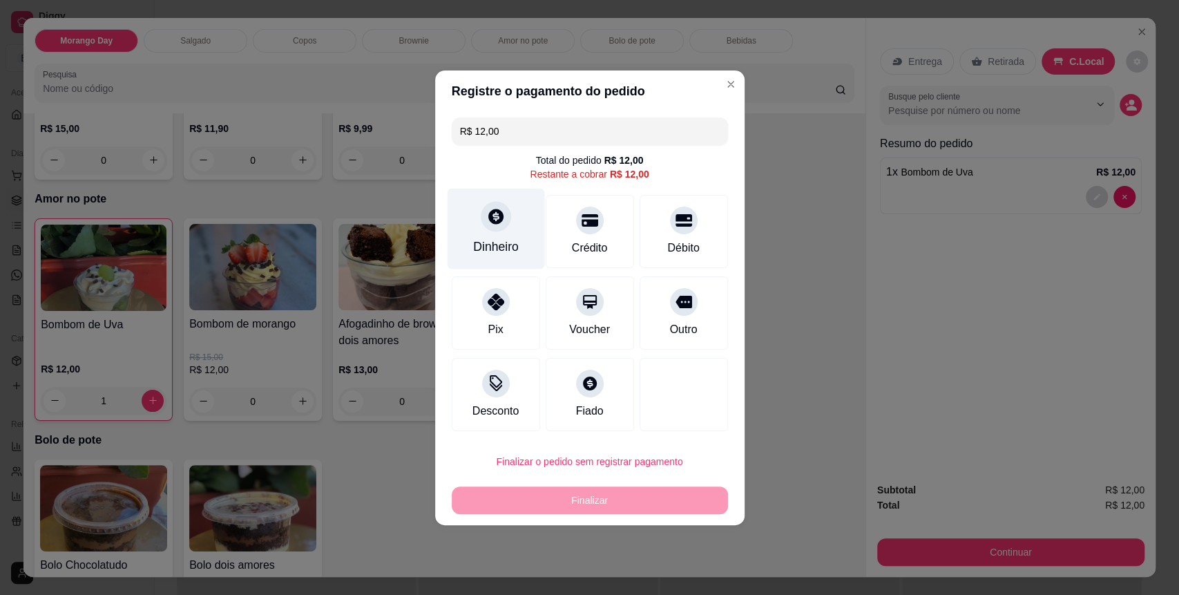
click at [505, 225] on div at bounding box center [496, 216] width 30 height 30
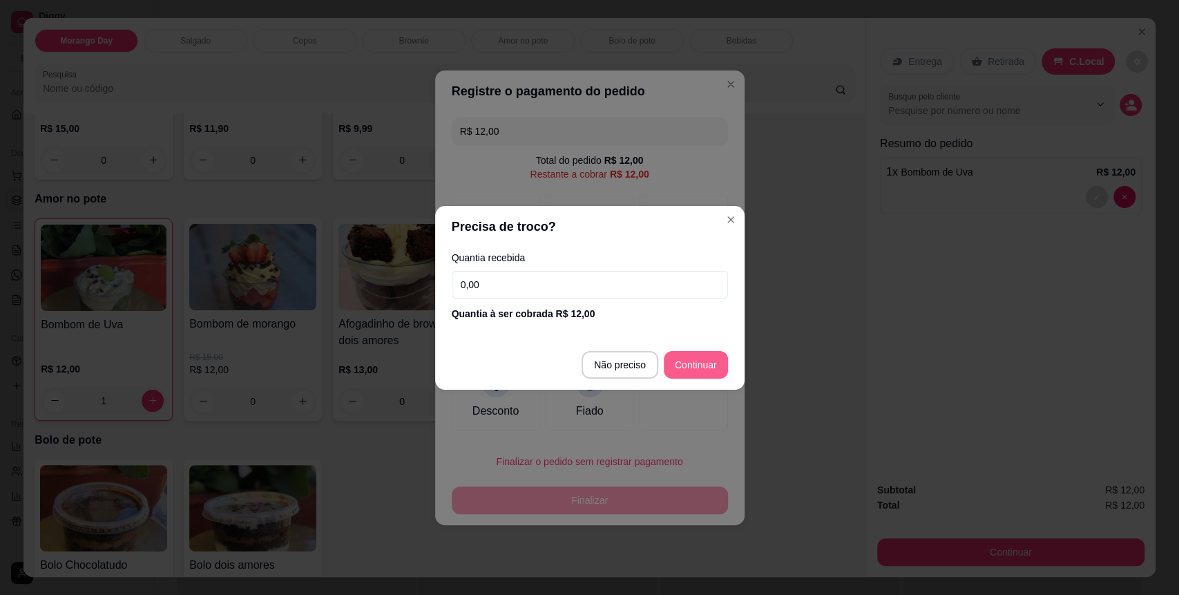
type input "R$ 0,00"
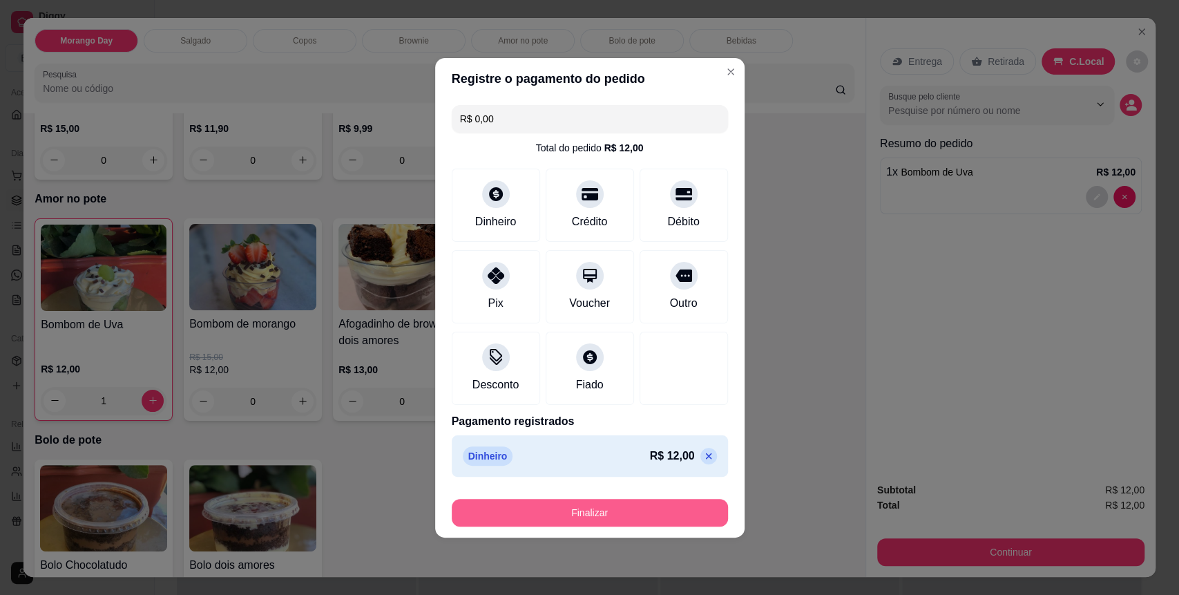
click at [658, 517] on button "Finalizar" at bounding box center [590, 513] width 276 height 28
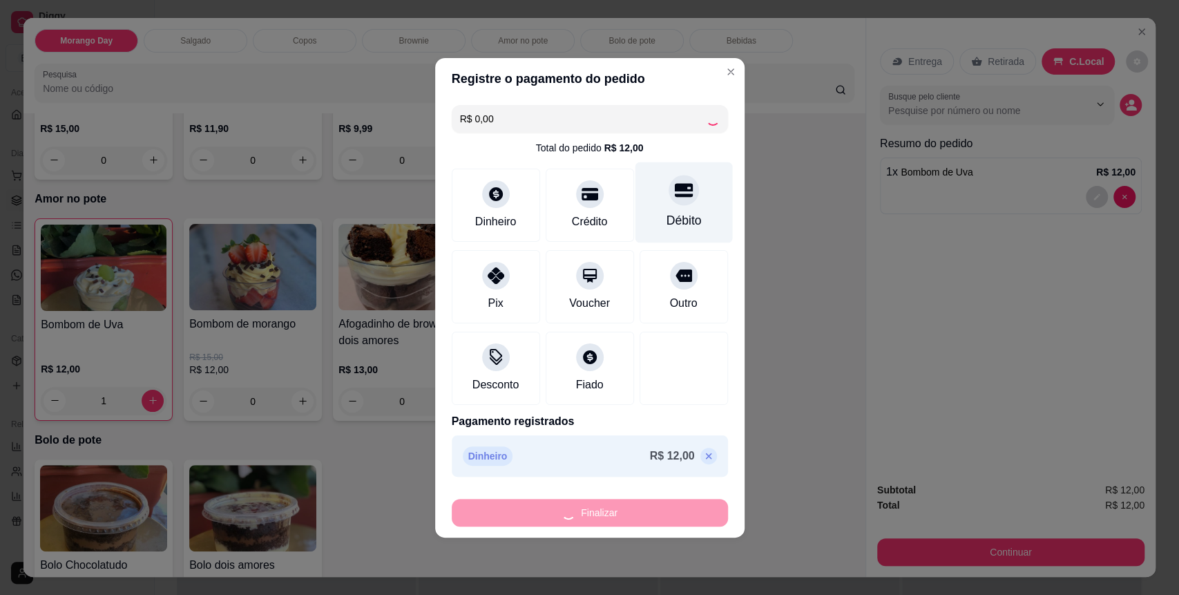
type input "0"
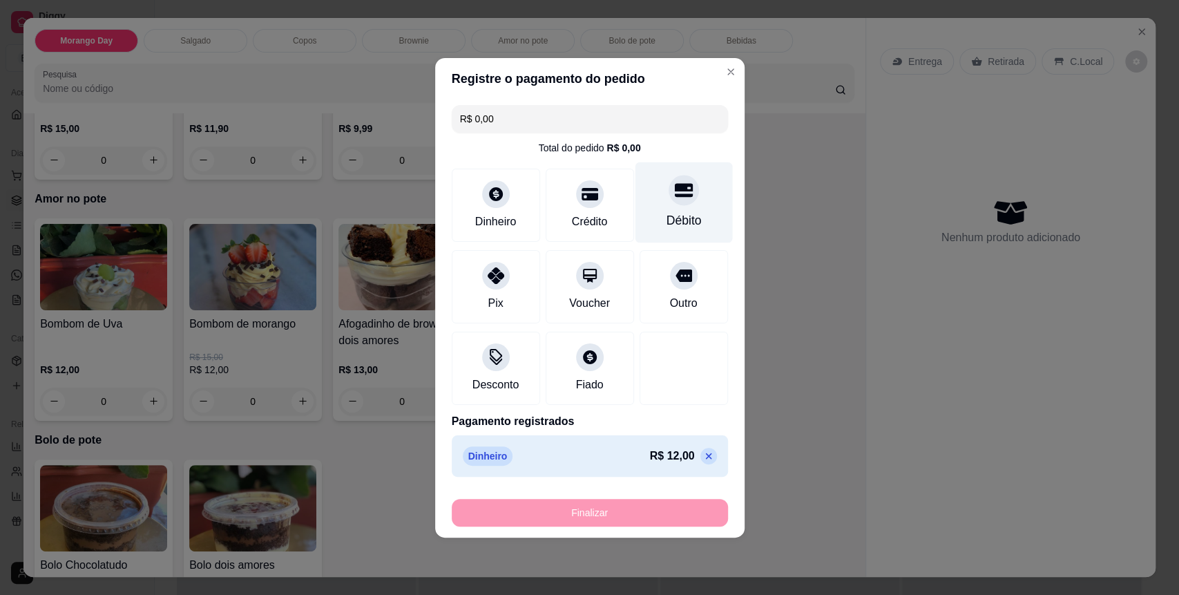
type input "-R$ 12,00"
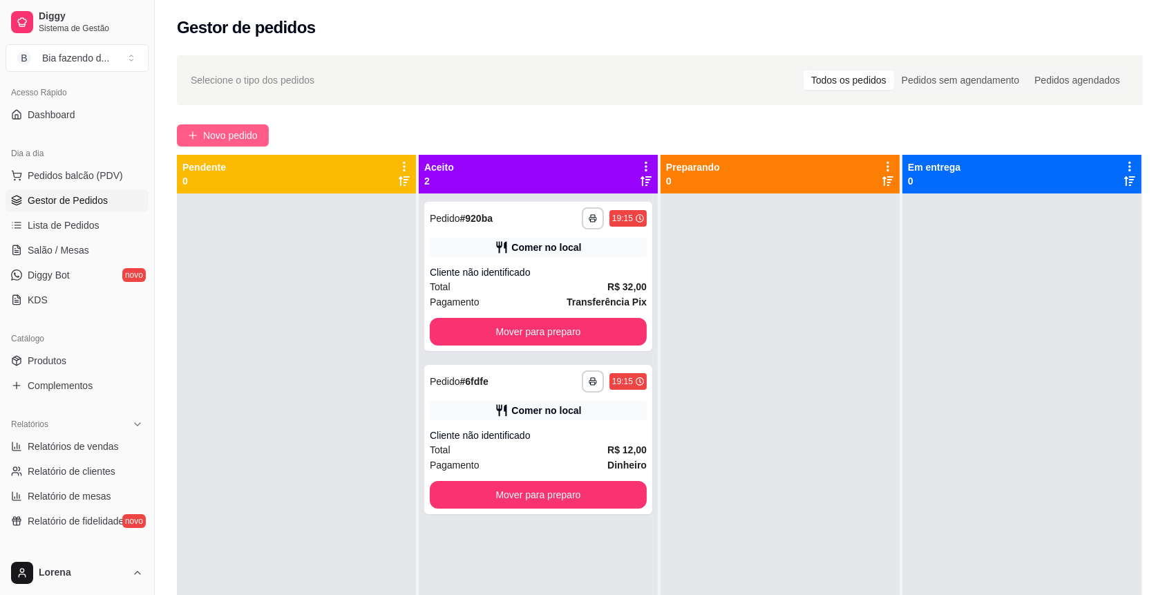
click at [236, 138] on span "Novo pedido" at bounding box center [230, 135] width 55 height 15
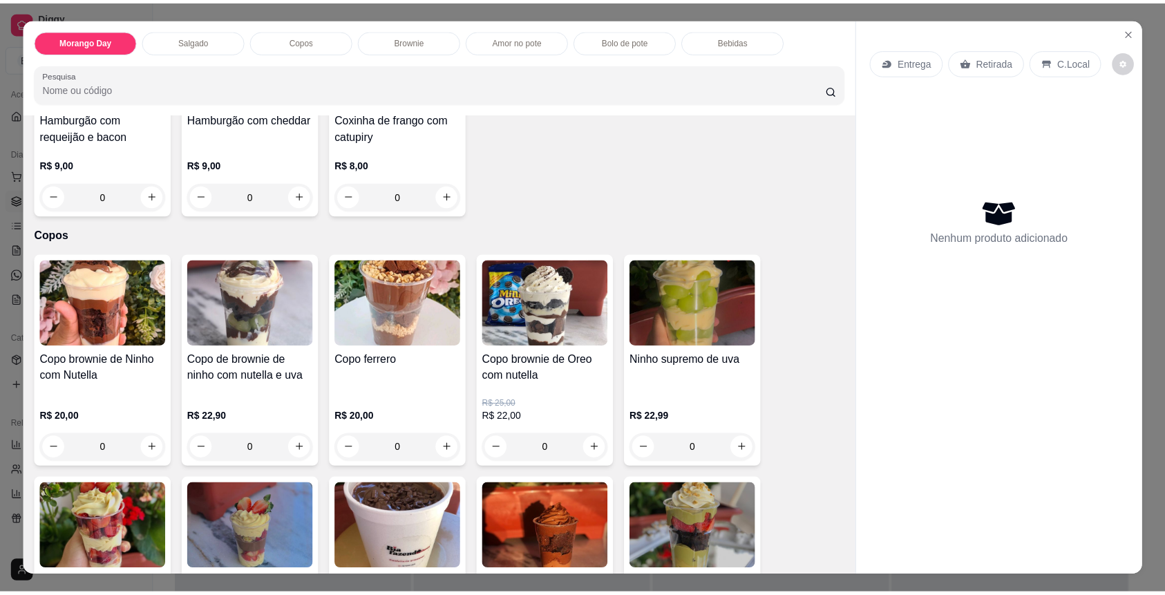
scroll to position [460, 0]
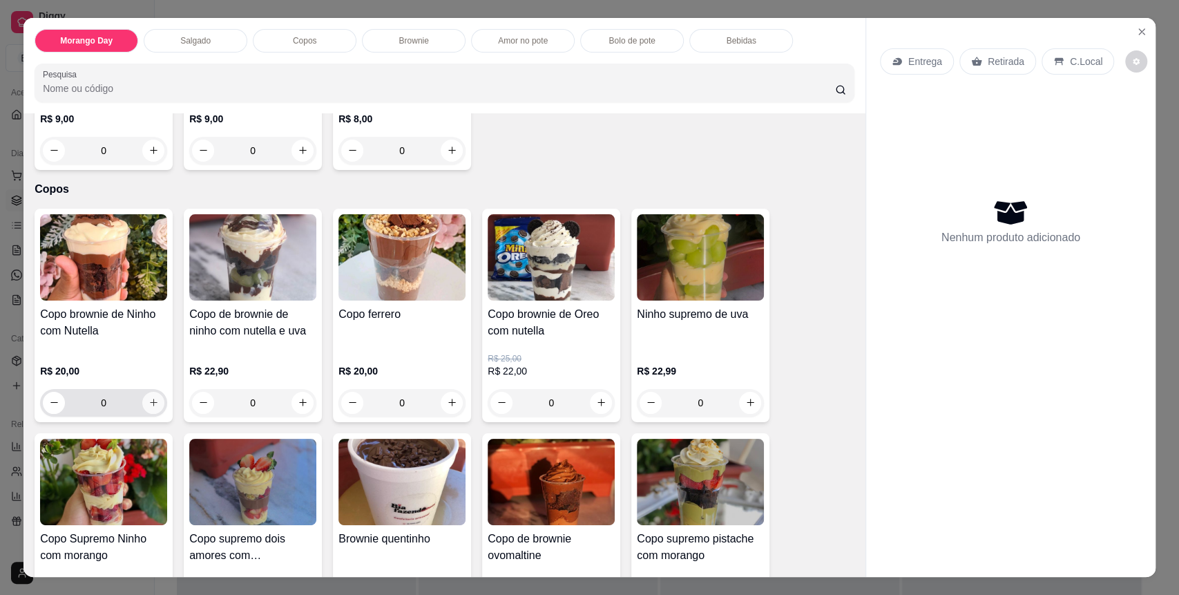
click at [142, 394] on button "increase-product-quantity" at bounding box center [153, 403] width 22 height 22
type input "1"
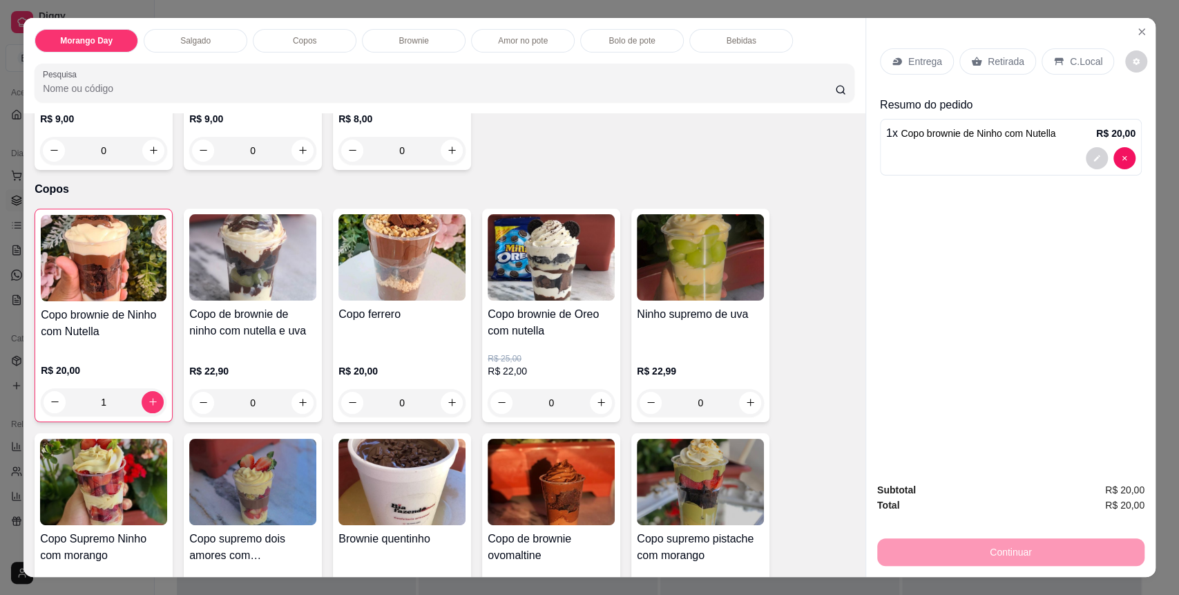
click at [1042, 59] on div "C.Local" at bounding box center [1078, 61] width 73 height 26
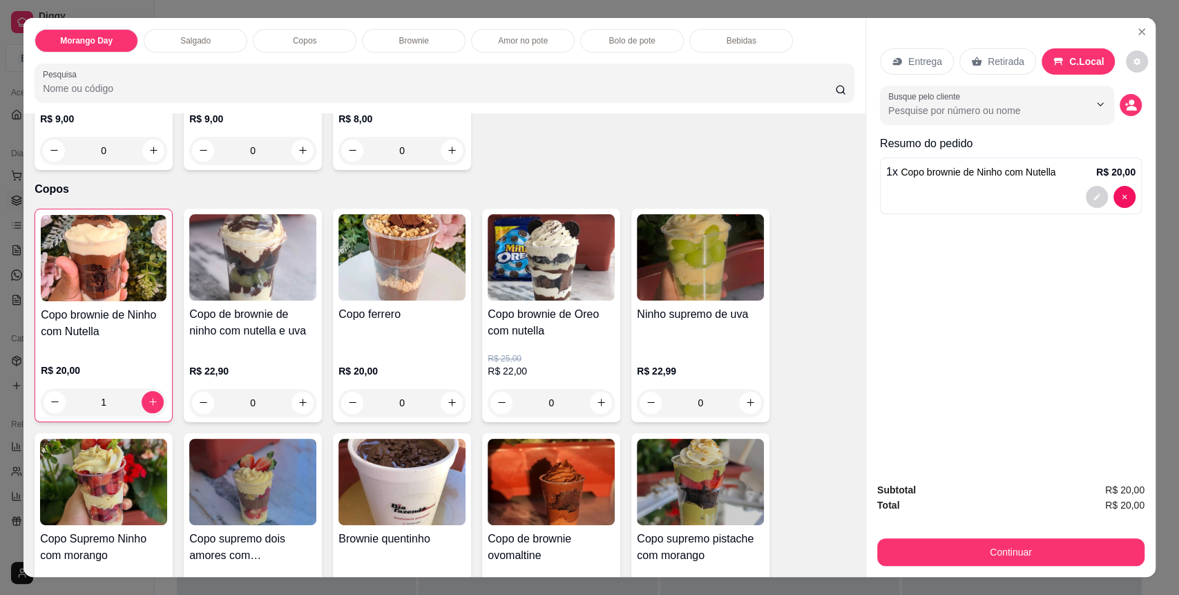
click at [937, 533] on div "Subtotal R$ 20,00 Total R$ 20,00 Continuar" at bounding box center [1010, 524] width 267 height 84
click at [939, 534] on div "Subtotal R$ 20,00 Total R$ 20,00 Continuar" at bounding box center [1010, 524] width 267 height 84
click at [939, 542] on button "Continuar" at bounding box center [1010, 552] width 267 height 28
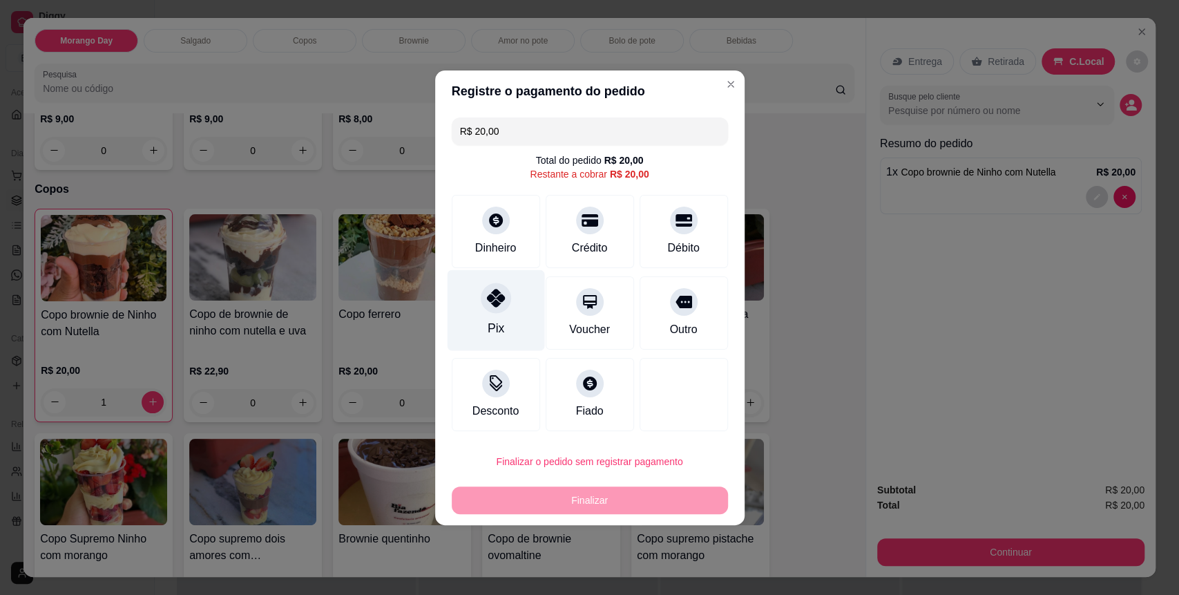
click at [515, 304] on div "Pix" at bounding box center [495, 309] width 97 height 81
type input "R$ 0,00"
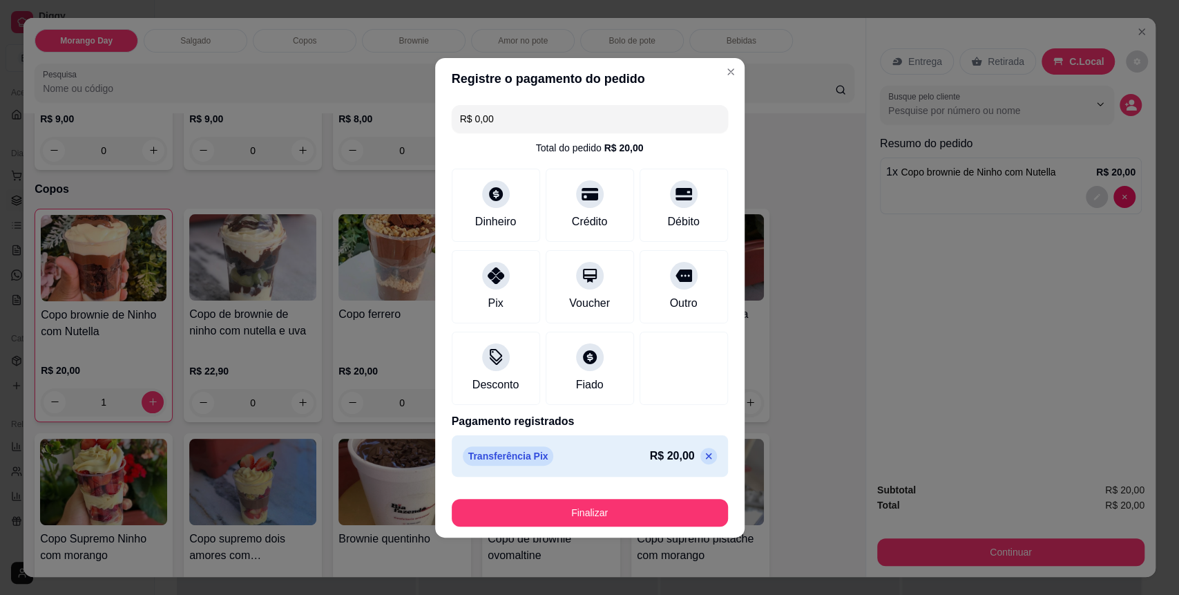
click at [540, 493] on div "Finalizar" at bounding box center [590, 509] width 276 height 33
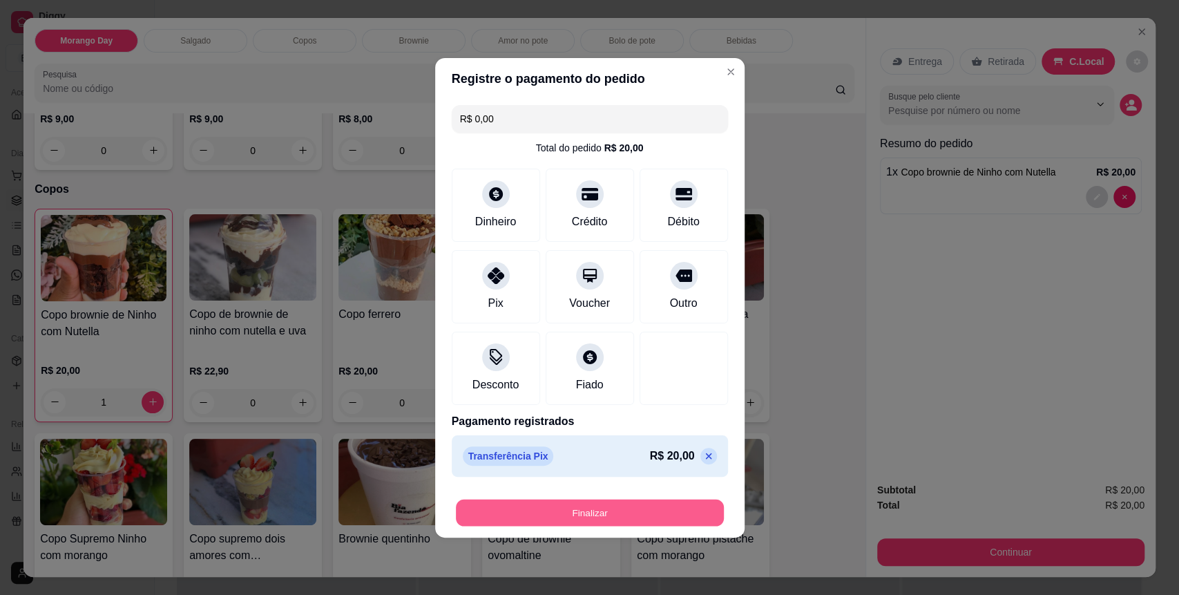
click at [540, 499] on div "Finalizar" at bounding box center [590, 513] width 276 height 28
click at [547, 517] on button "Finalizar" at bounding box center [590, 512] width 268 height 27
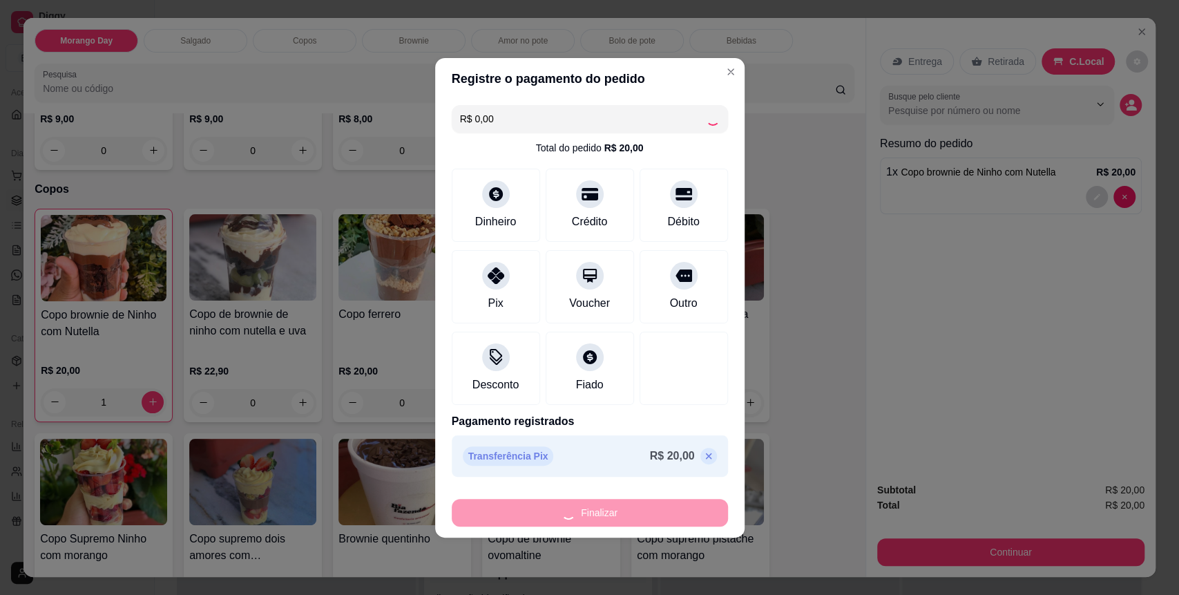
type input "0"
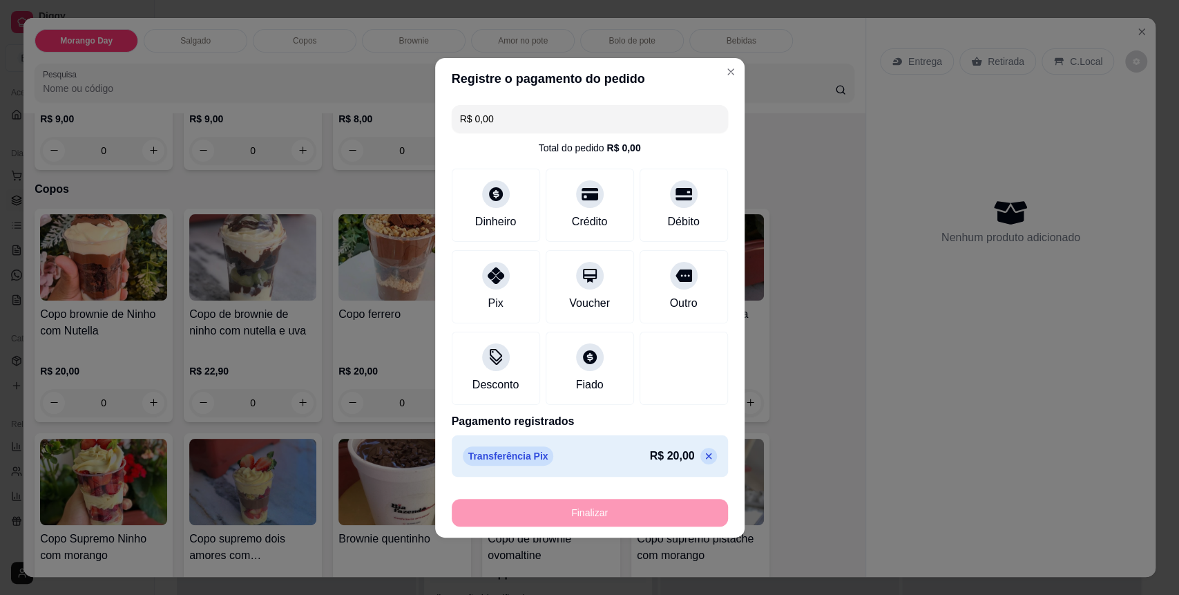
type input "-R$ 20,00"
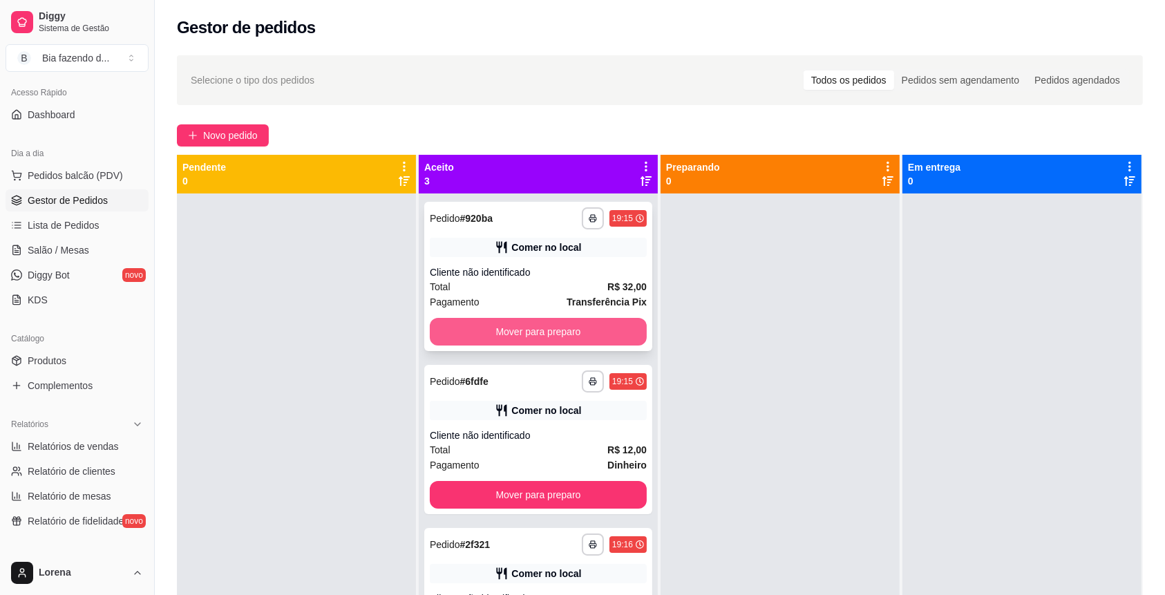
click at [577, 341] on button "Mover para preparo" at bounding box center [538, 332] width 217 height 28
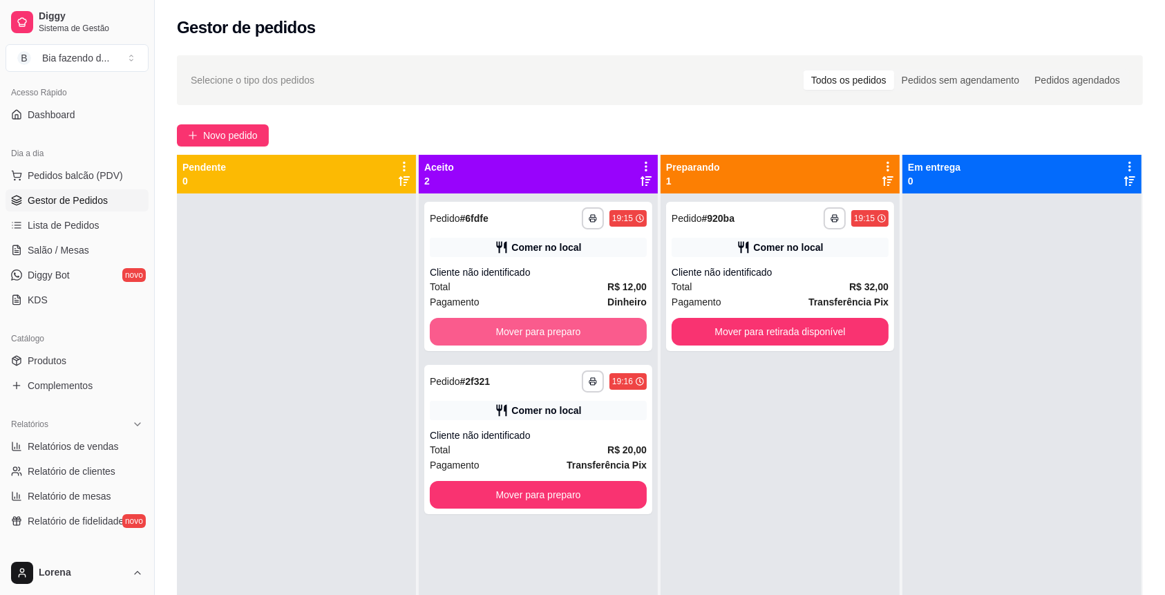
click at [577, 341] on button "Mover para preparo" at bounding box center [538, 332] width 217 height 28
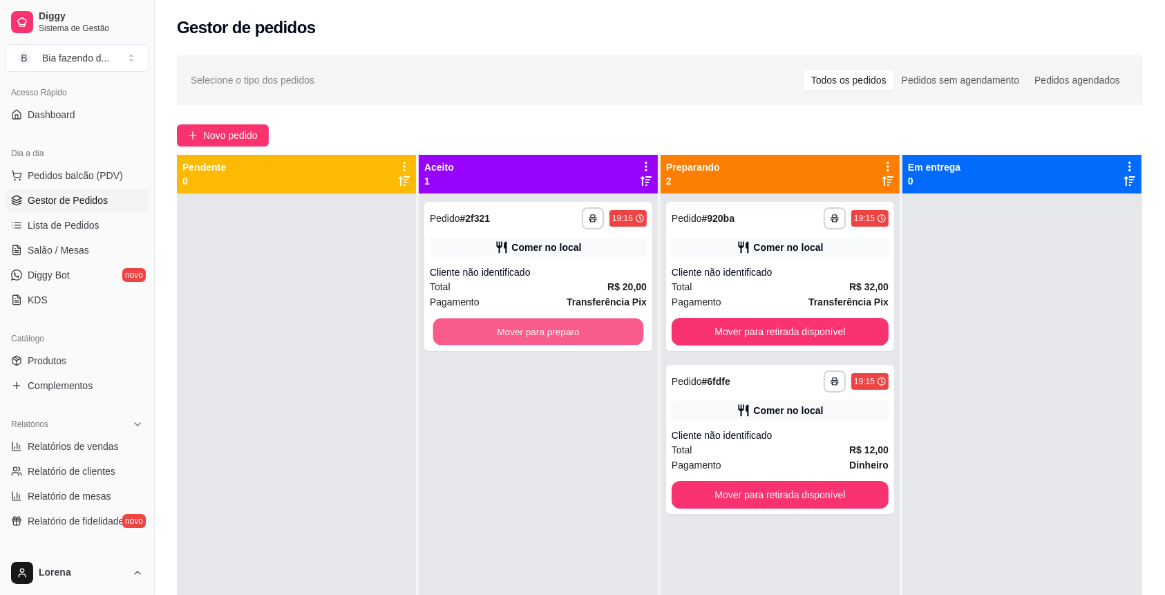
click at [577, 341] on button "Mover para preparo" at bounding box center [538, 331] width 211 height 27
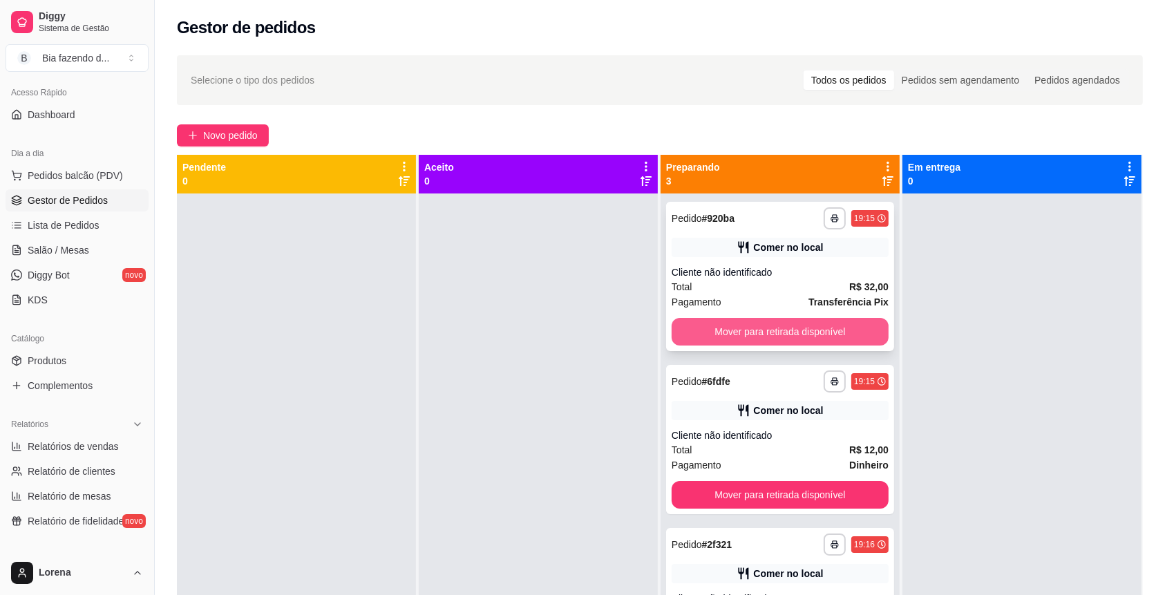
click at [726, 332] on button "Mover para retirada disponível" at bounding box center [779, 332] width 217 height 28
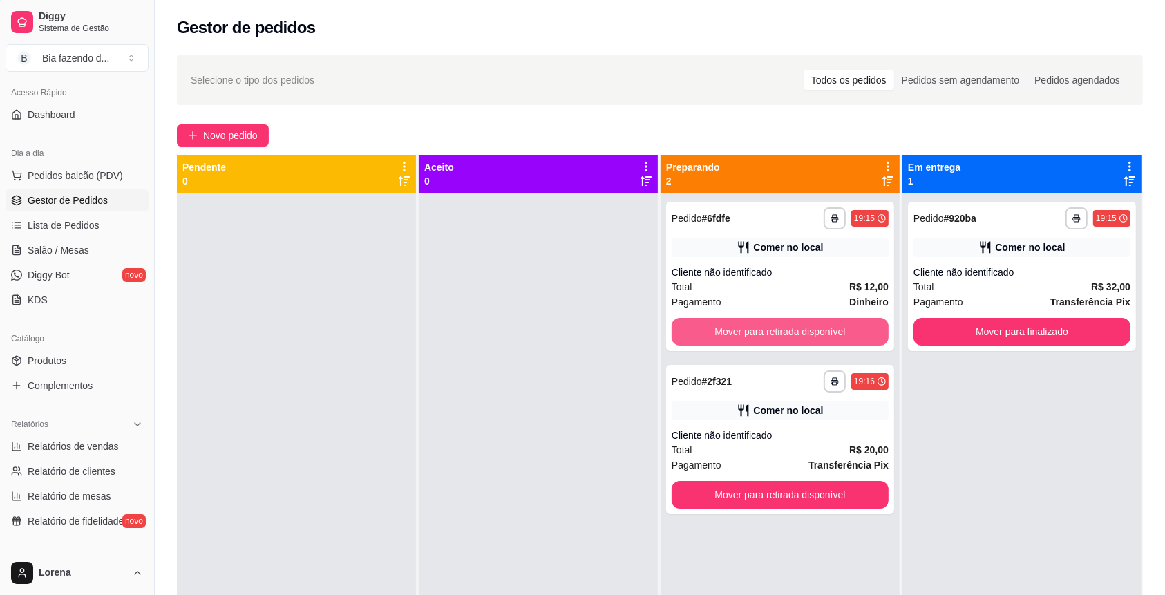
click at [726, 332] on button "Mover para retirada disponível" at bounding box center [779, 332] width 217 height 28
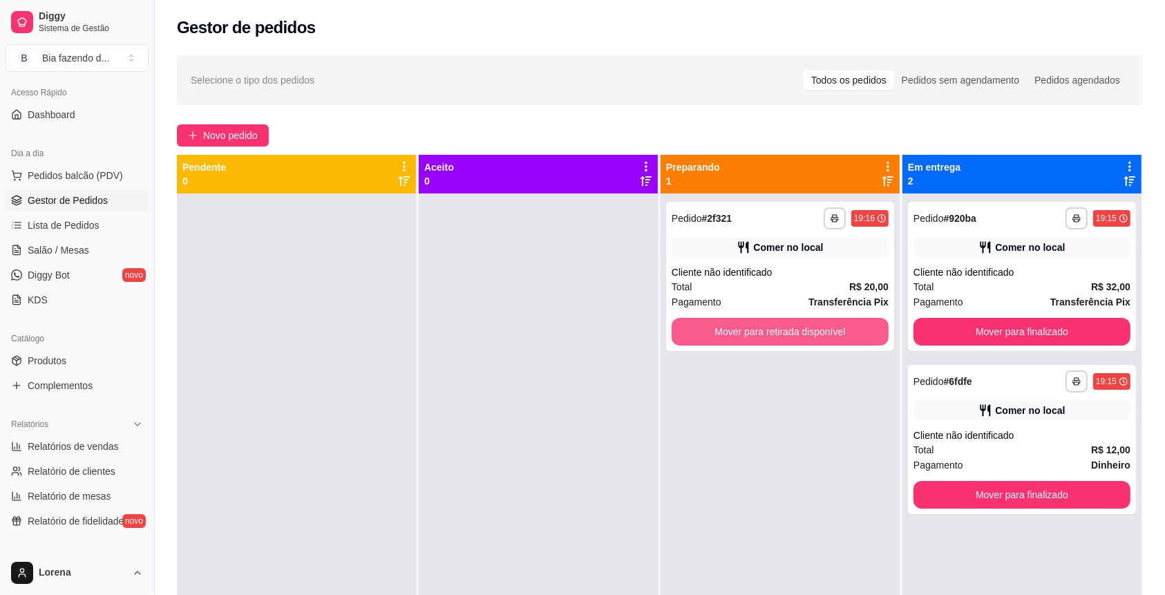
click at [726, 332] on button "Mover para retirada disponível" at bounding box center [779, 332] width 217 height 28
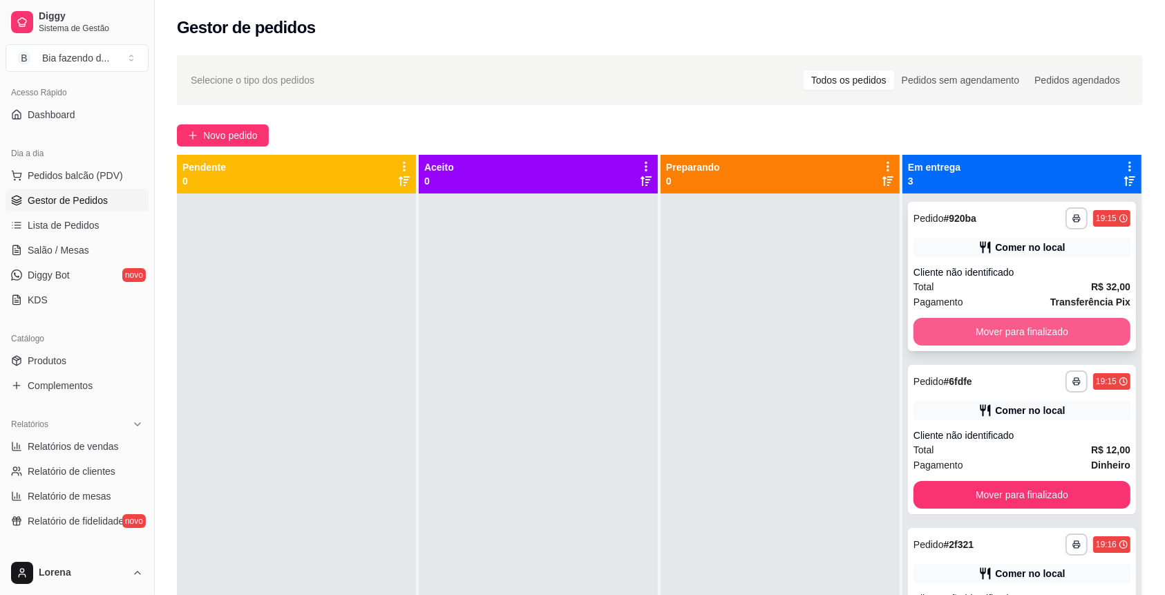
click at [922, 330] on button "Mover para finalizado" at bounding box center [1021, 332] width 217 height 28
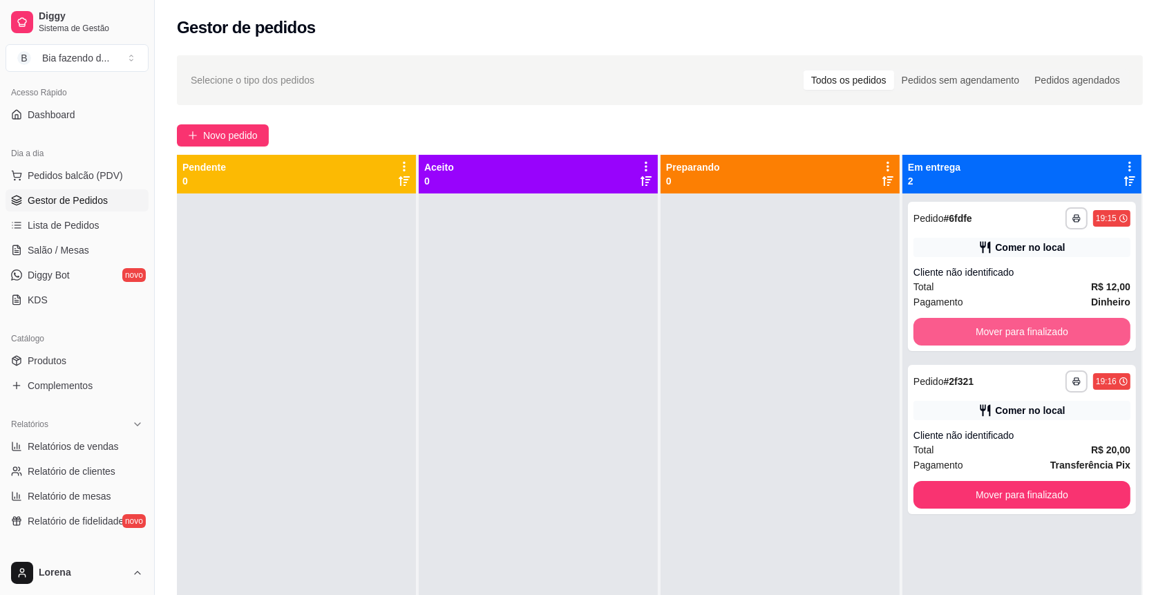
click at [922, 330] on button "Mover para finalizado" at bounding box center [1021, 332] width 217 height 28
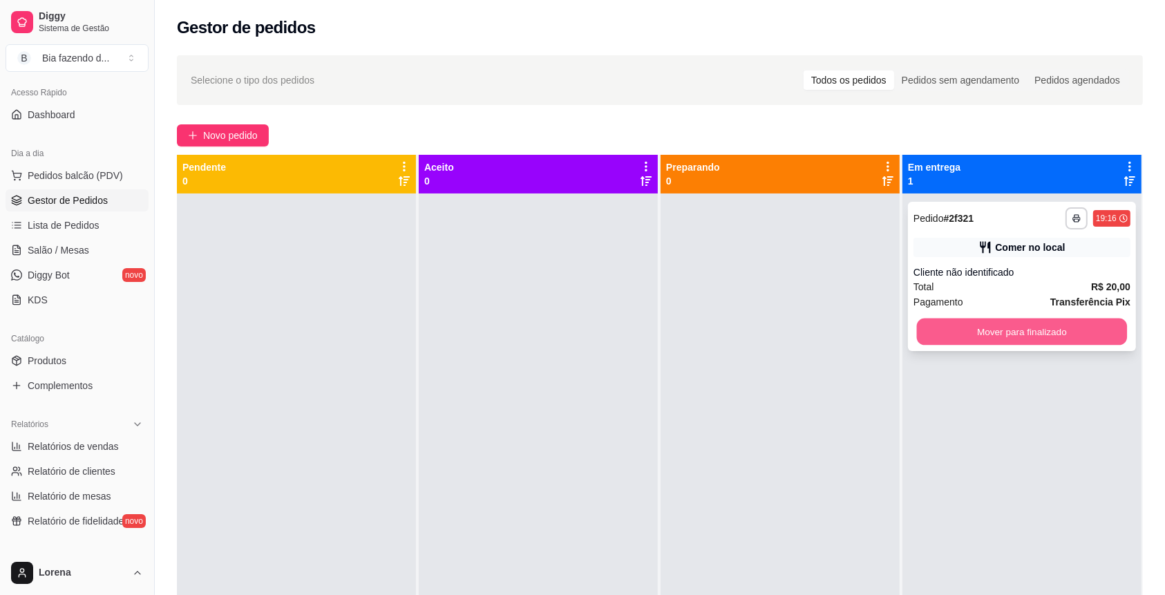
click at [923, 330] on button "Mover para finalizado" at bounding box center [1022, 331] width 211 height 27
